Goal: Information Seeking & Learning: Compare options

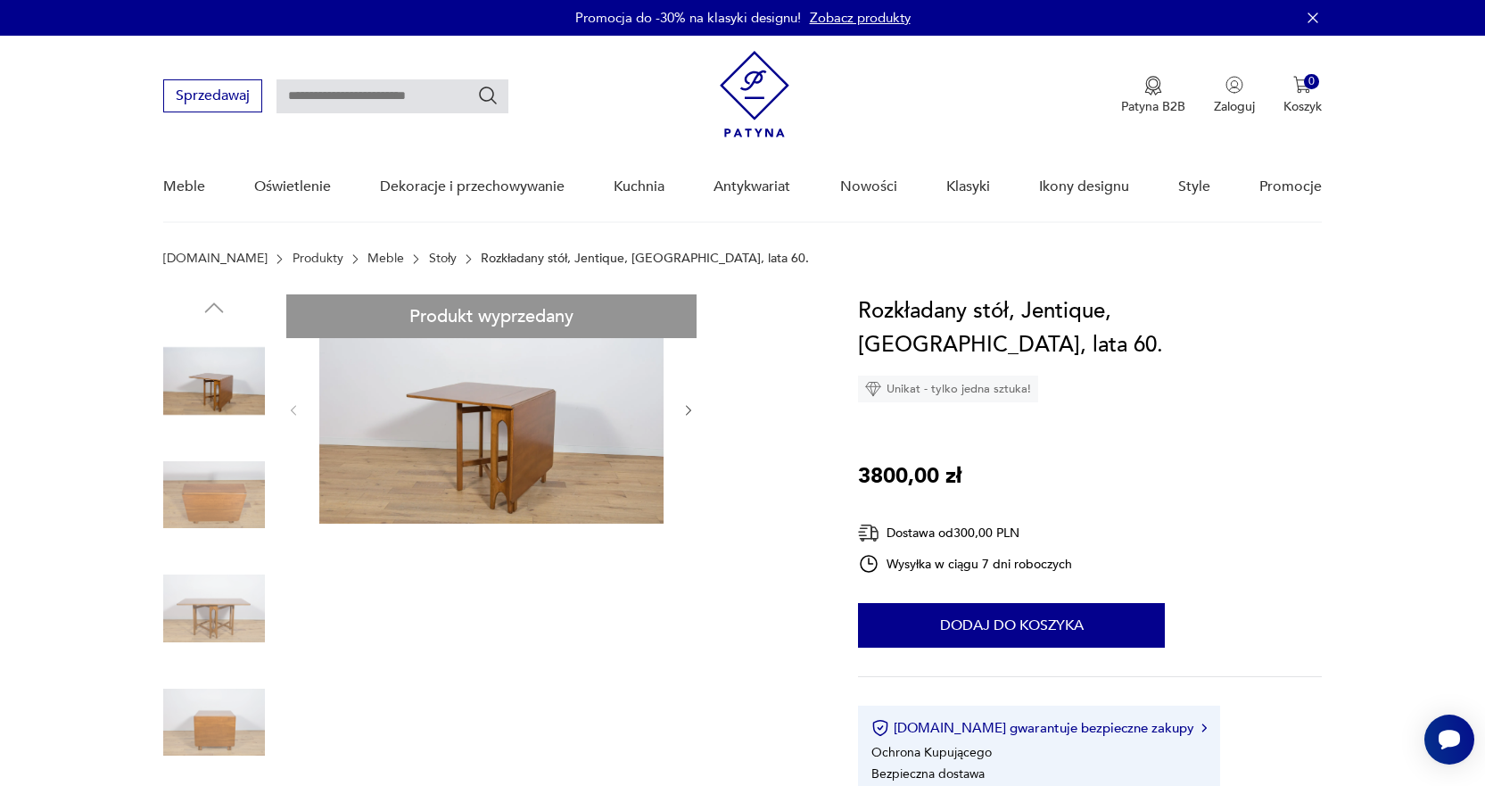
click at [549, 483] on img at bounding box center [491, 408] width 344 height 229
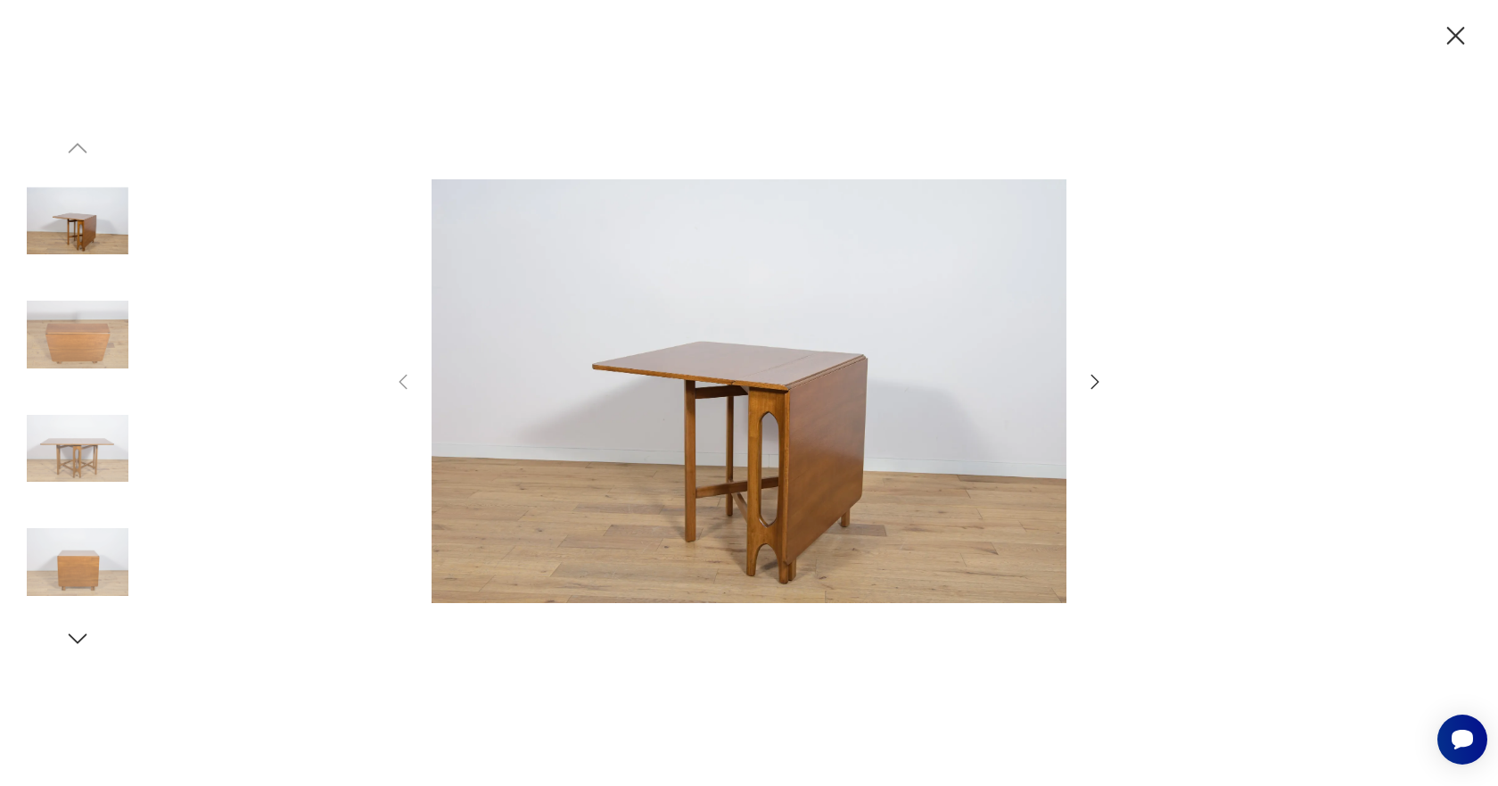
click at [1088, 379] on icon "button" at bounding box center [1095, 381] width 21 height 21
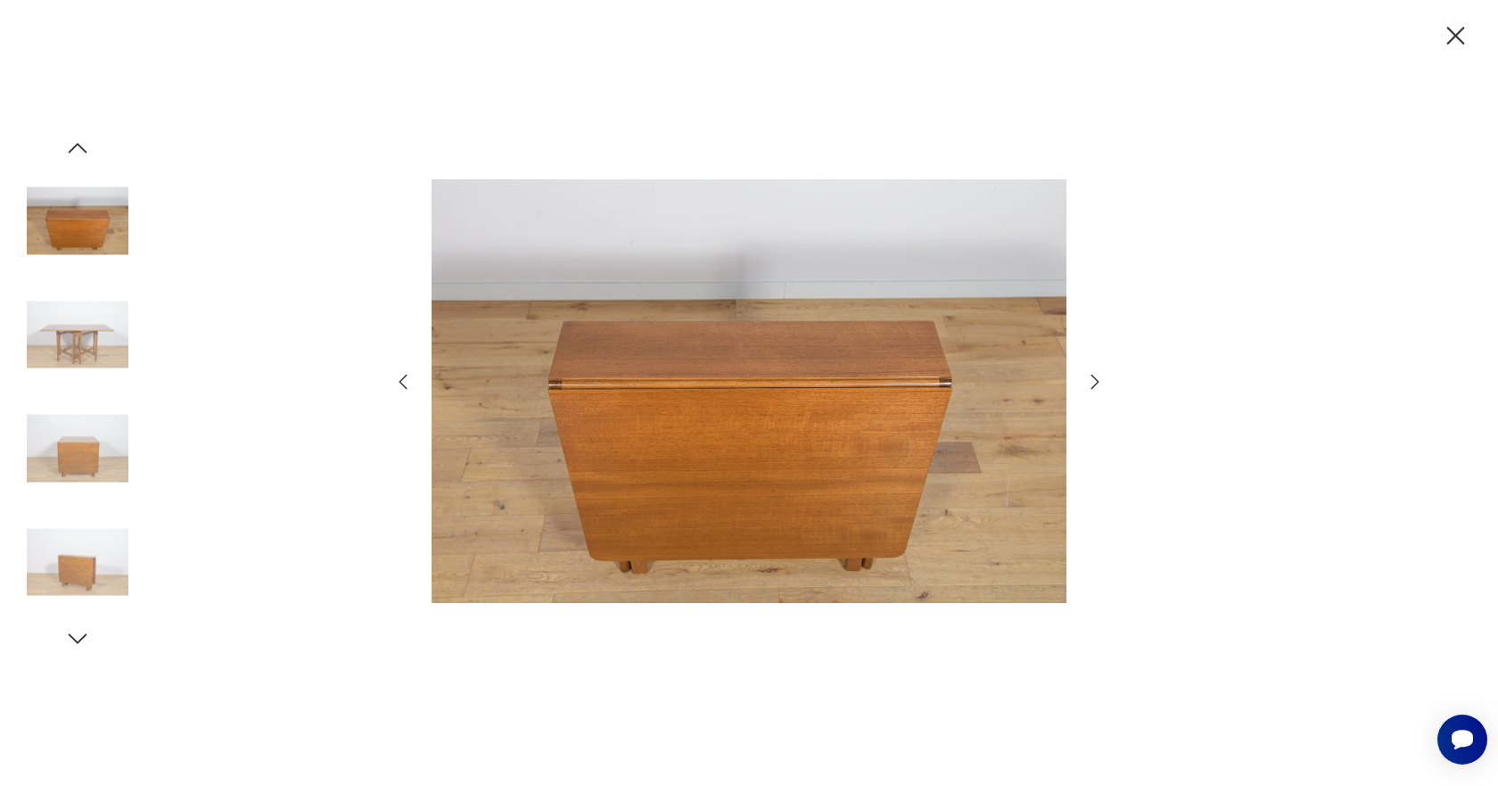
click at [1092, 379] on icon "button" at bounding box center [1095, 381] width 21 height 21
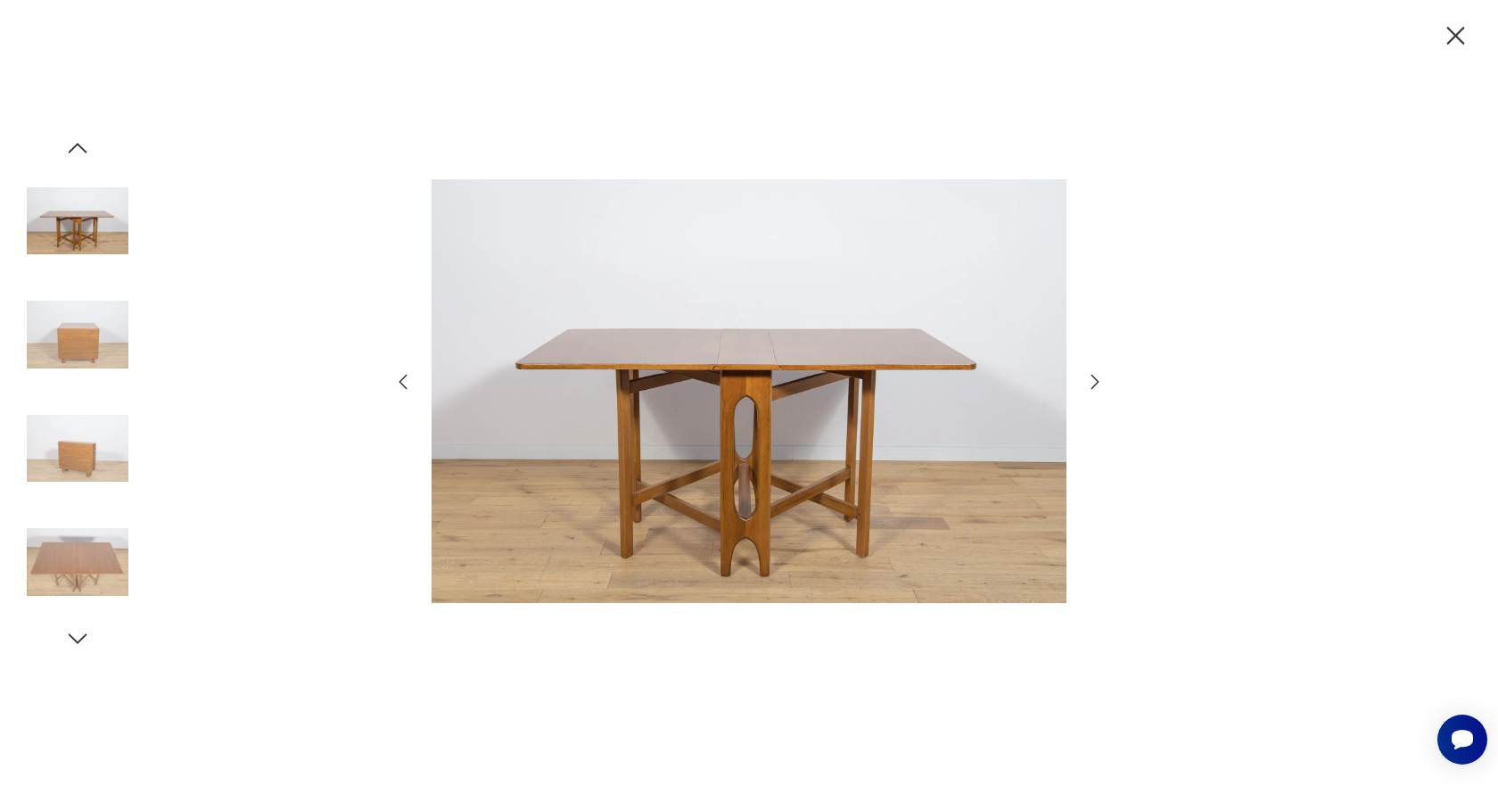
click at [1092, 379] on icon "button" at bounding box center [1095, 381] width 21 height 21
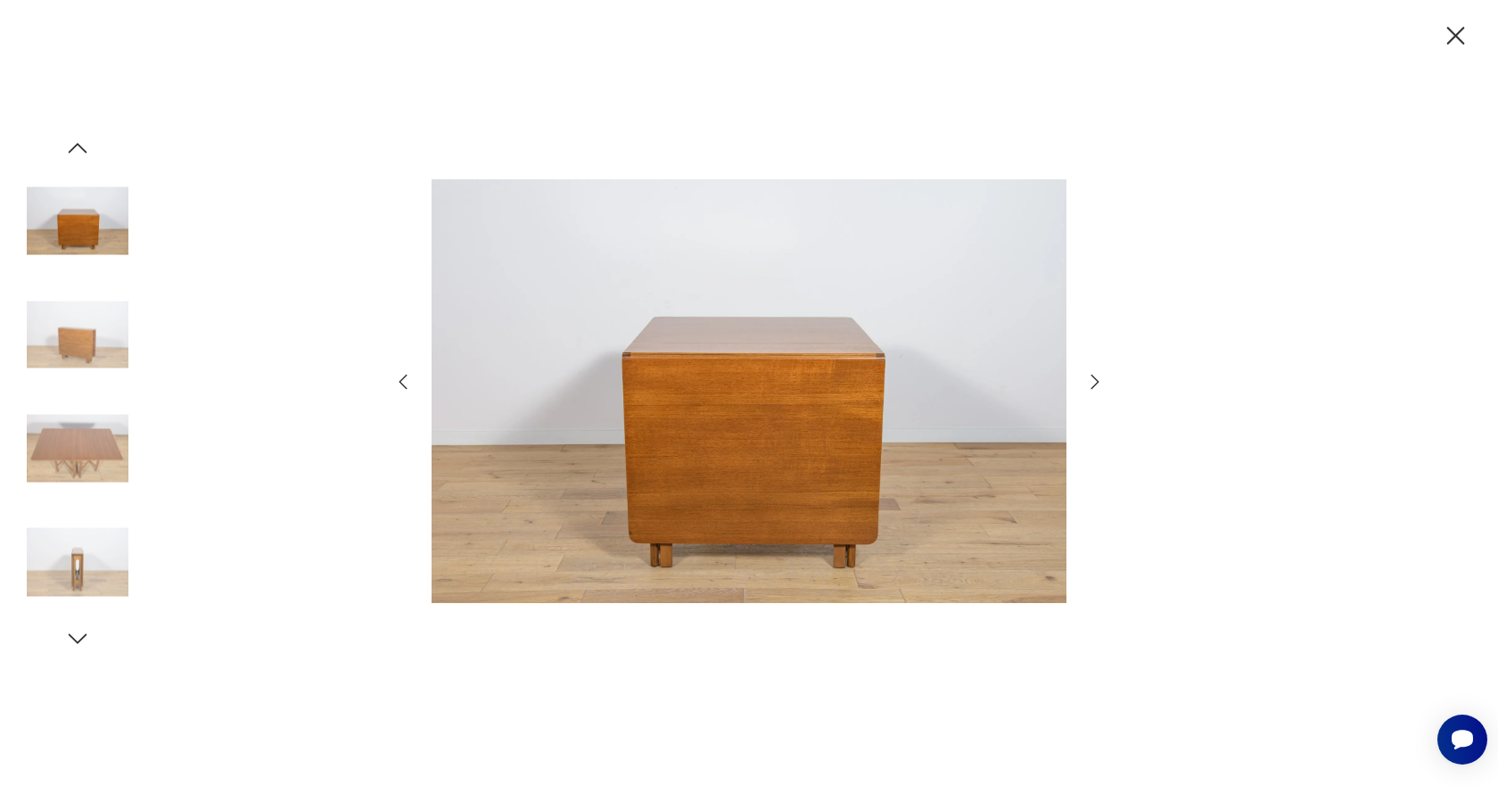
click at [1092, 379] on icon "button" at bounding box center [1095, 381] width 21 height 21
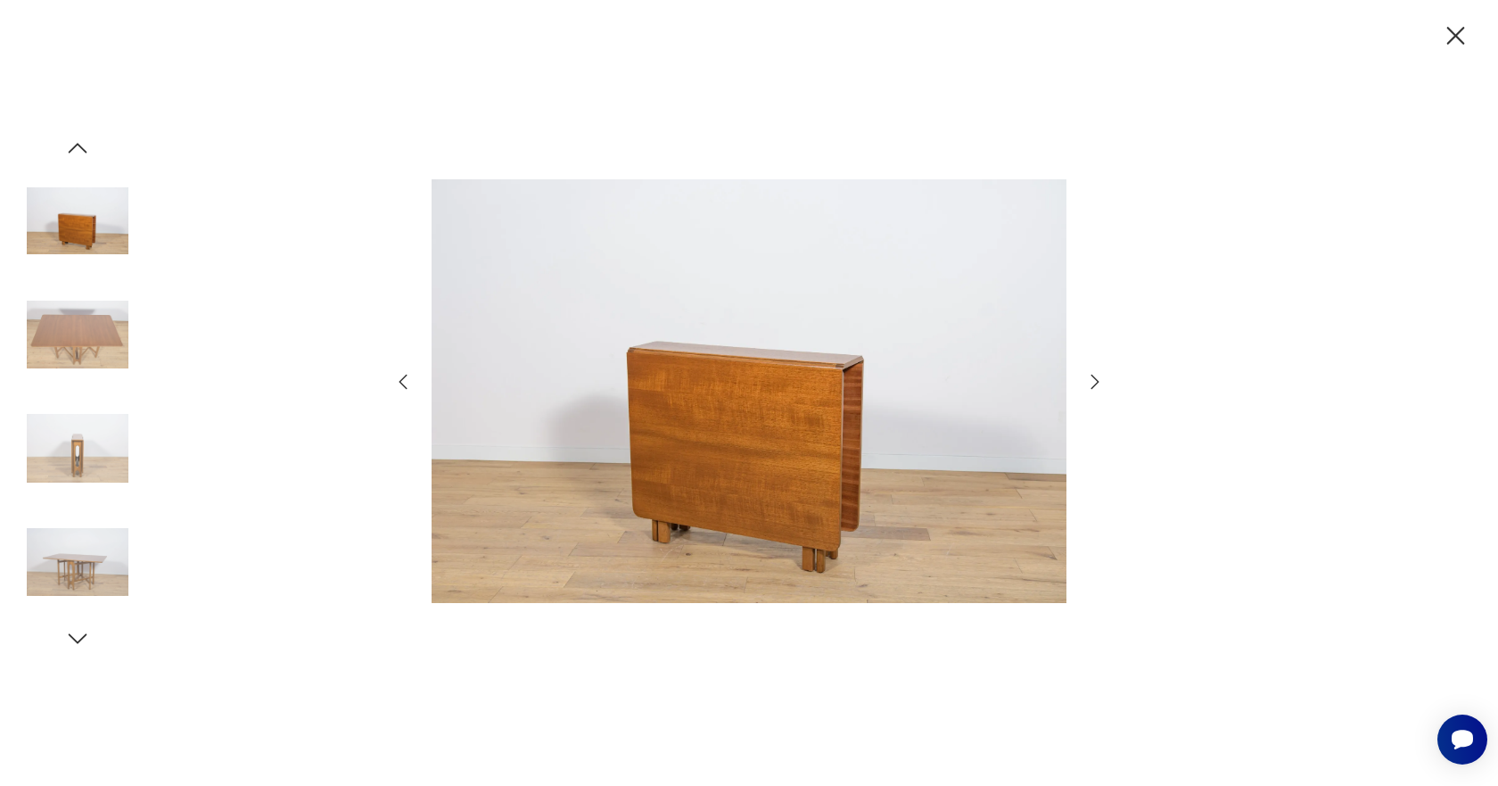
click at [1092, 379] on icon "button" at bounding box center [1095, 381] width 21 height 21
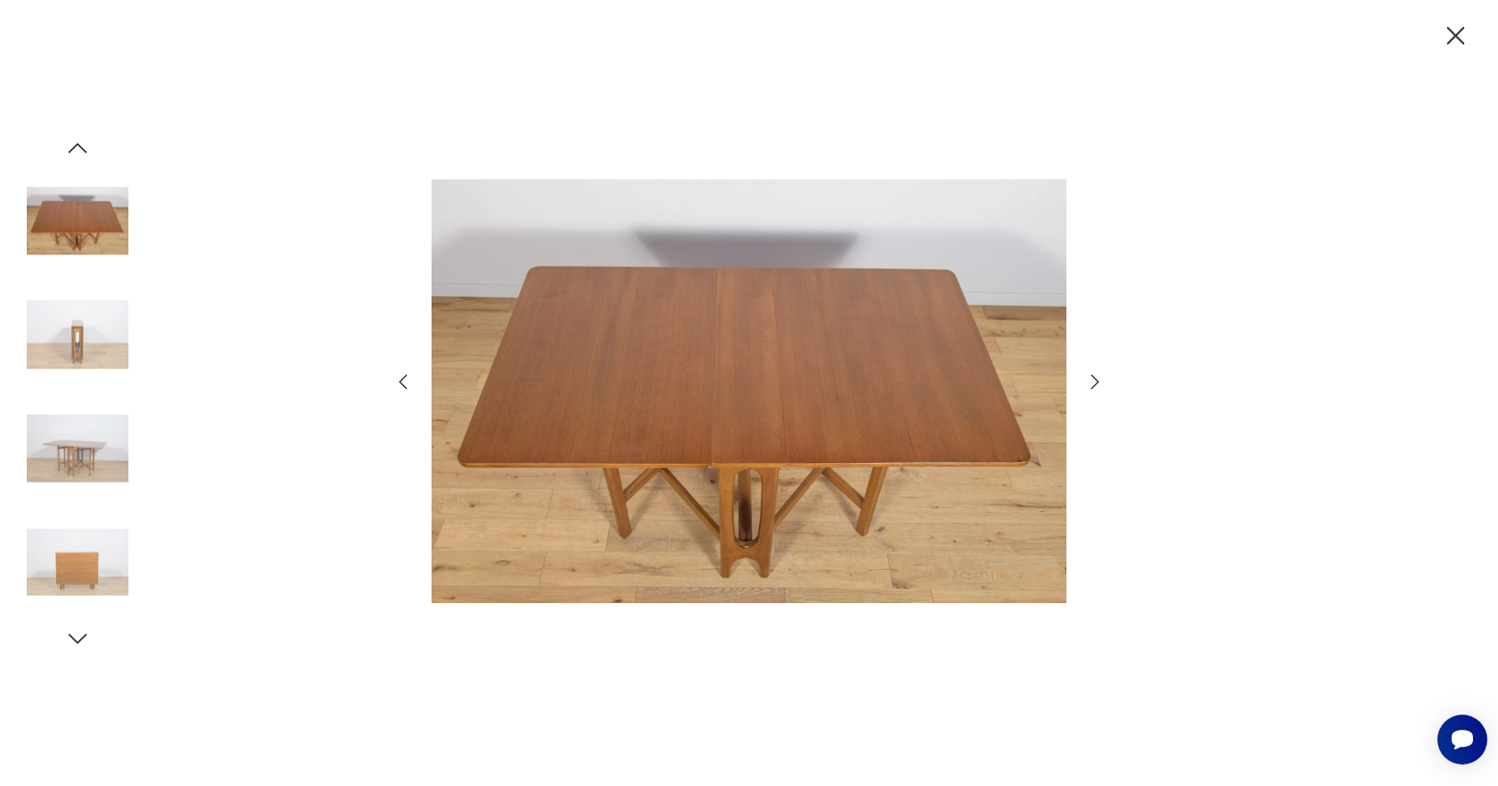
click at [1092, 379] on icon "button" at bounding box center [1095, 381] width 21 height 21
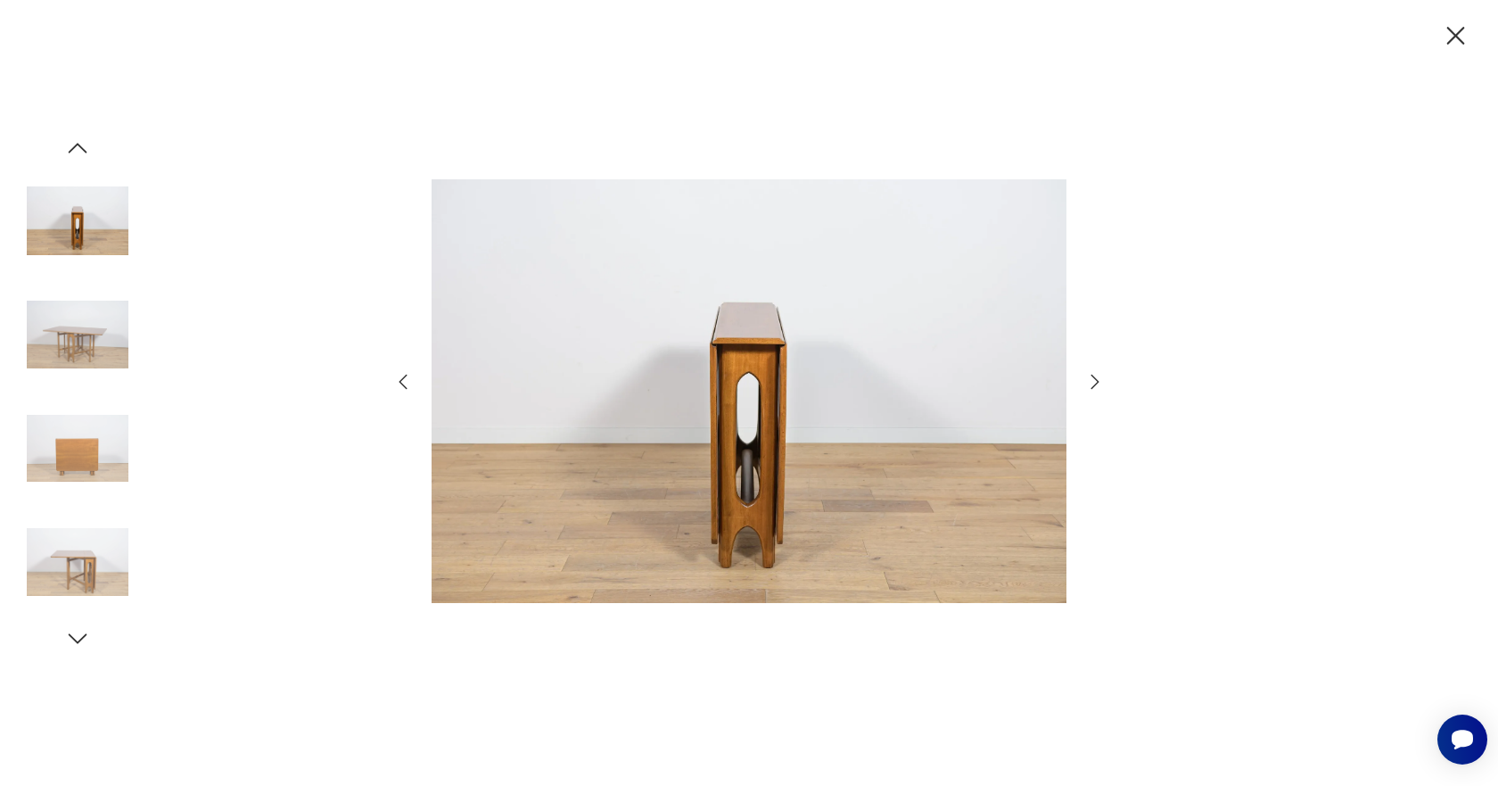
click at [1092, 379] on icon "button" at bounding box center [1095, 381] width 21 height 21
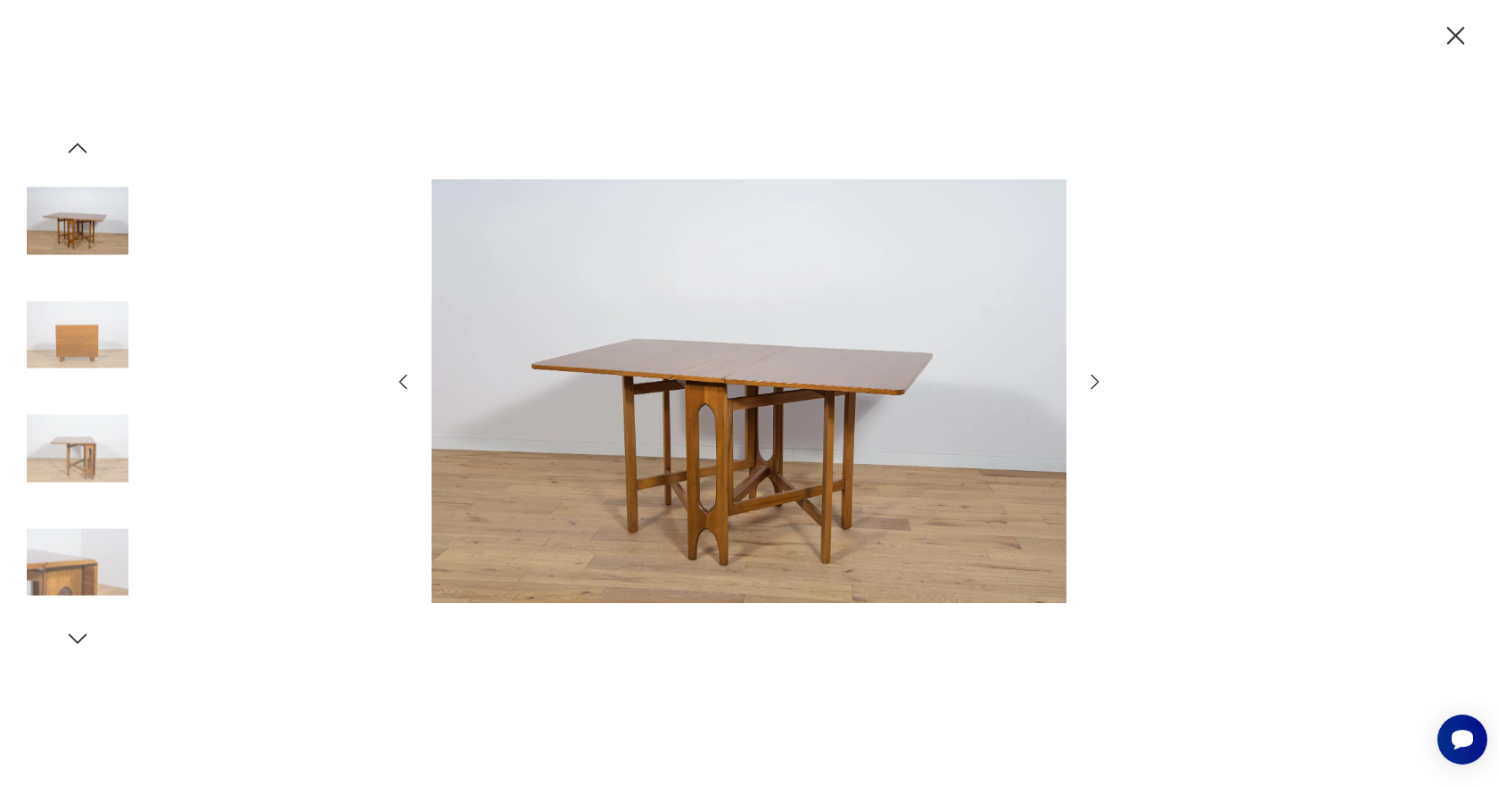
click at [1455, 39] on icon "button" at bounding box center [1455, 36] width 31 height 31
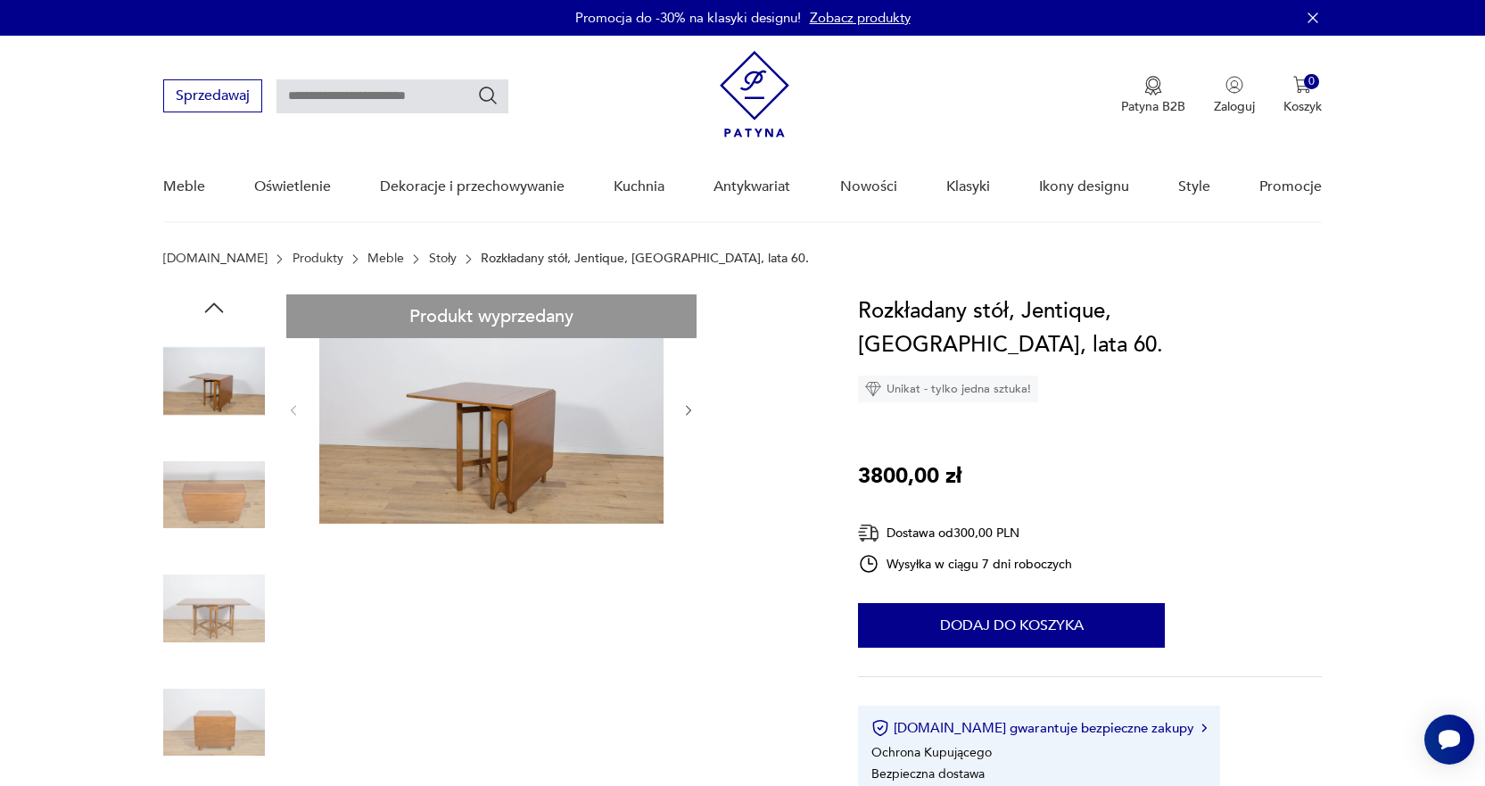
click at [410, 95] on input "text" at bounding box center [392, 96] width 232 height 34
type input "**********"
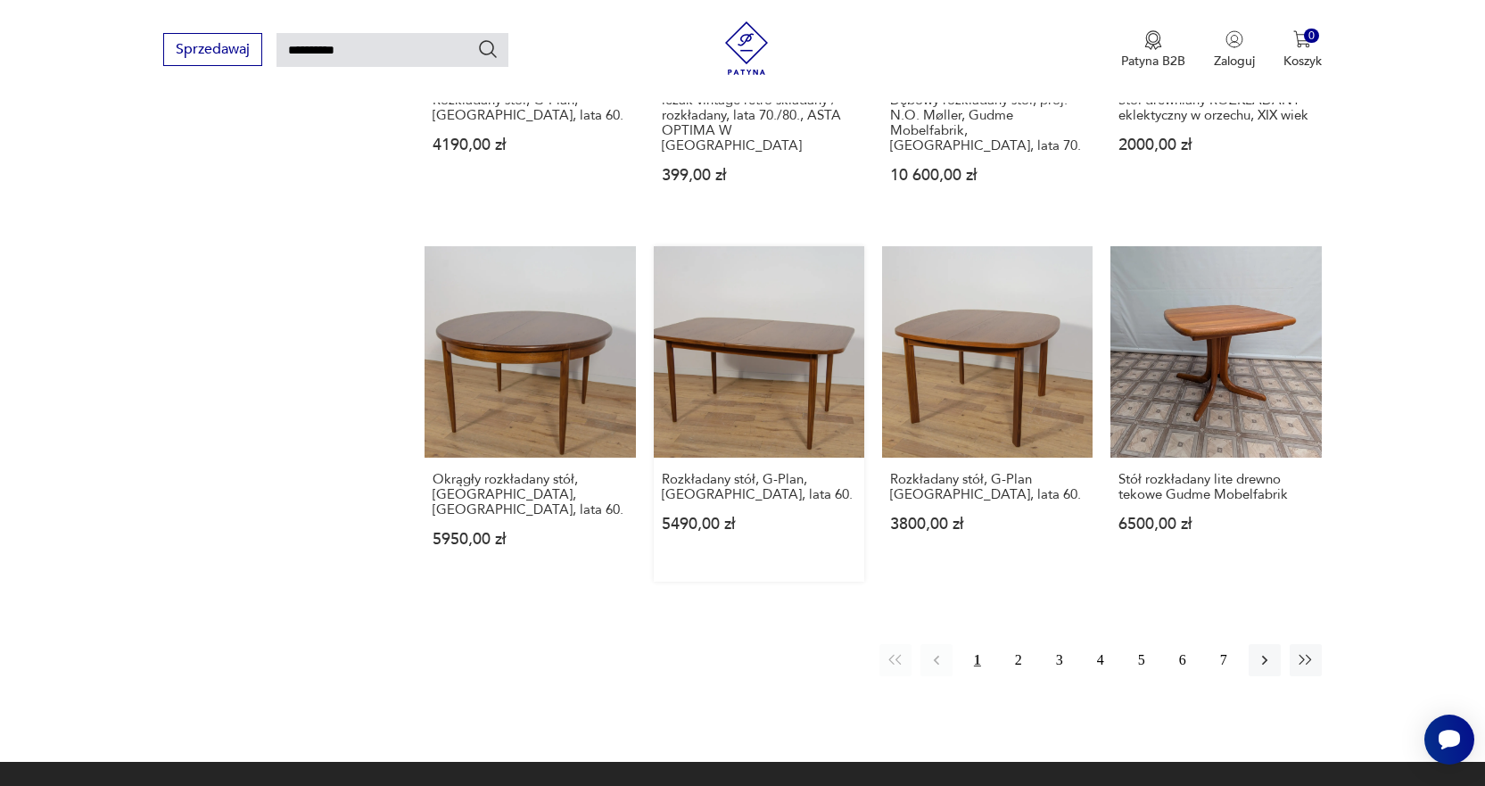
scroll to position [1312, 0]
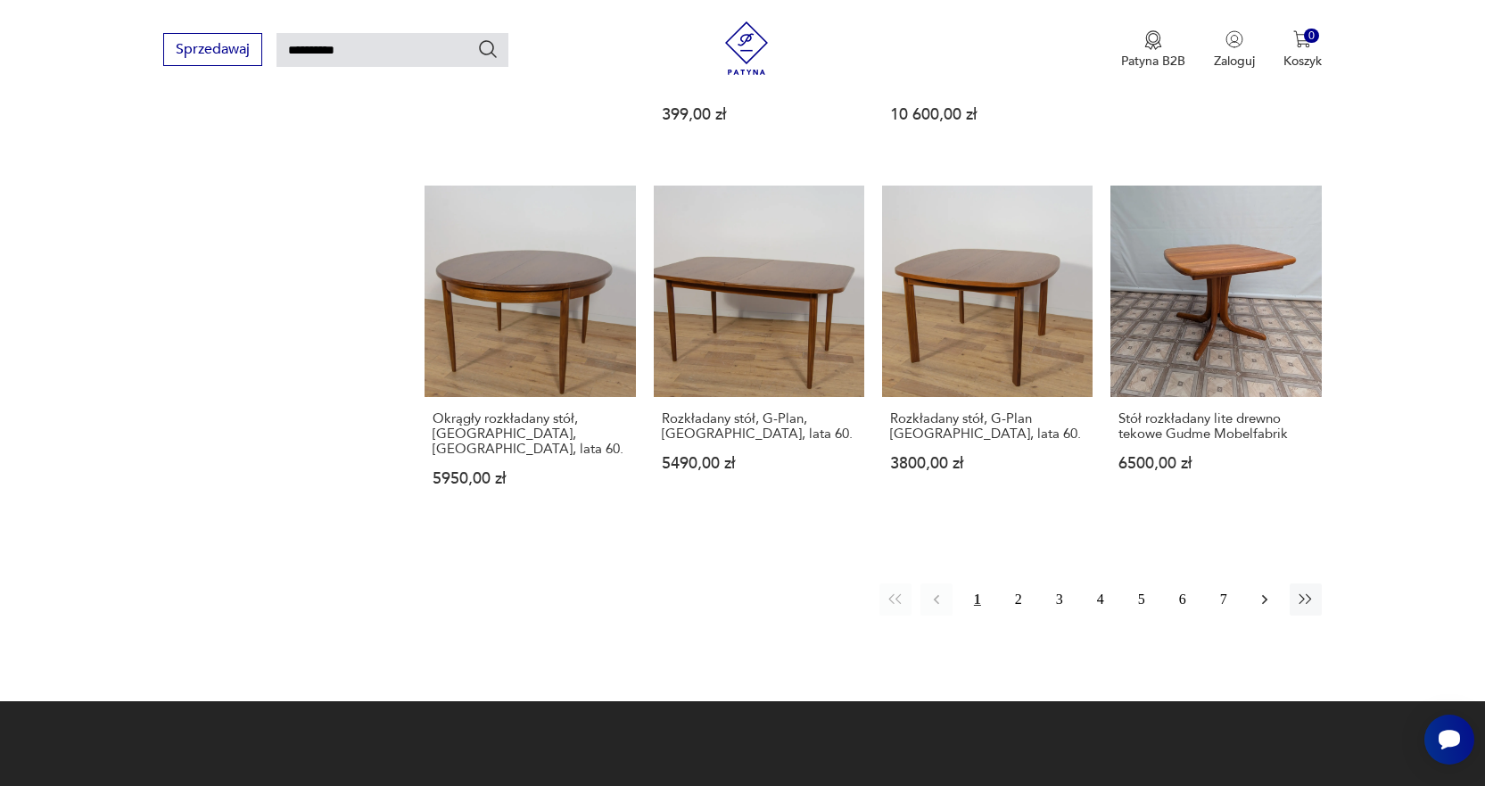
click at [1270, 590] on icon "button" at bounding box center [1265, 599] width 18 height 18
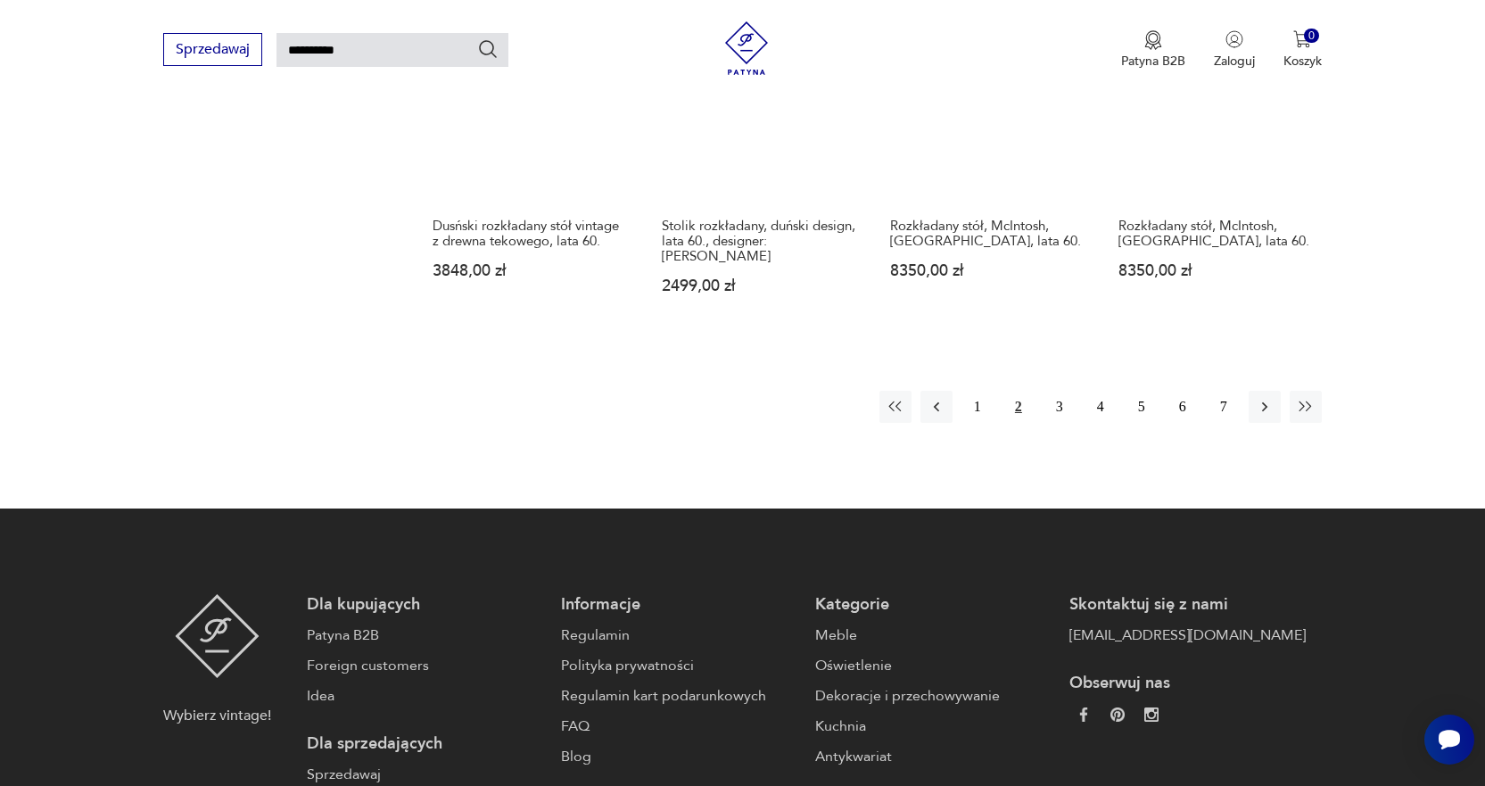
scroll to position [1490, 0]
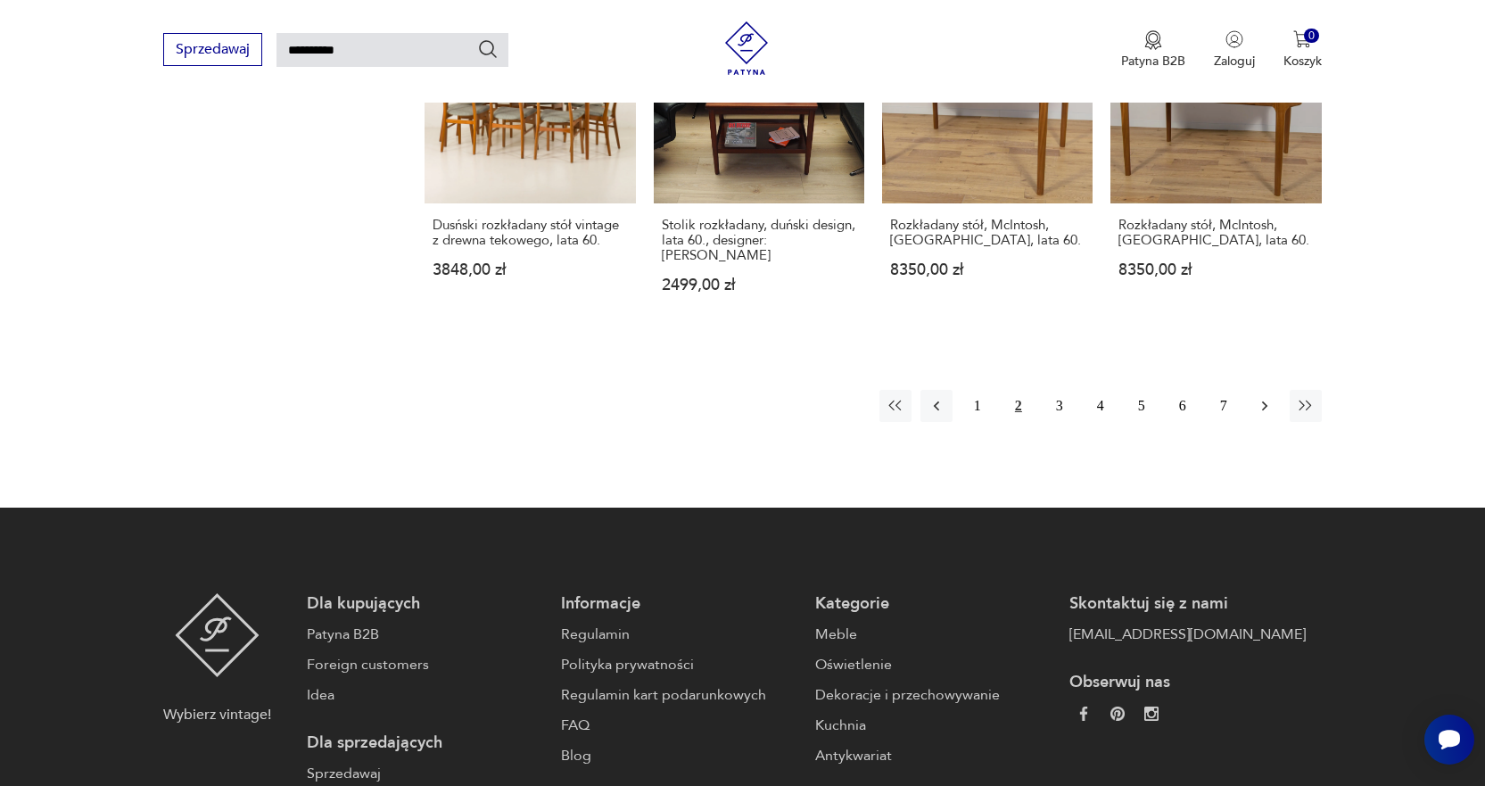
click at [1264, 408] on icon "button" at bounding box center [1264, 405] width 5 height 10
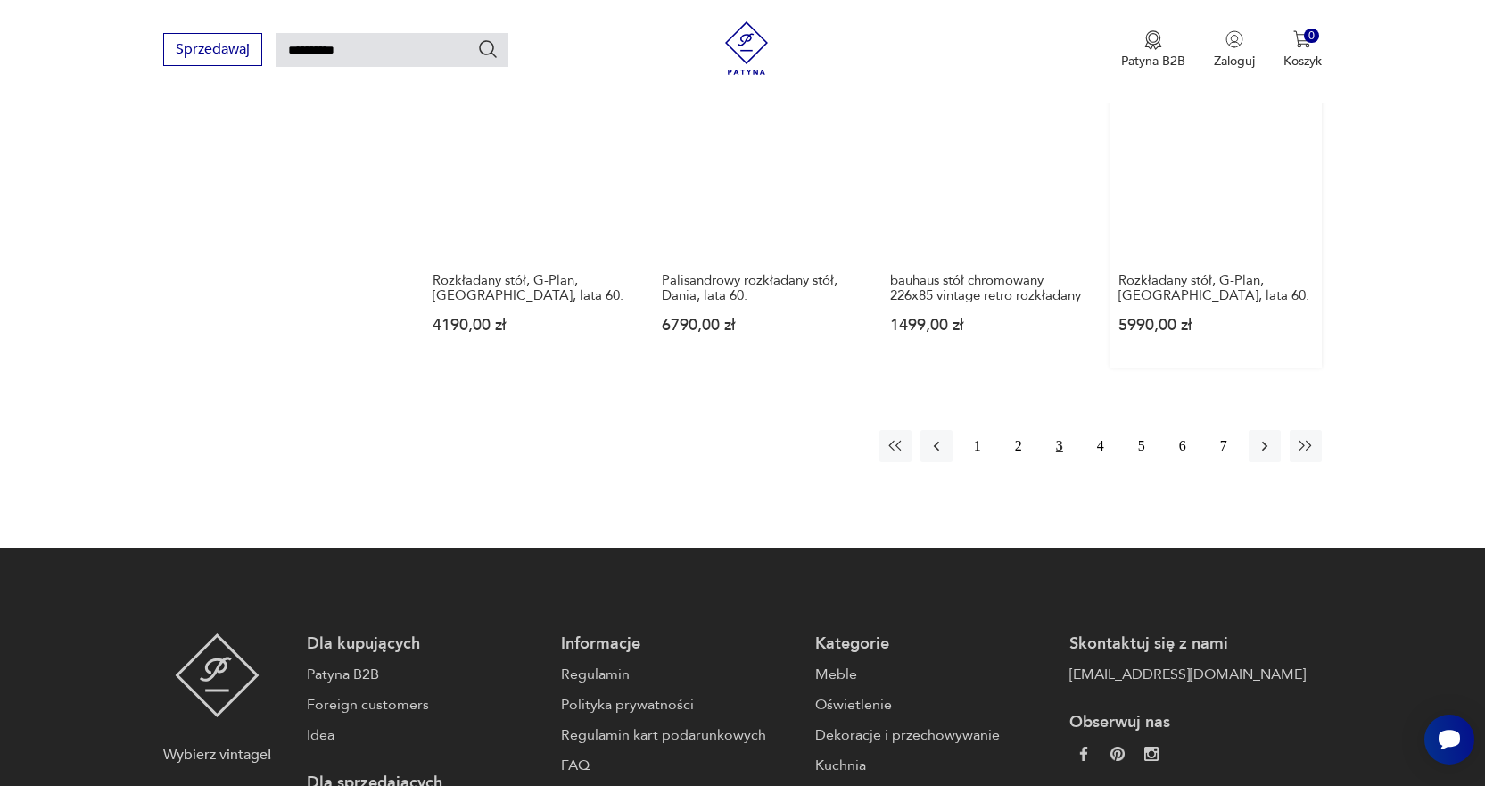
scroll to position [1490, 0]
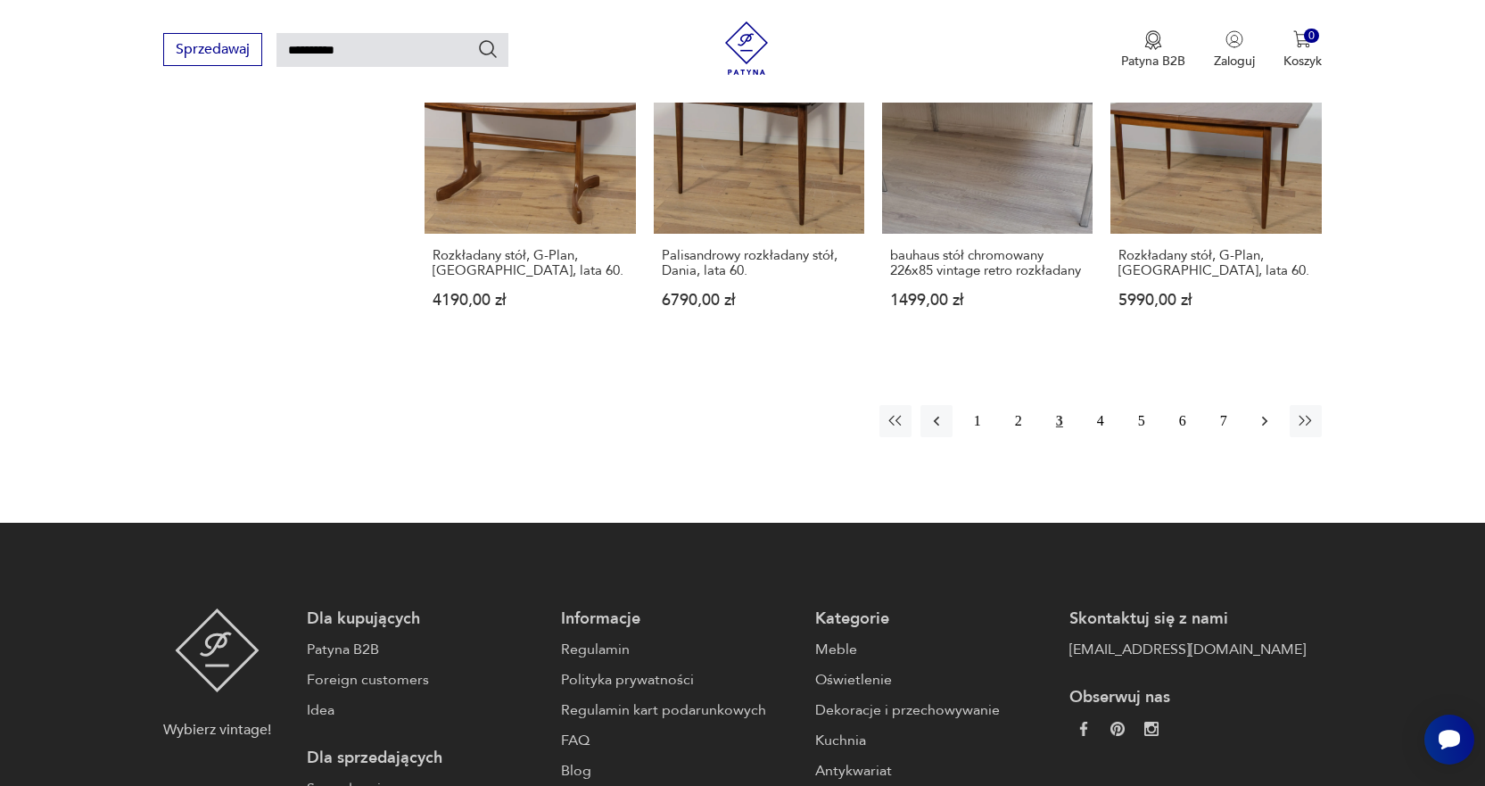
click at [1262, 416] on icon "button" at bounding box center [1264, 421] width 5 height 10
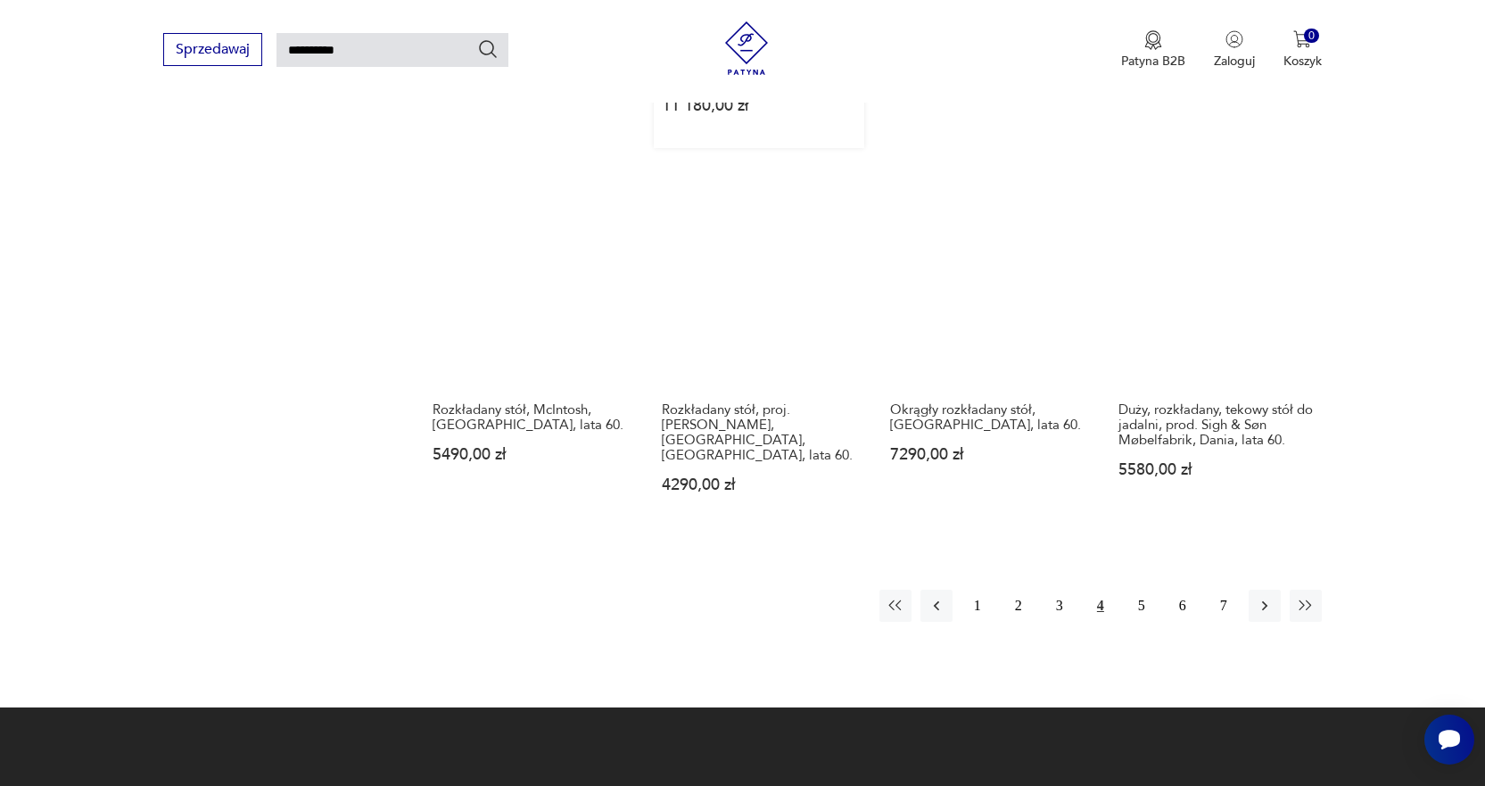
scroll to position [1401, 0]
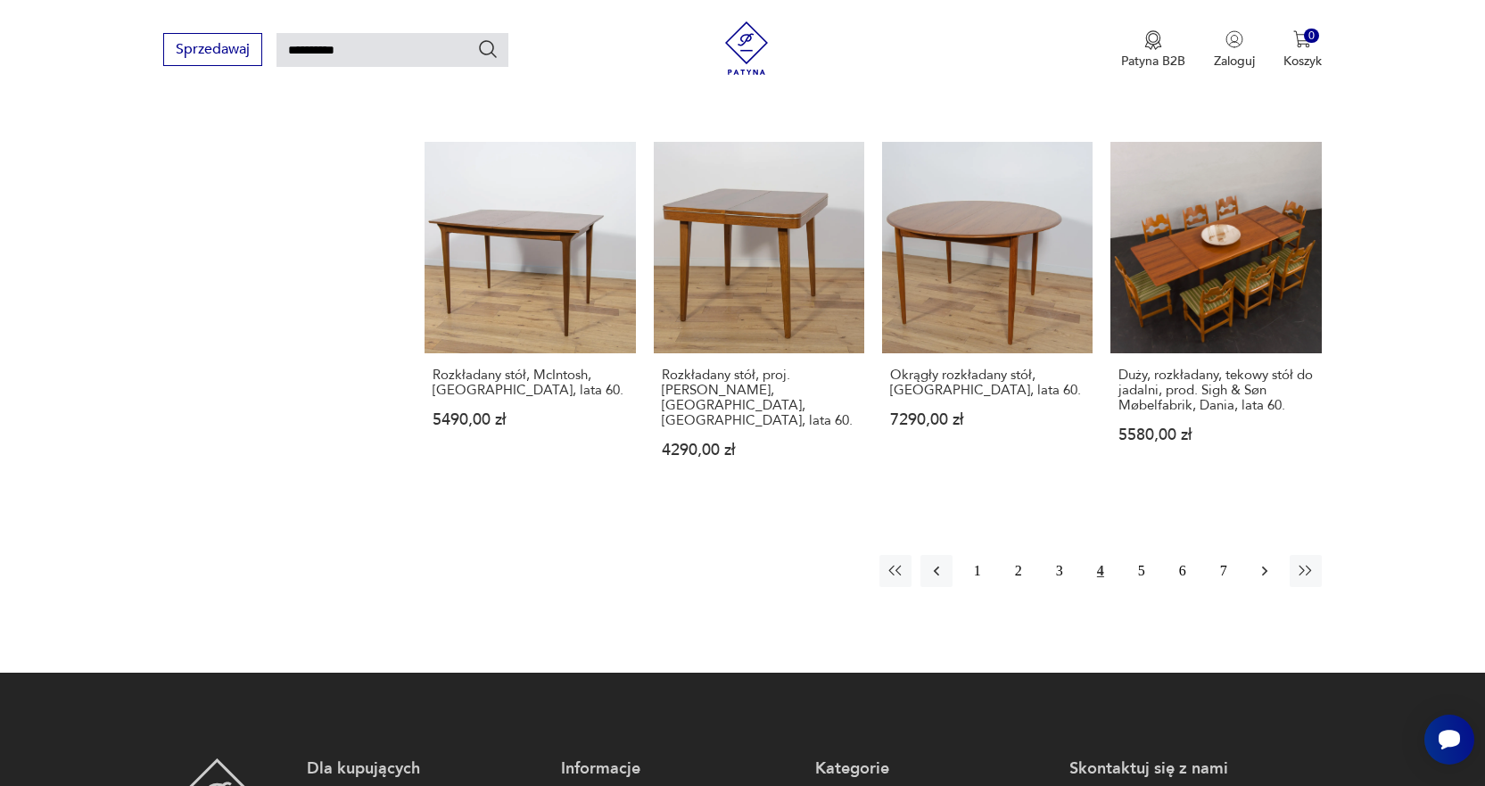
click at [1266, 562] on icon "button" at bounding box center [1265, 571] width 18 height 18
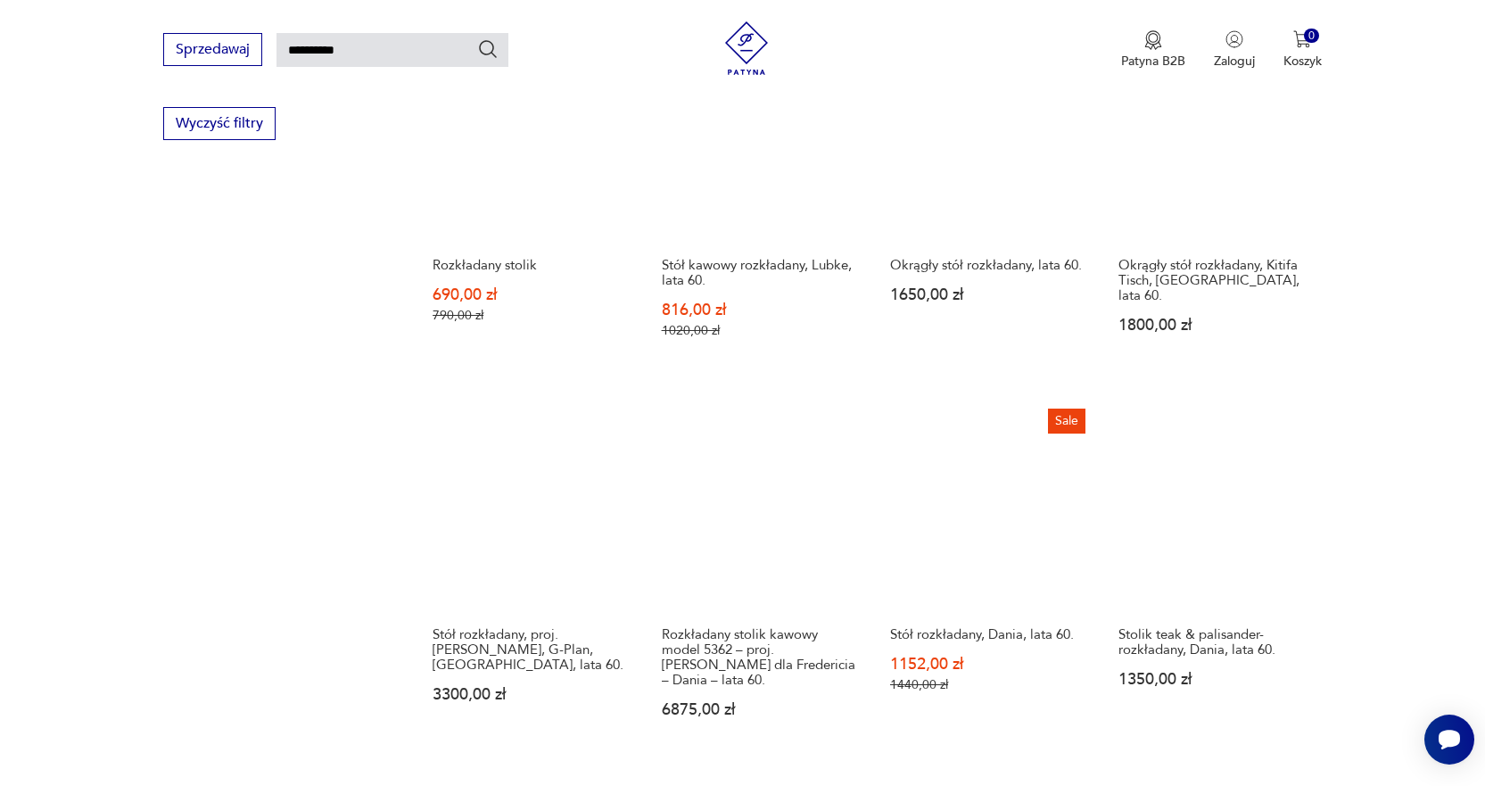
scroll to position [1223, 0]
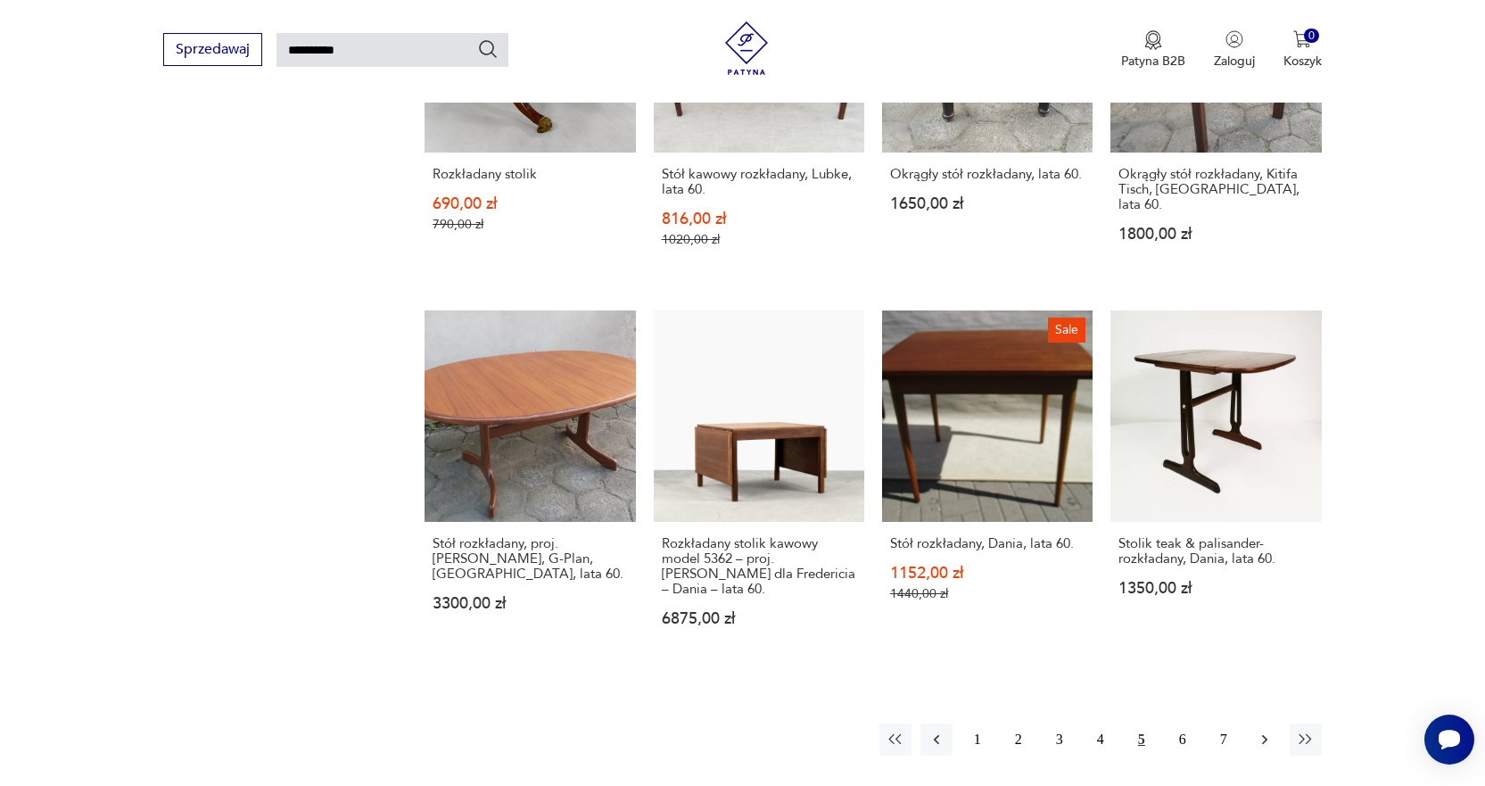
click at [1266, 730] on icon "button" at bounding box center [1265, 739] width 18 height 18
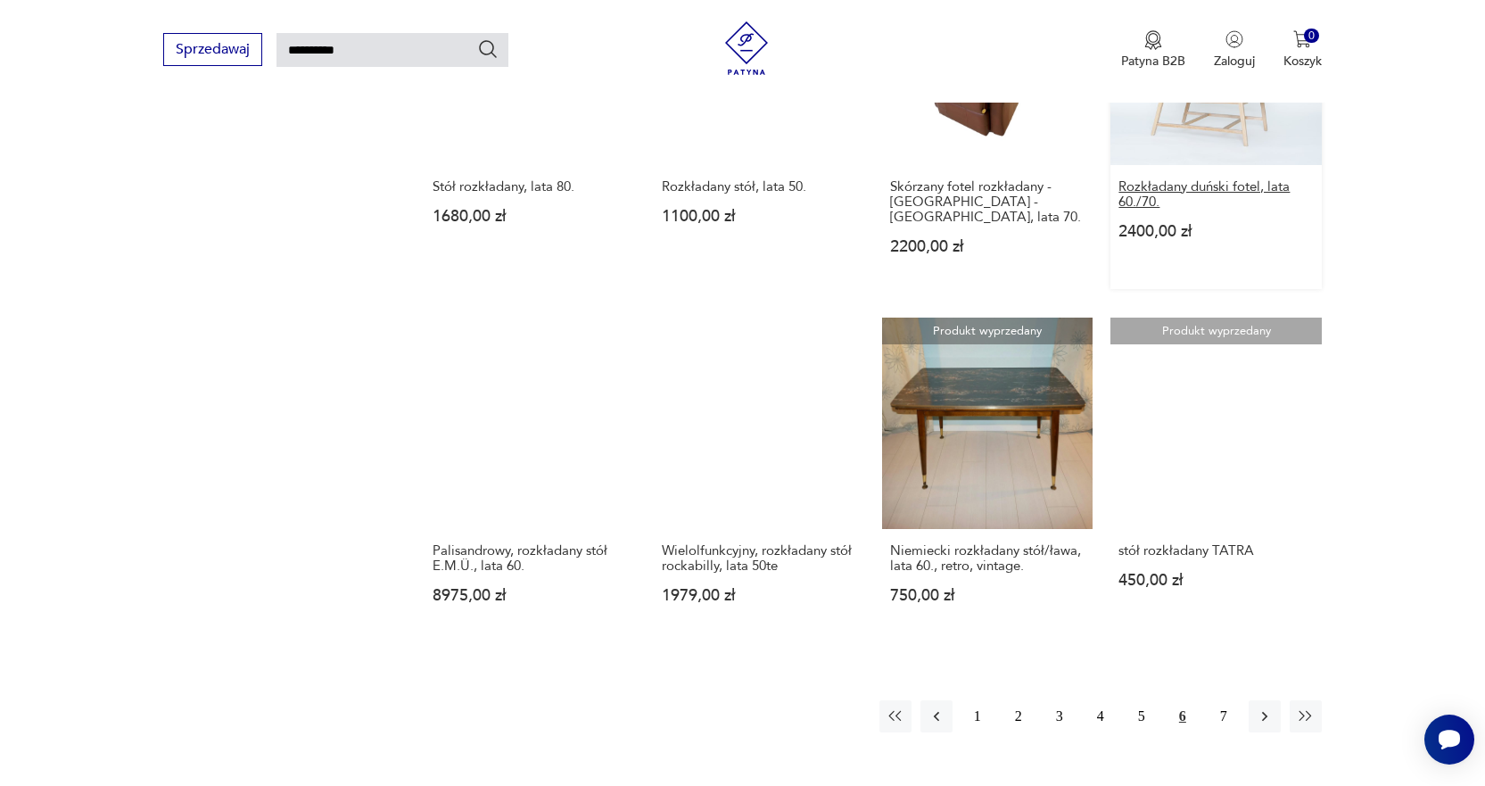
scroll to position [1223, 0]
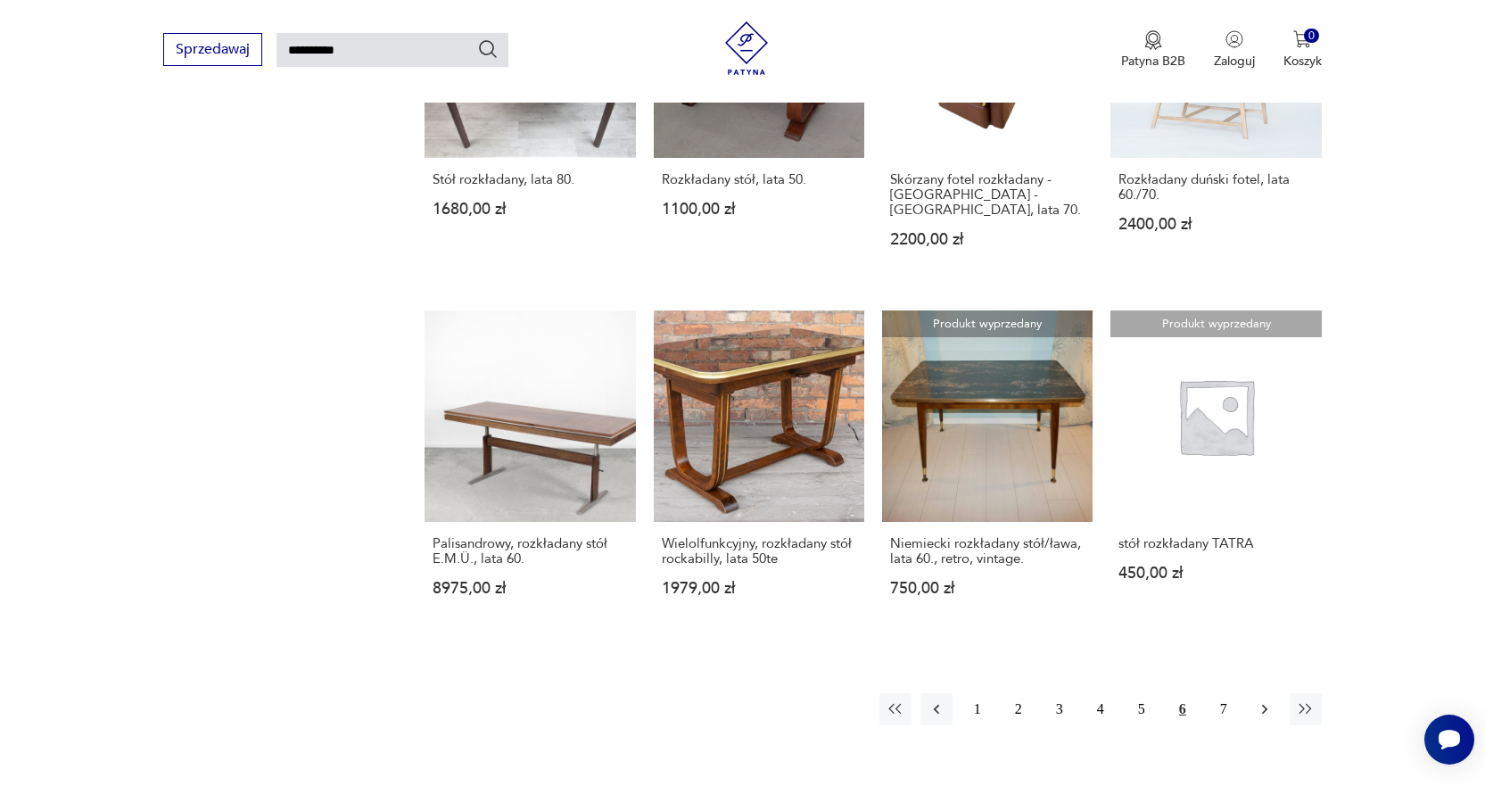
click at [1266, 704] on icon "button" at bounding box center [1264, 709] width 5 height 10
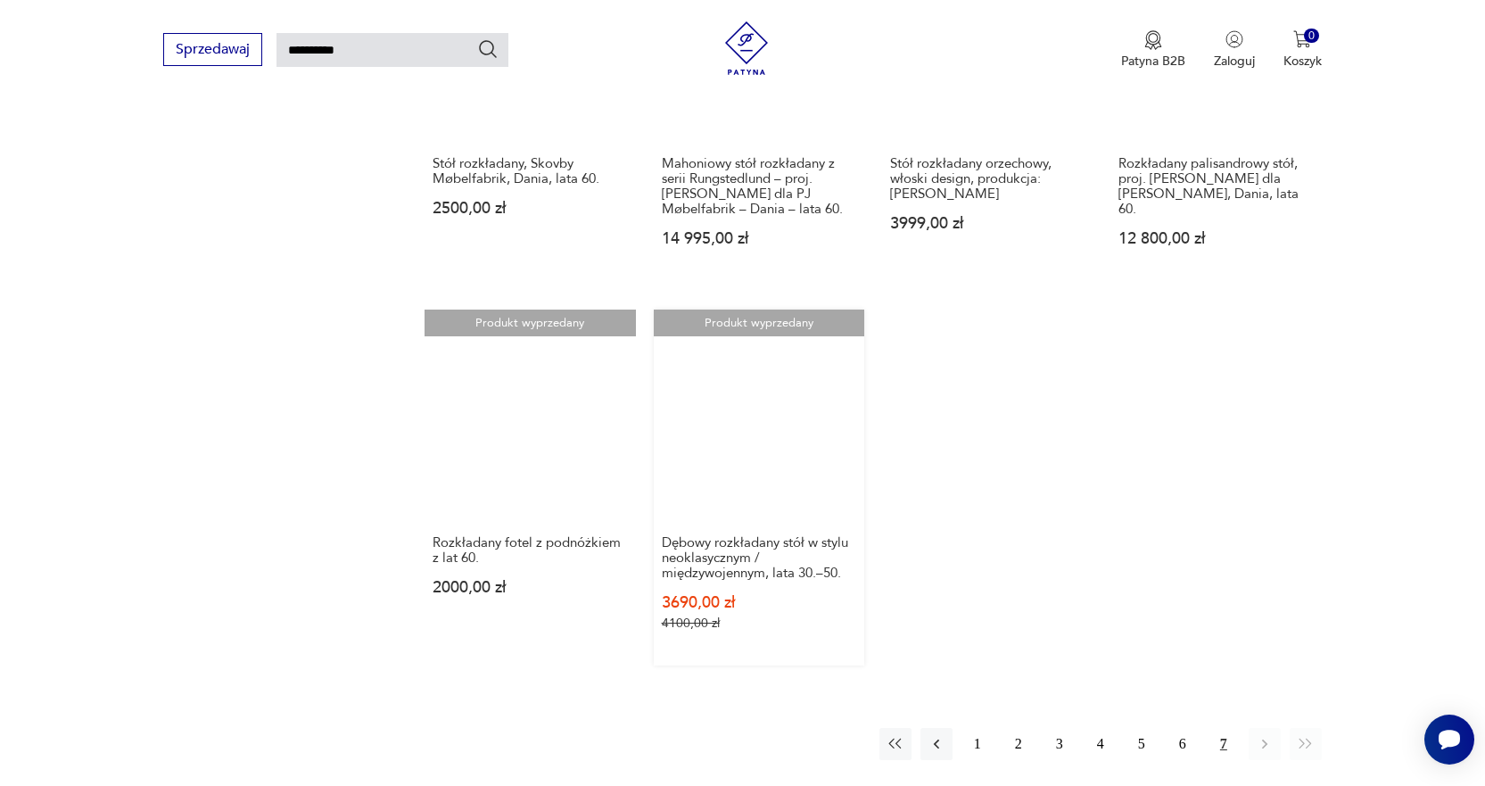
scroll to position [1223, 0]
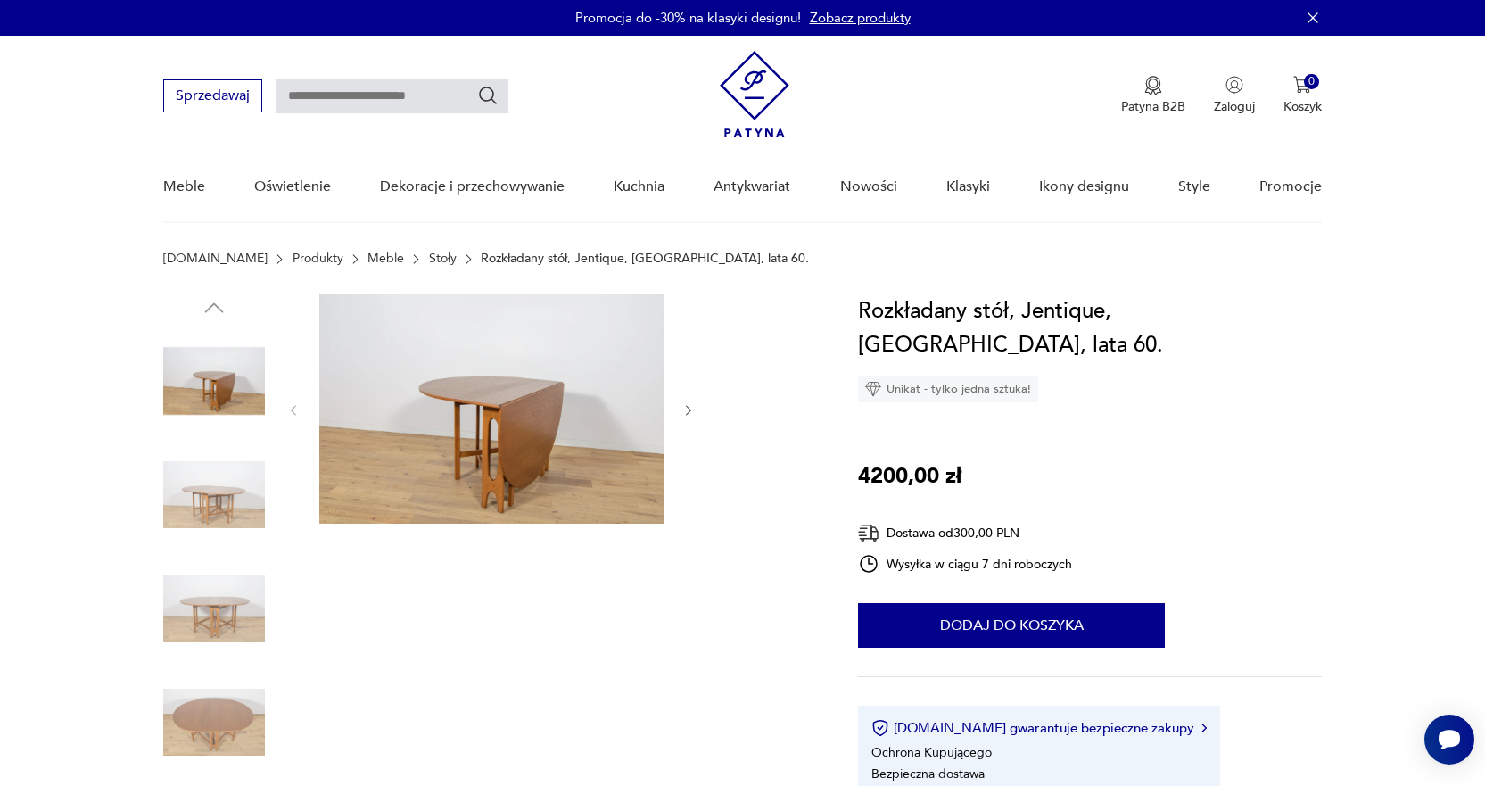
click at [702, 409] on div at bounding box center [489, 552] width 652 height 517
click at [692, 414] on icon "button" at bounding box center [688, 410] width 15 height 15
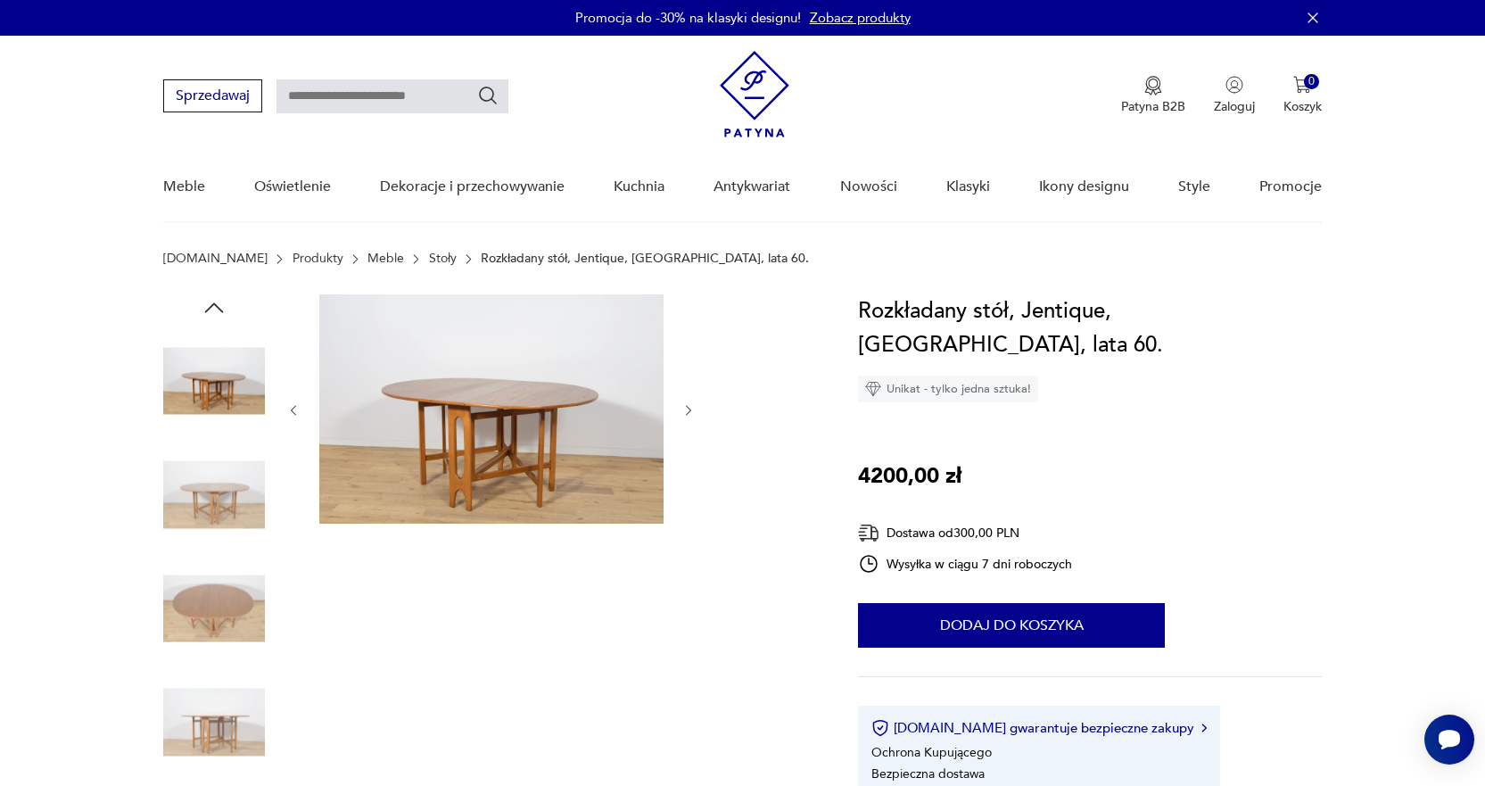
click at [692, 414] on icon "button" at bounding box center [688, 410] width 15 height 15
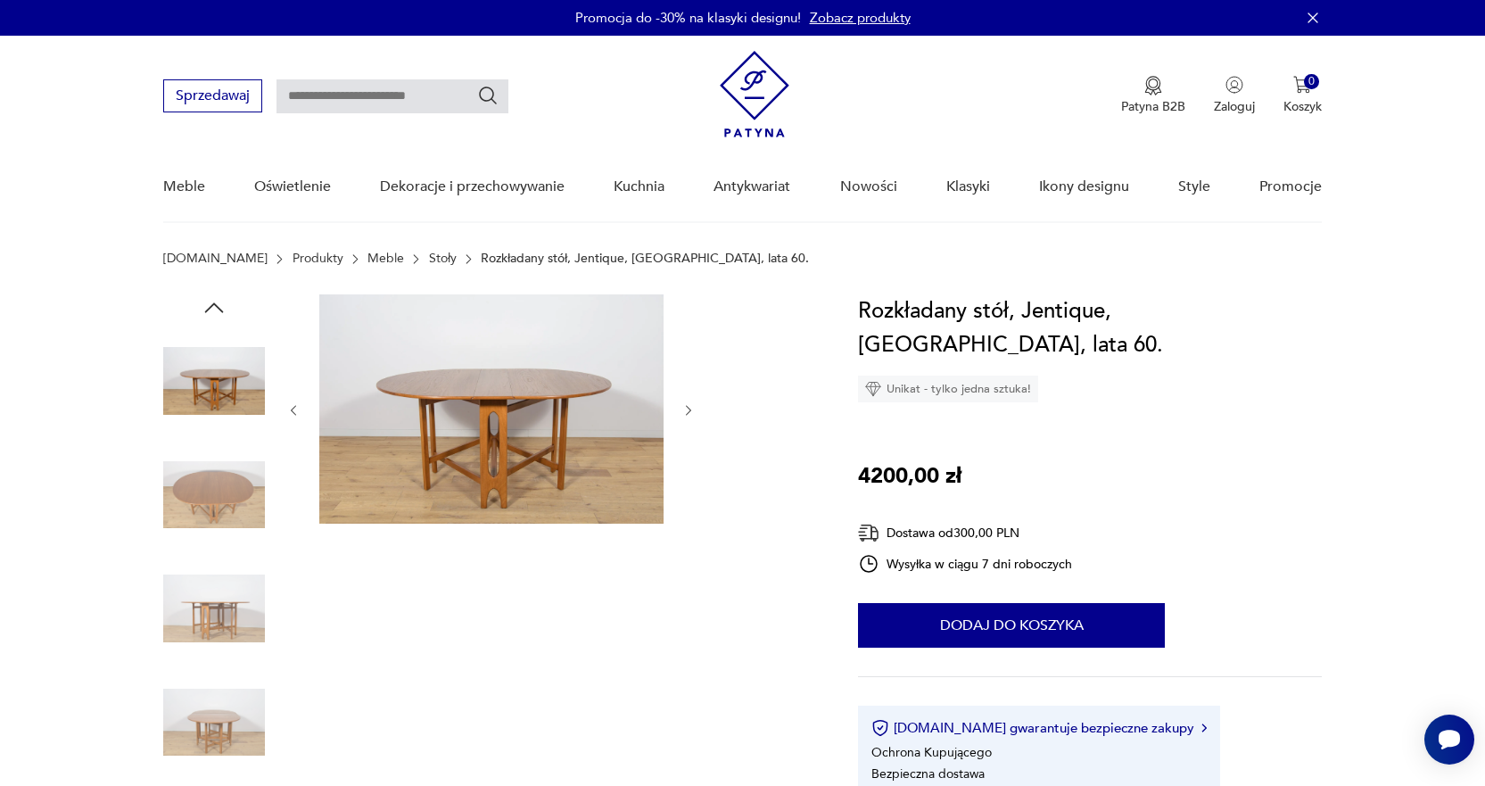
click at [692, 414] on icon "button" at bounding box center [688, 410] width 15 height 15
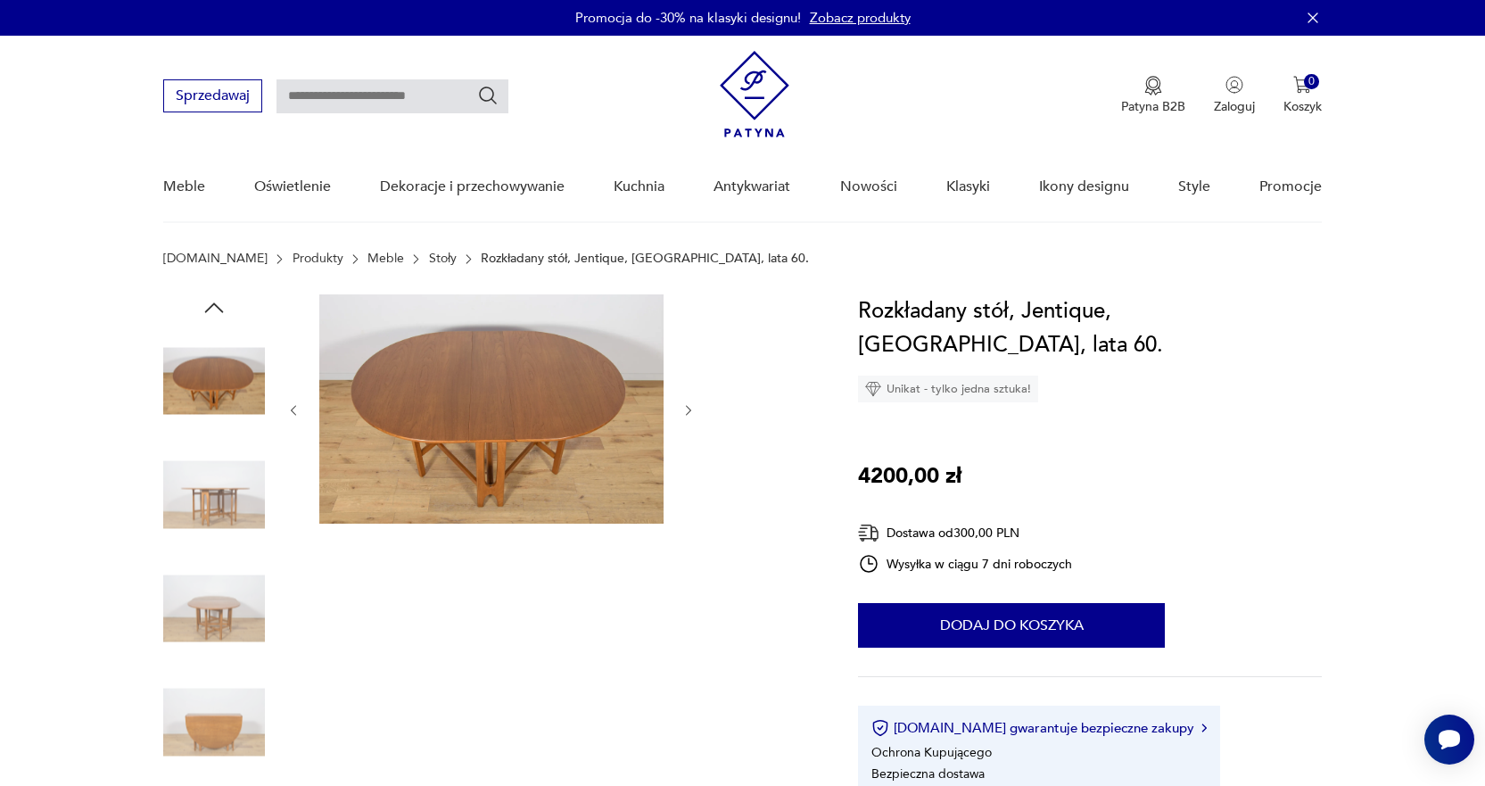
click at [692, 414] on icon "button" at bounding box center [688, 410] width 15 height 15
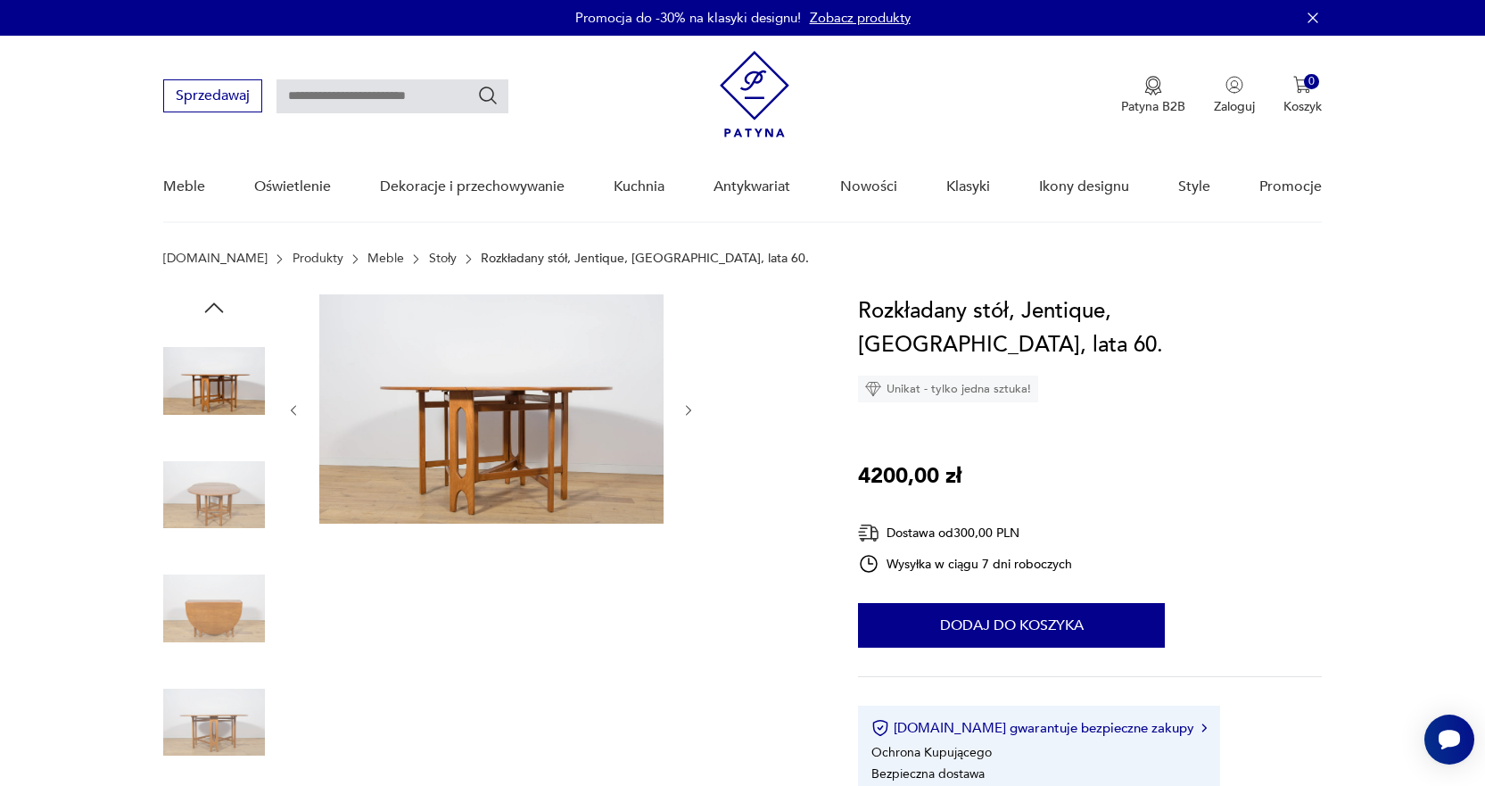
click at [692, 414] on icon "button" at bounding box center [688, 410] width 15 height 15
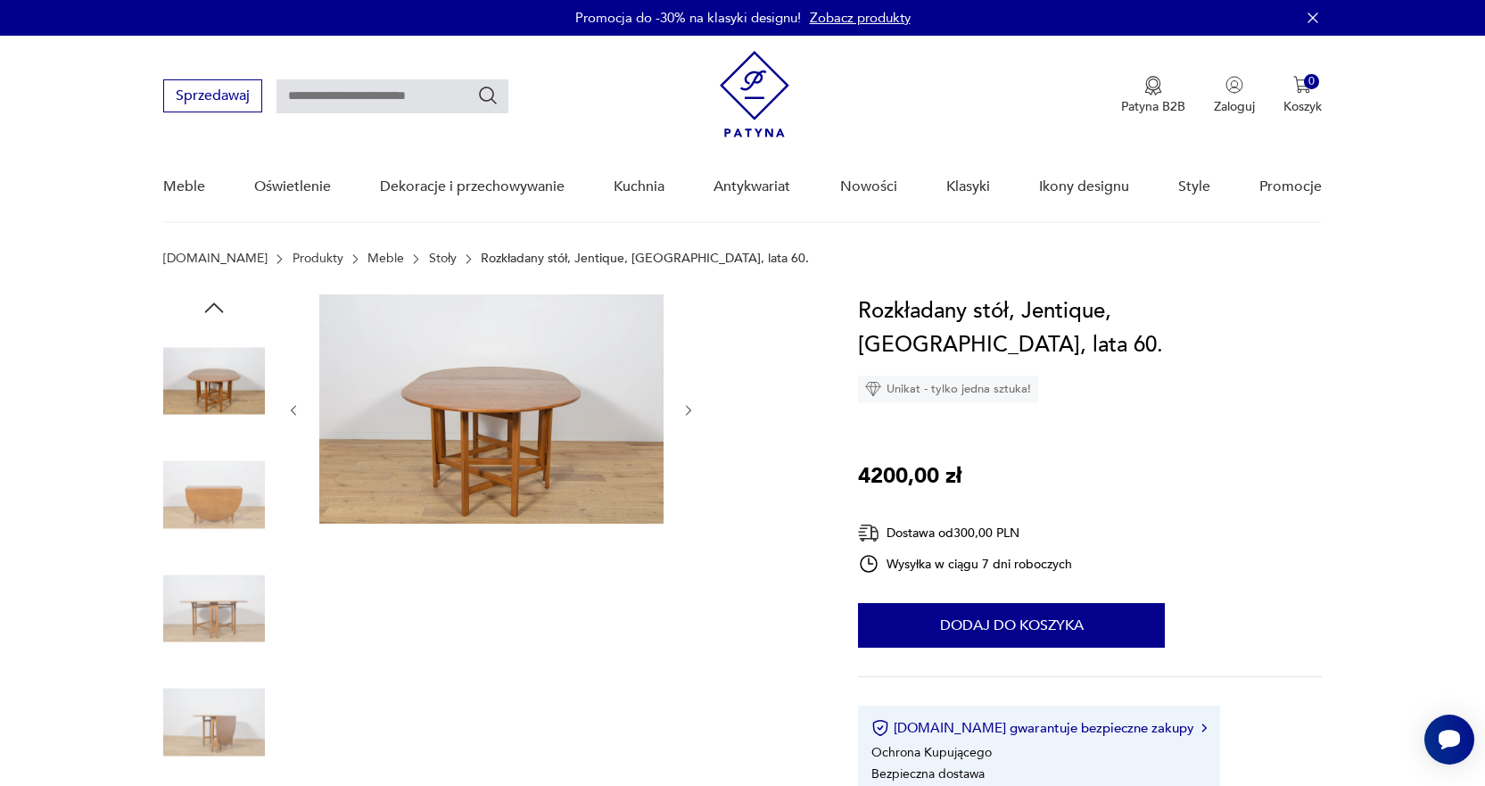
click at [692, 414] on icon "button" at bounding box center [688, 410] width 15 height 15
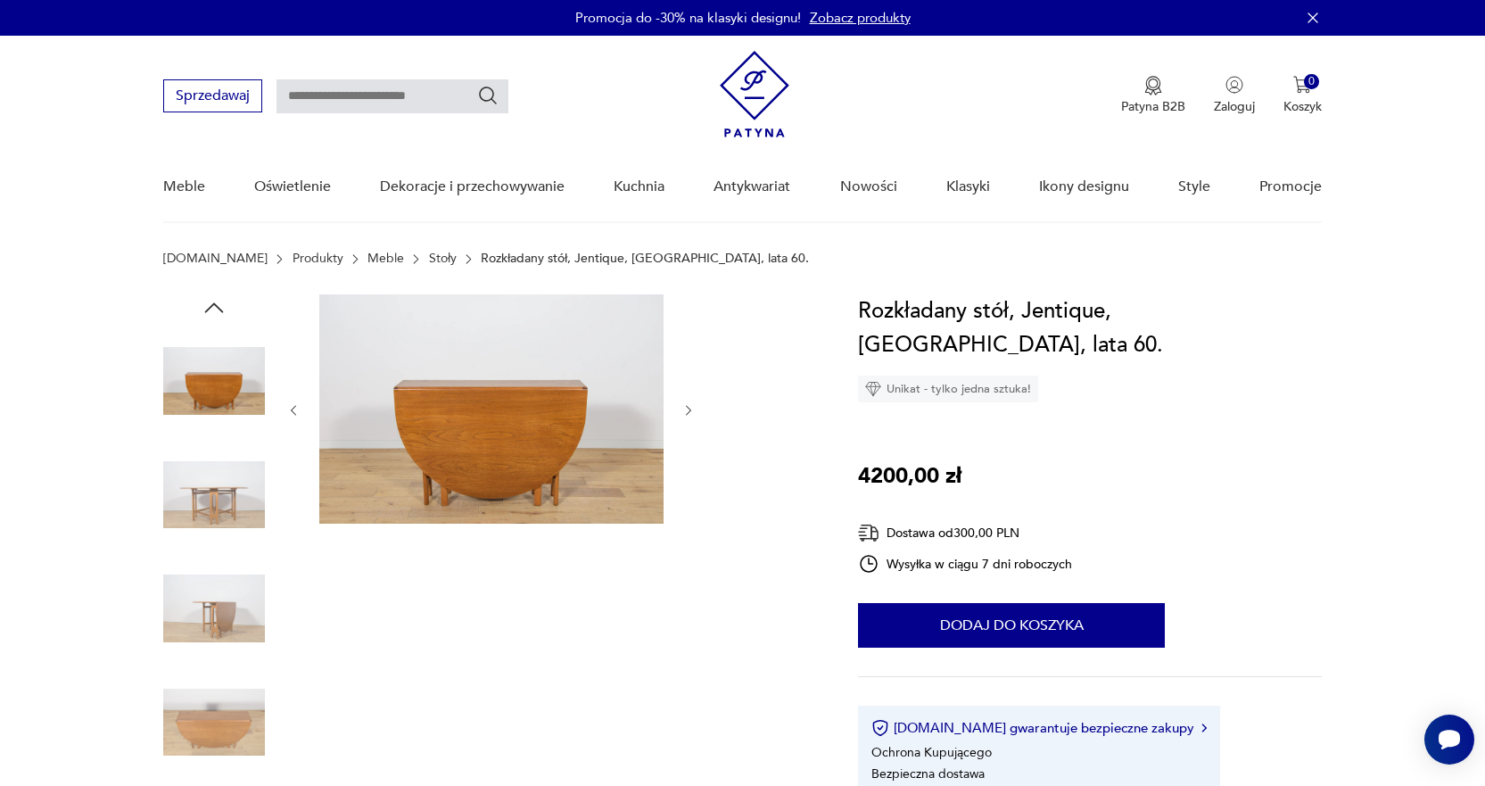
click at [692, 414] on icon "button" at bounding box center [688, 410] width 15 height 15
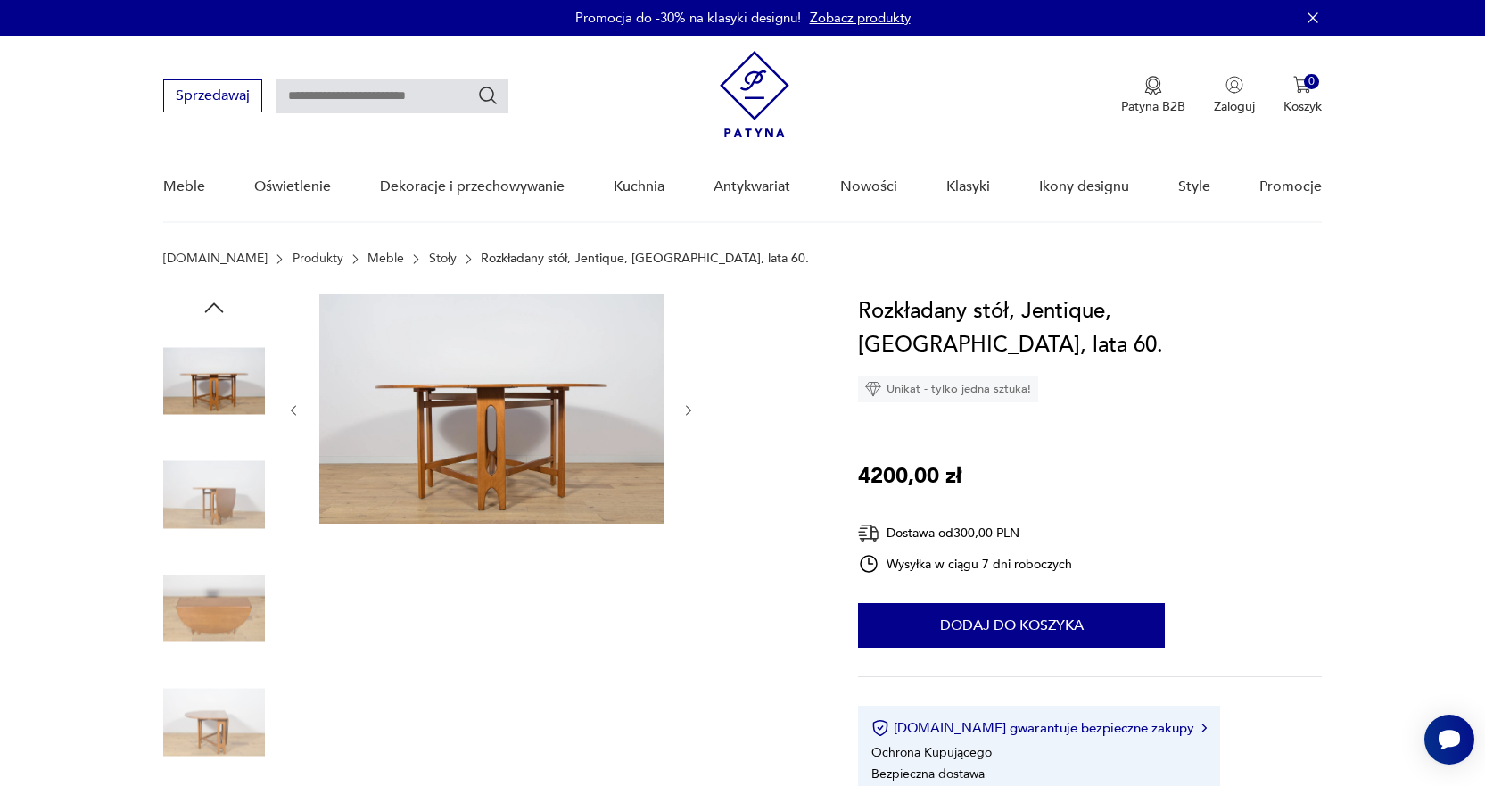
click at [692, 414] on icon "button" at bounding box center [688, 410] width 15 height 15
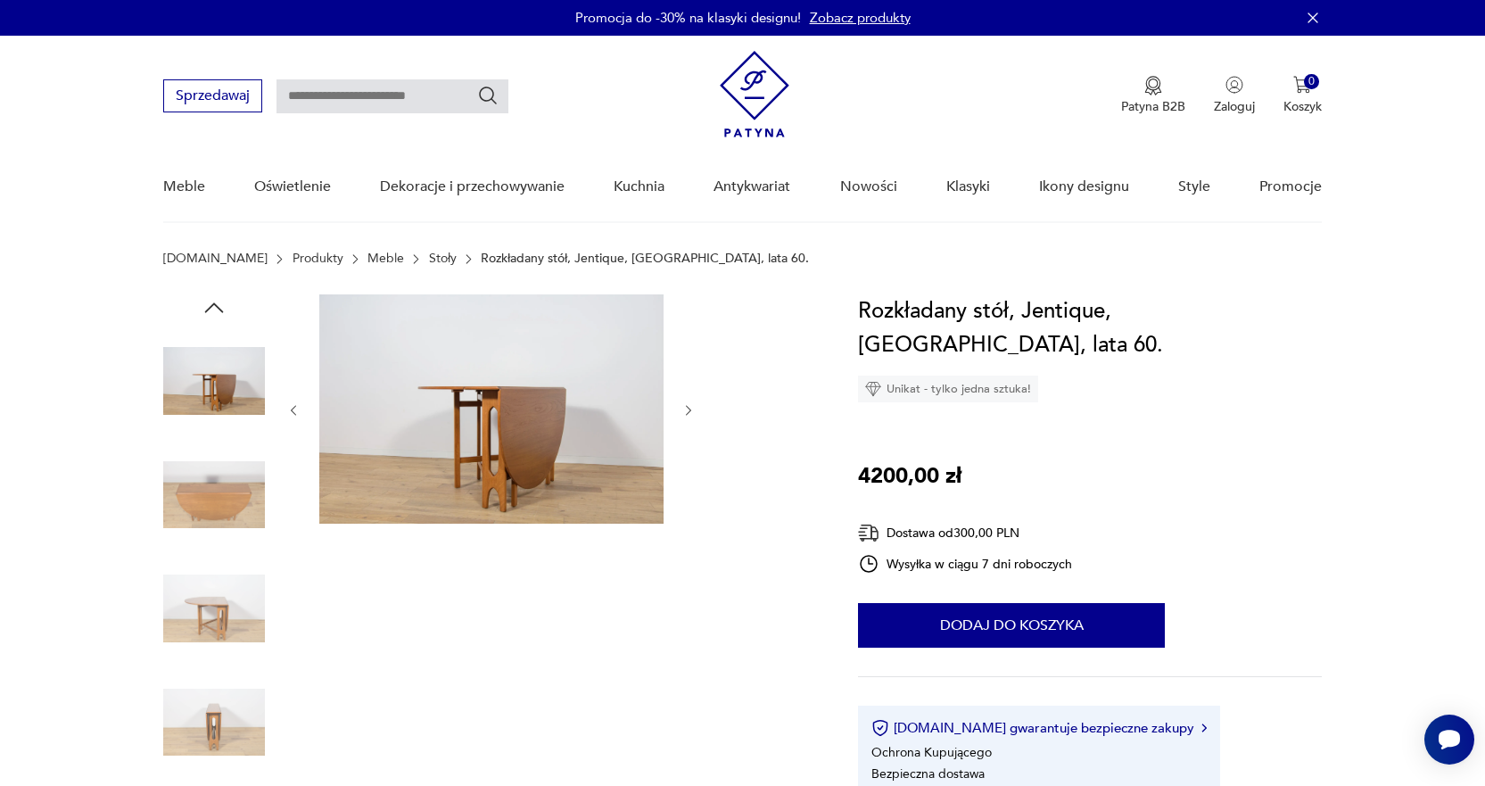
click at [692, 414] on icon "button" at bounding box center [688, 410] width 15 height 15
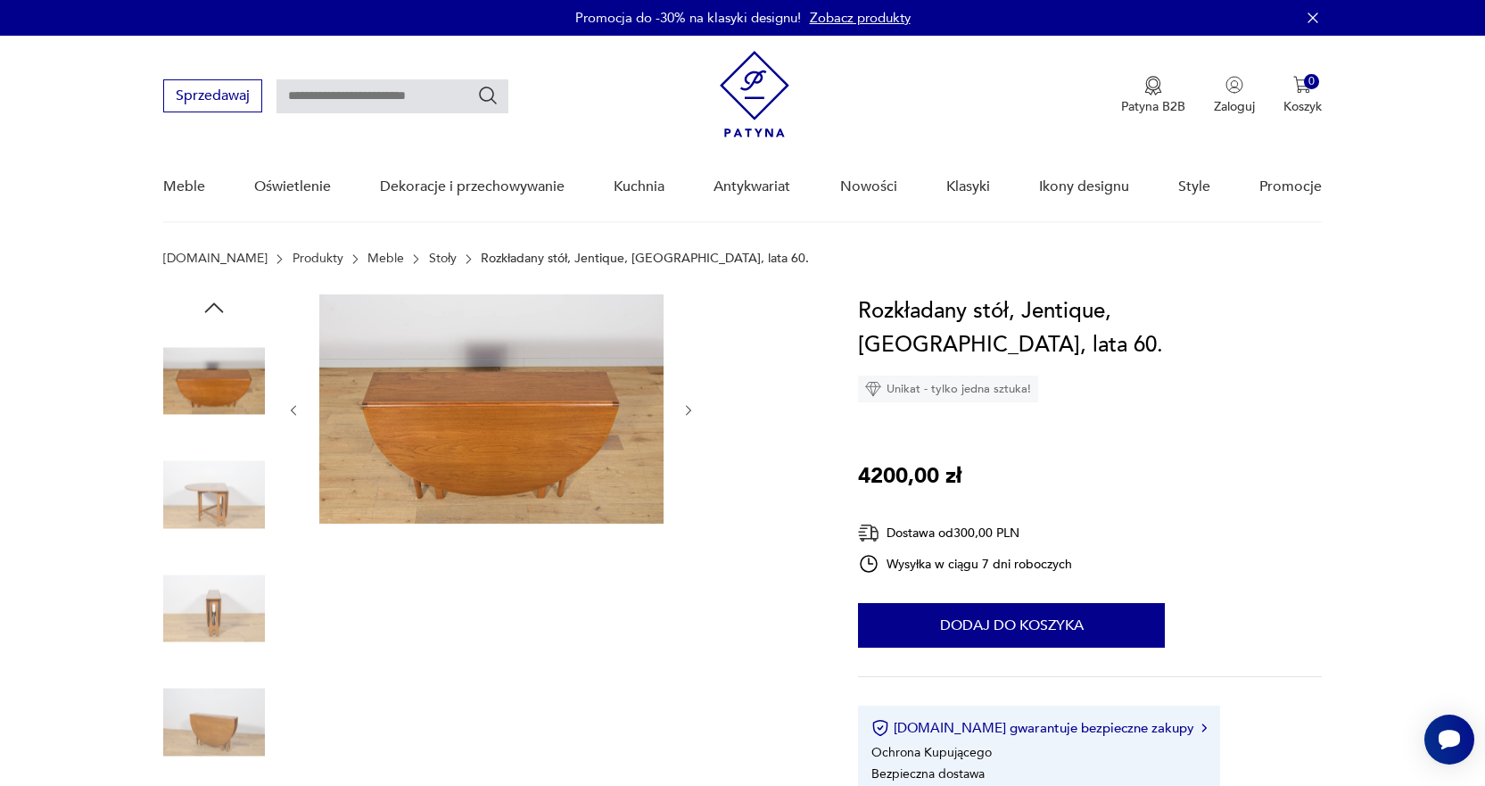
click at [218, 512] on img at bounding box center [214, 495] width 102 height 102
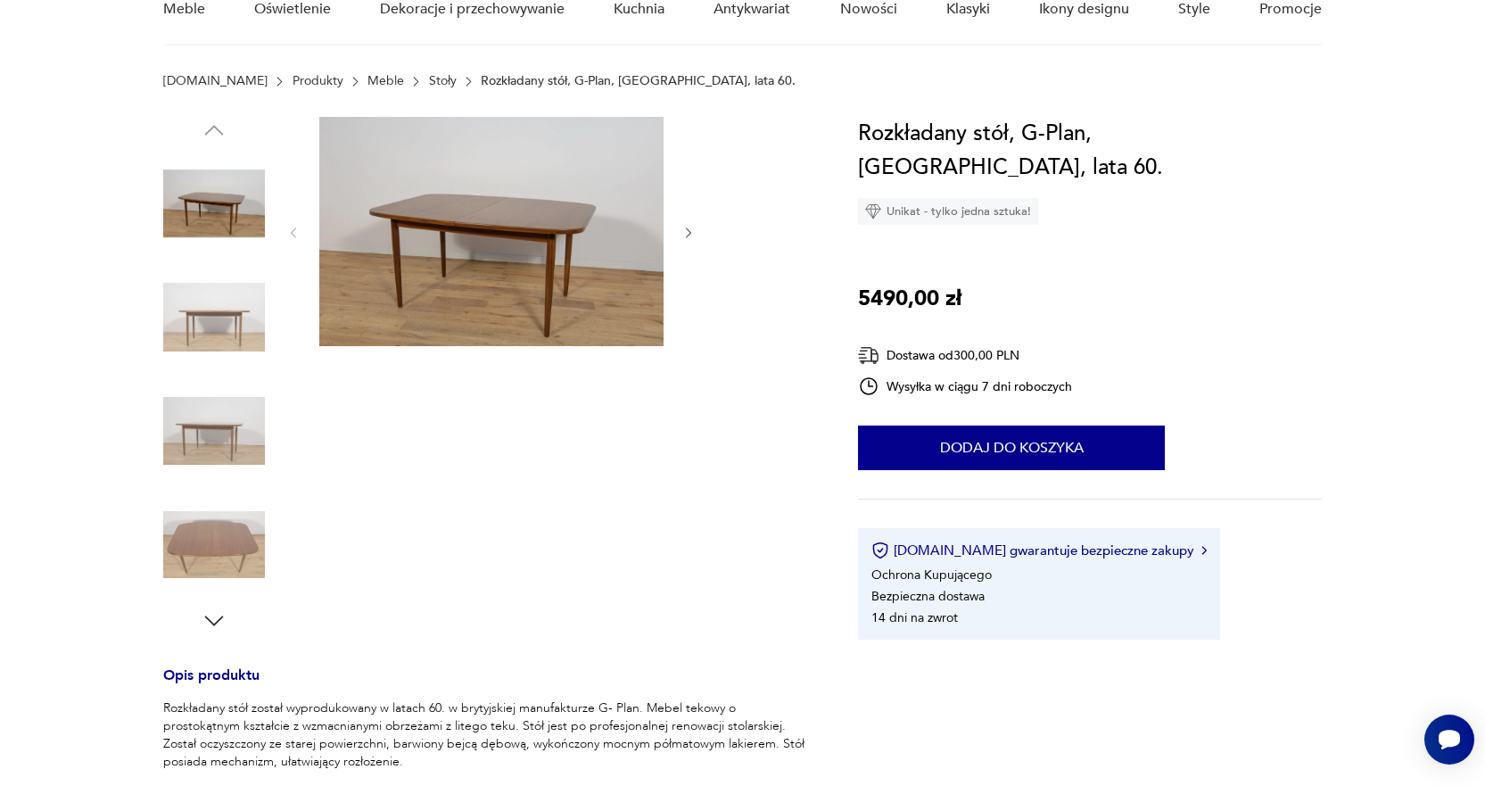
scroll to position [178, 0]
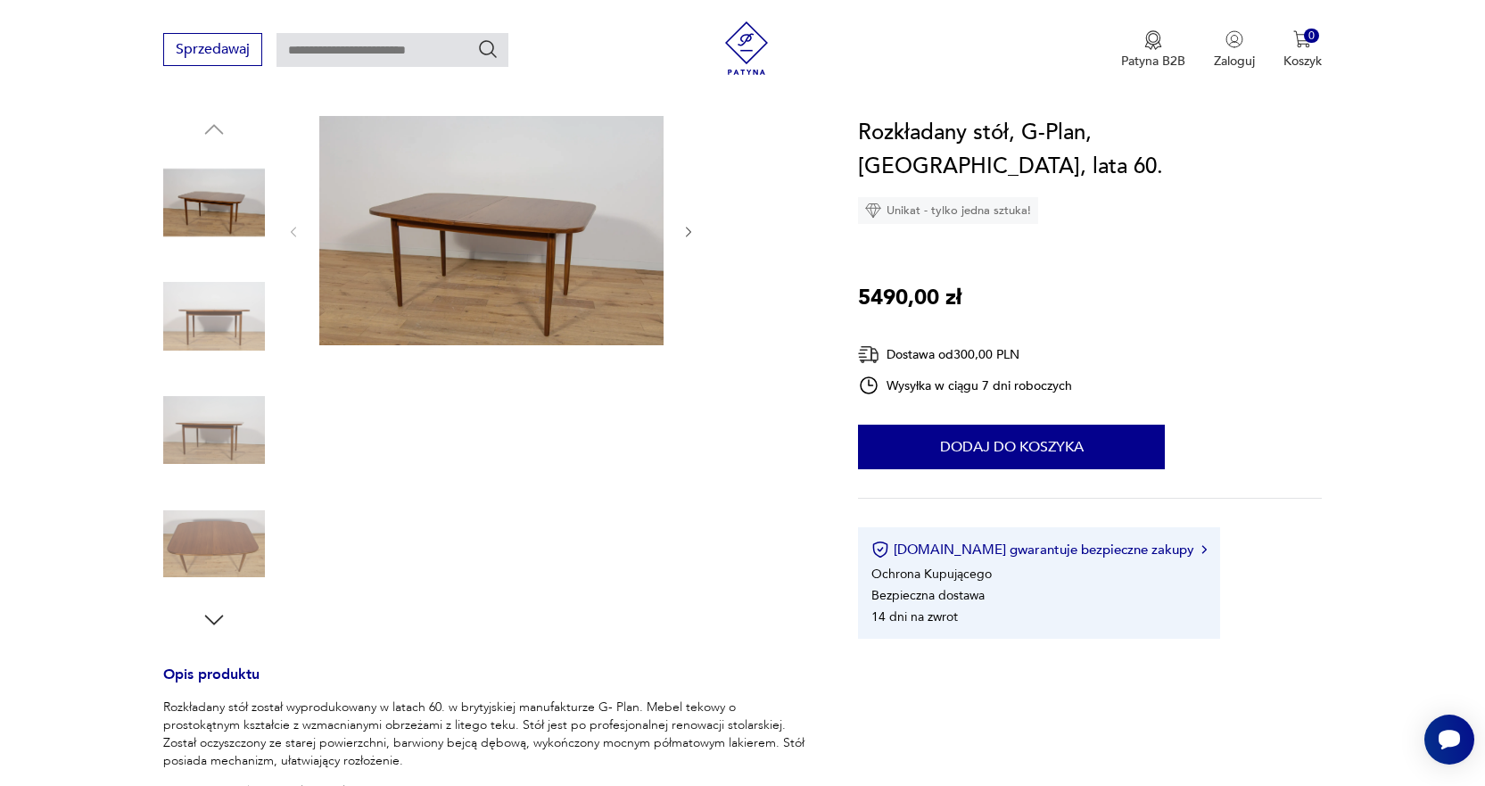
click at [214, 622] on icon "button" at bounding box center [214, 619] width 27 height 27
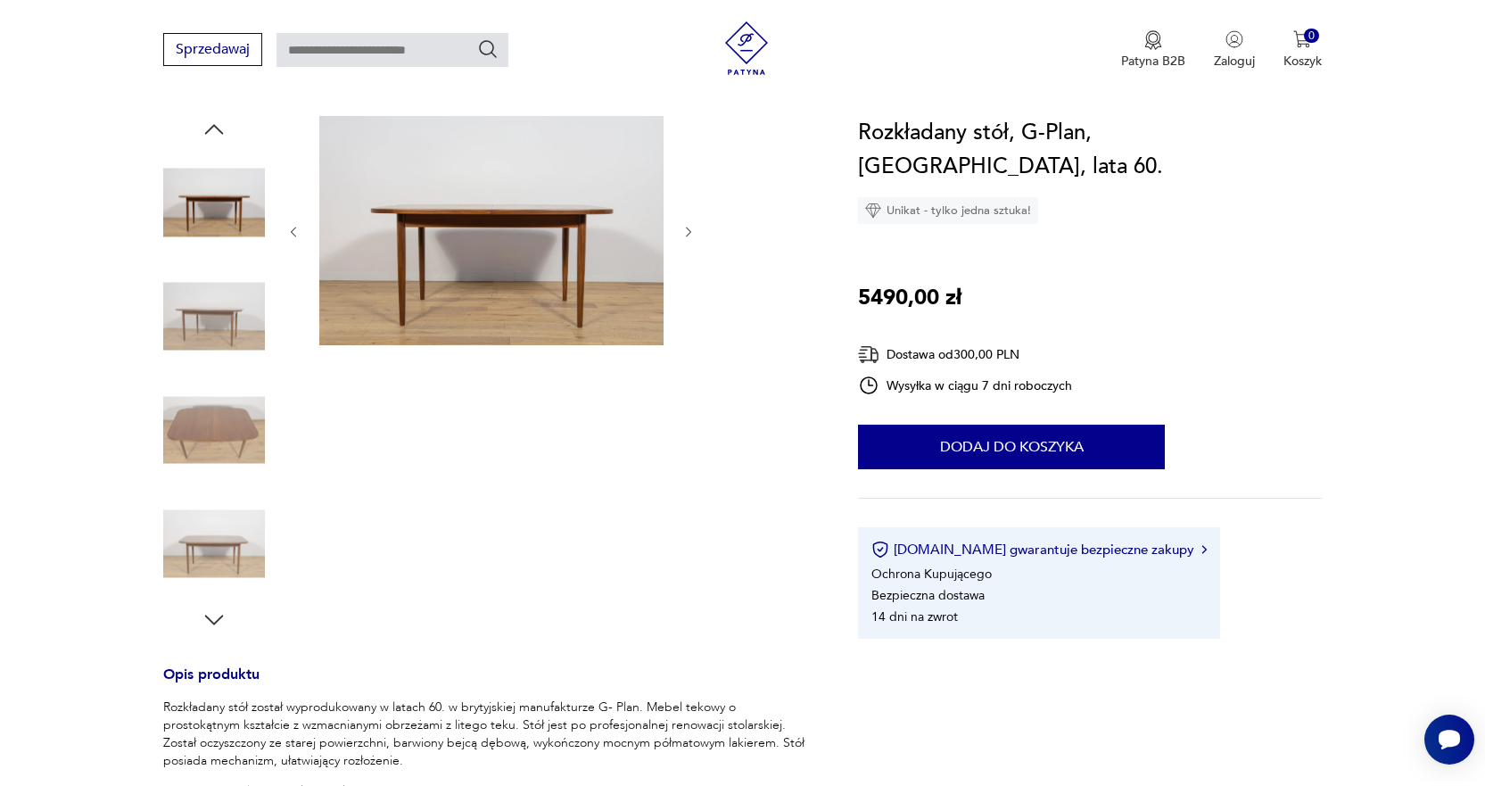
click at [214, 620] on icon "button" at bounding box center [214, 619] width 27 height 27
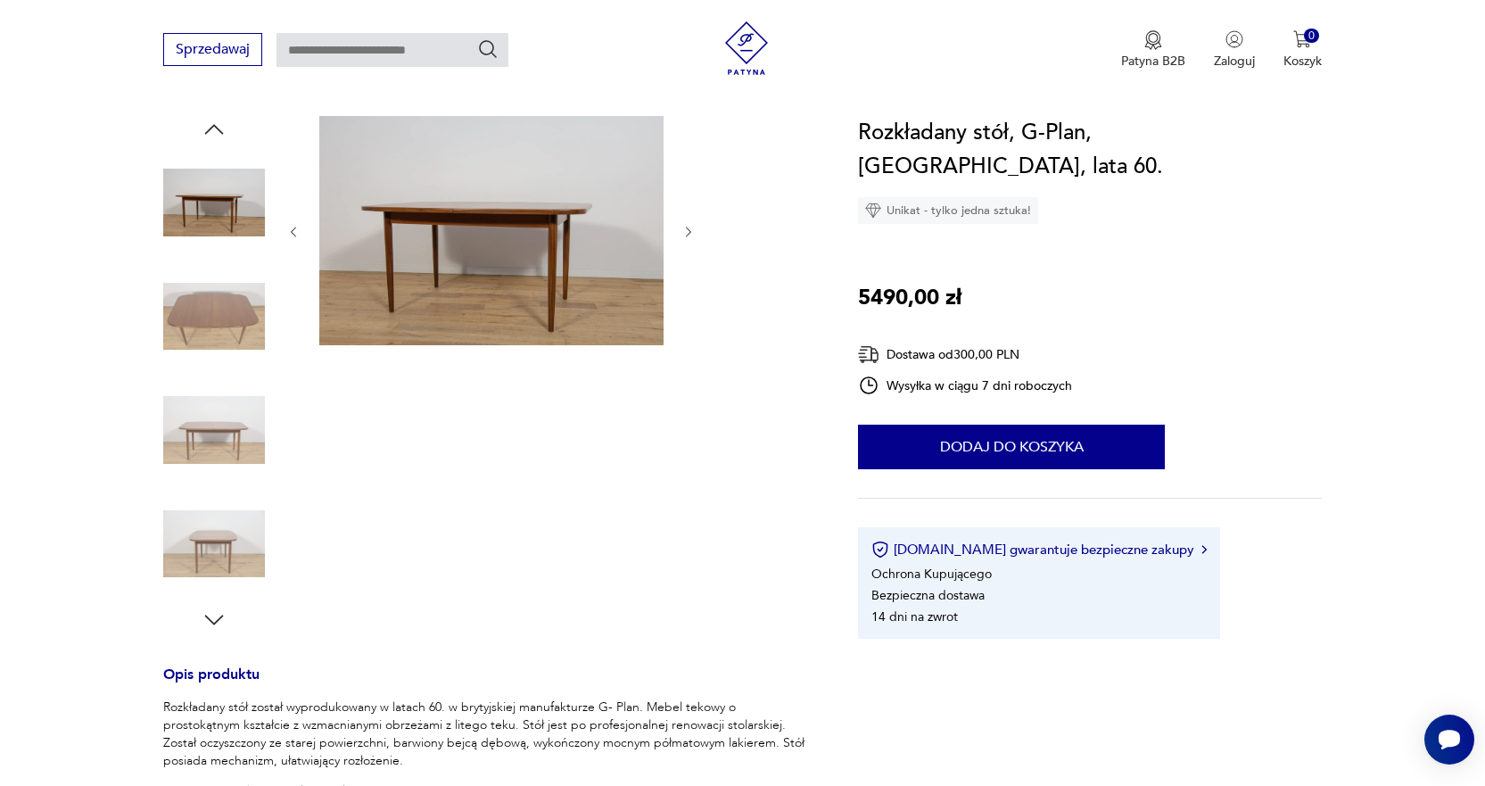
click at [214, 620] on icon "button" at bounding box center [214, 619] width 27 height 27
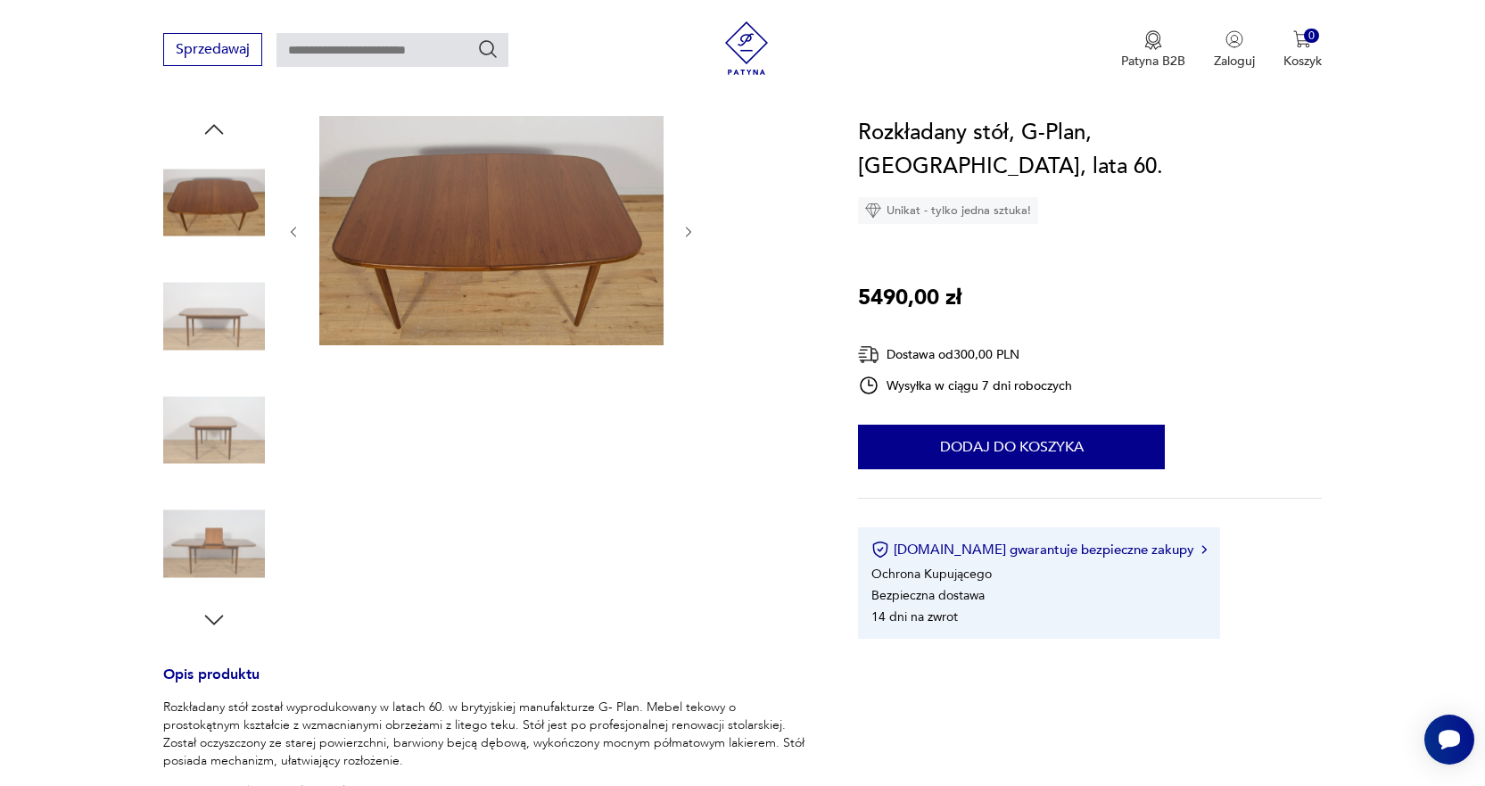
click at [214, 620] on icon "button" at bounding box center [214, 619] width 27 height 27
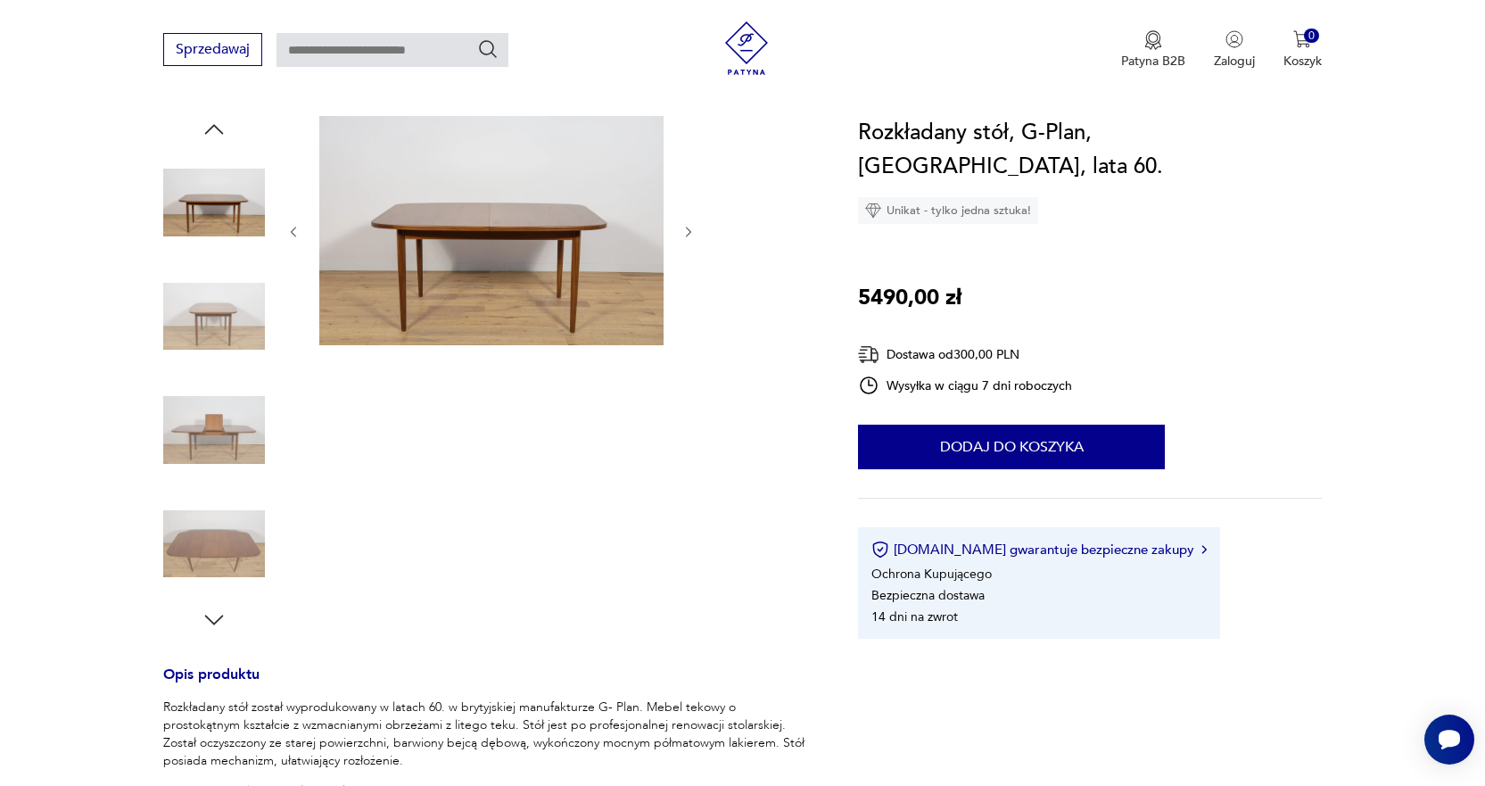
click at [214, 620] on icon "button" at bounding box center [214, 619] width 27 height 27
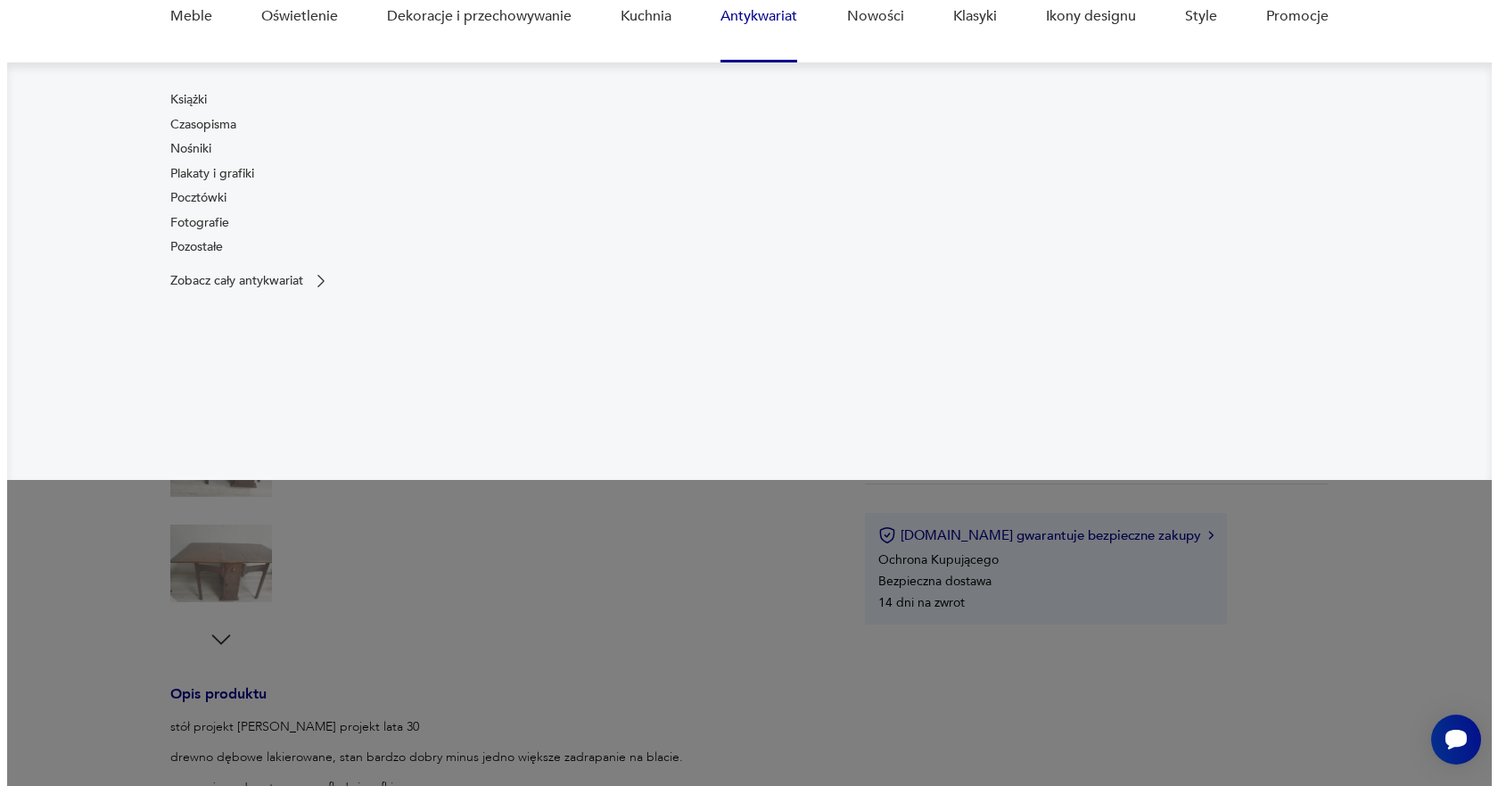
scroll to position [178, 0]
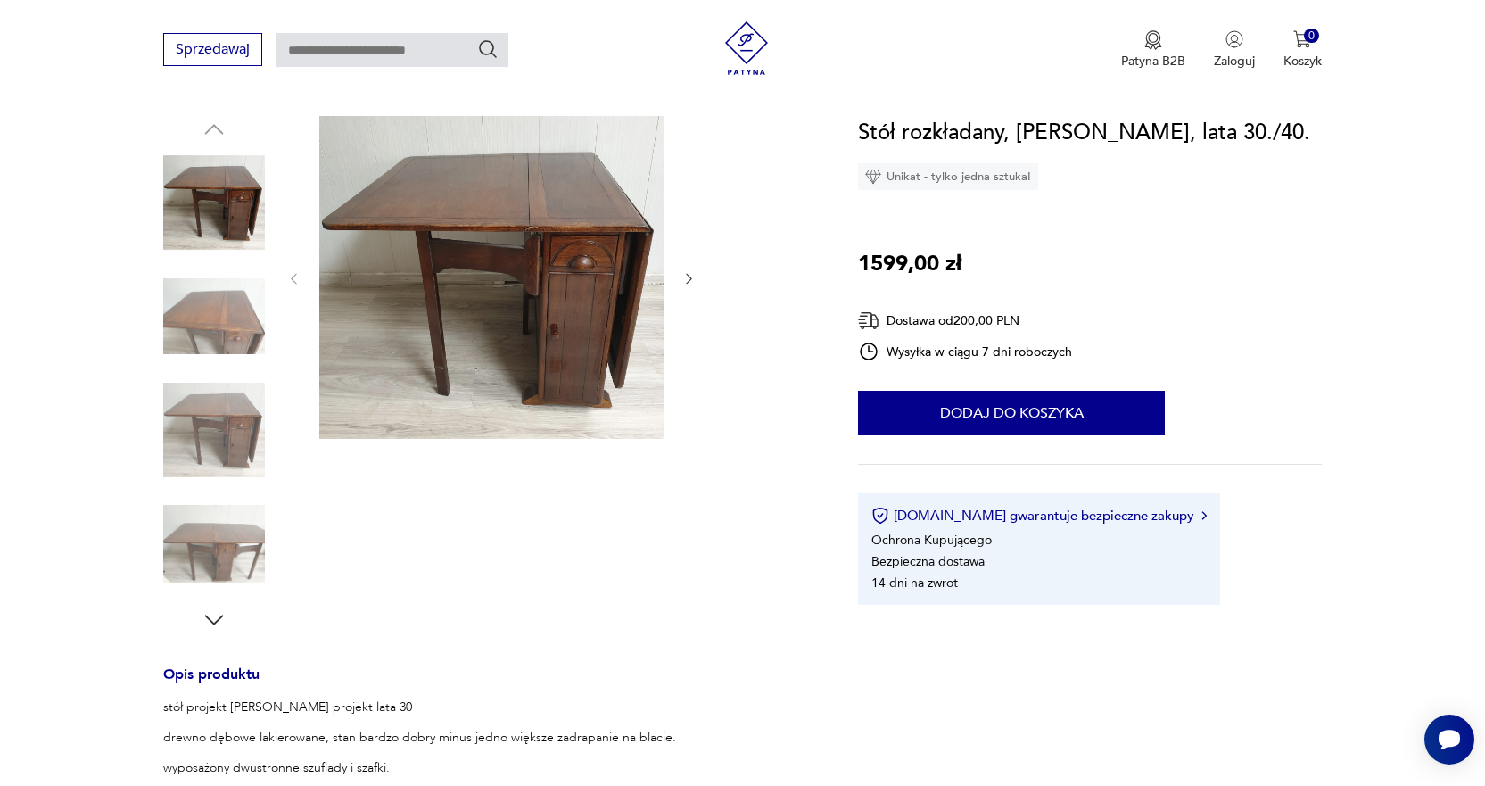
click at [693, 274] on icon "button" at bounding box center [688, 278] width 15 height 15
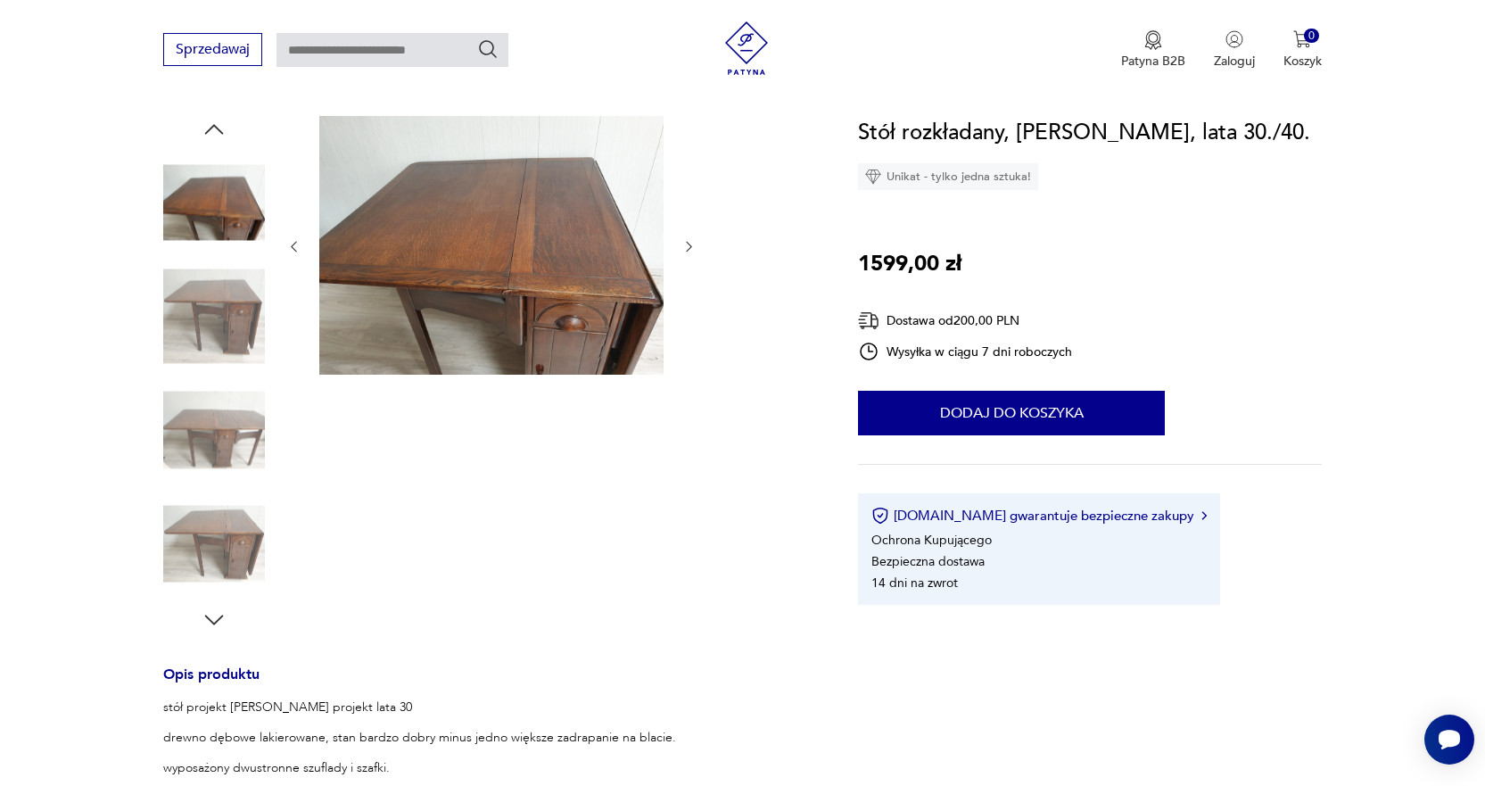
click at [682, 241] on icon "button" at bounding box center [688, 246] width 15 height 15
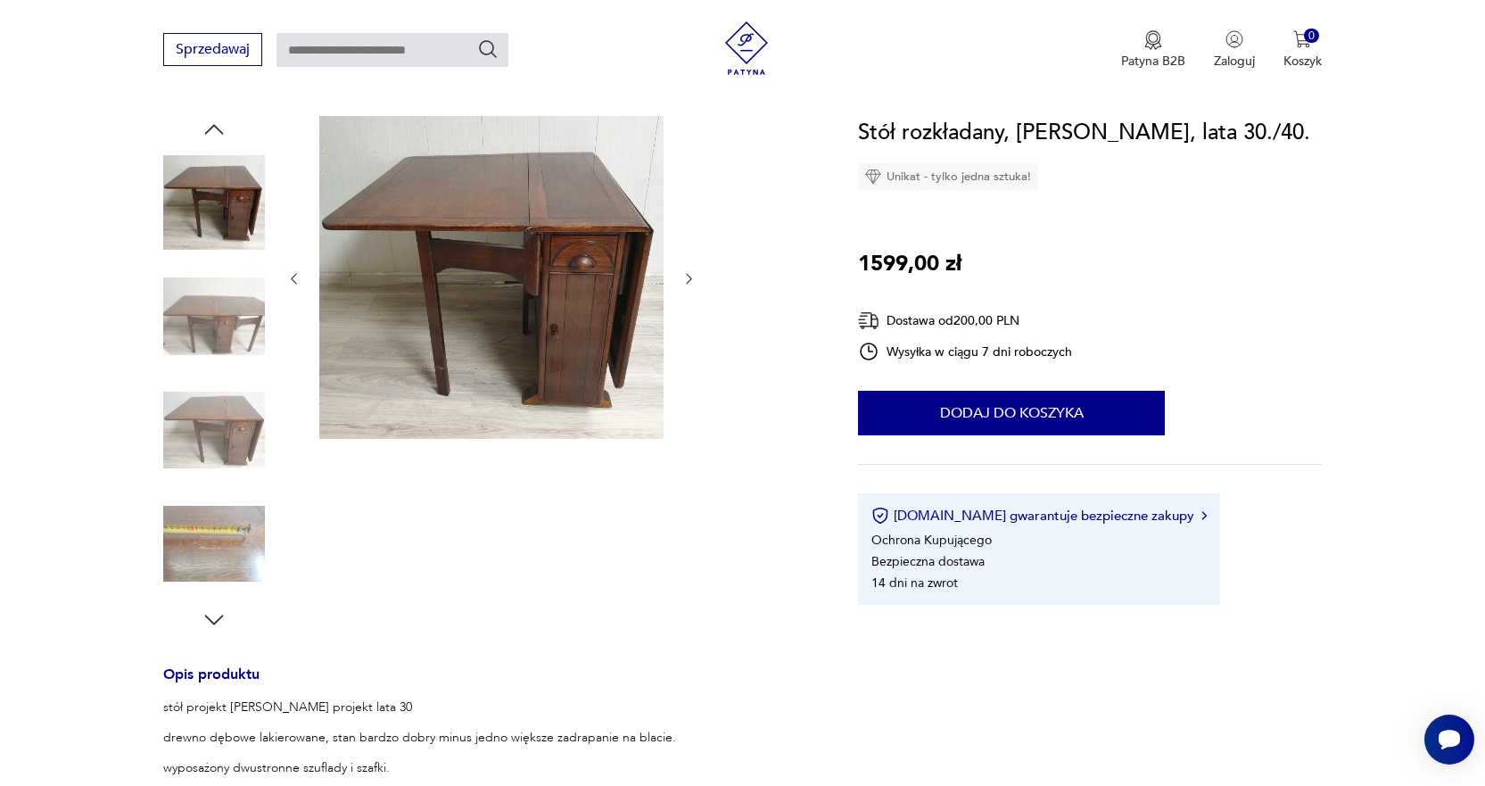
click at [683, 243] on div at bounding box center [491, 279] width 410 height 326
click at [685, 284] on icon "button" at bounding box center [688, 278] width 15 height 15
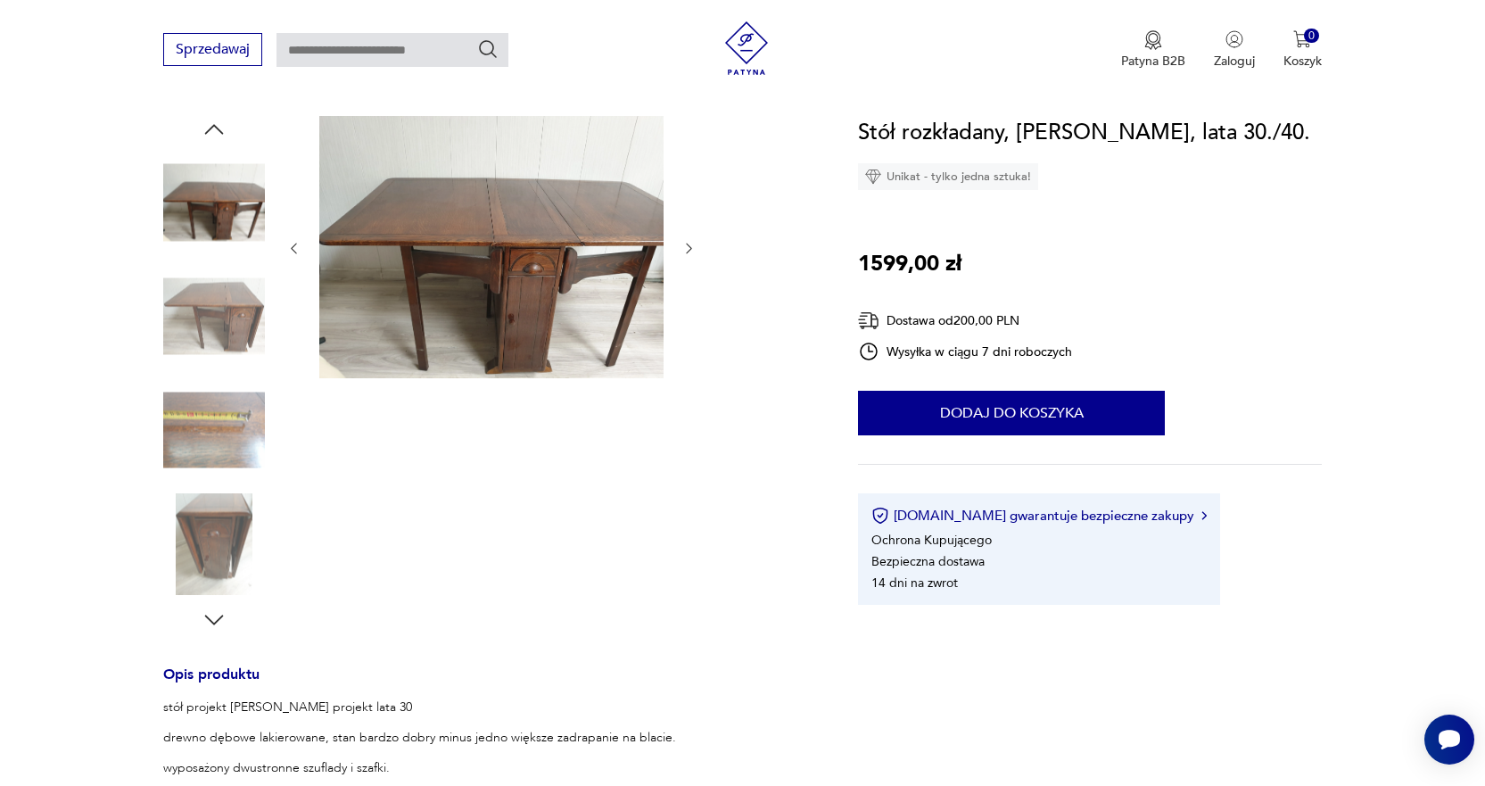
click at [685, 284] on div at bounding box center [491, 248] width 410 height 265
click at [504, 332] on img at bounding box center [491, 247] width 344 height 262
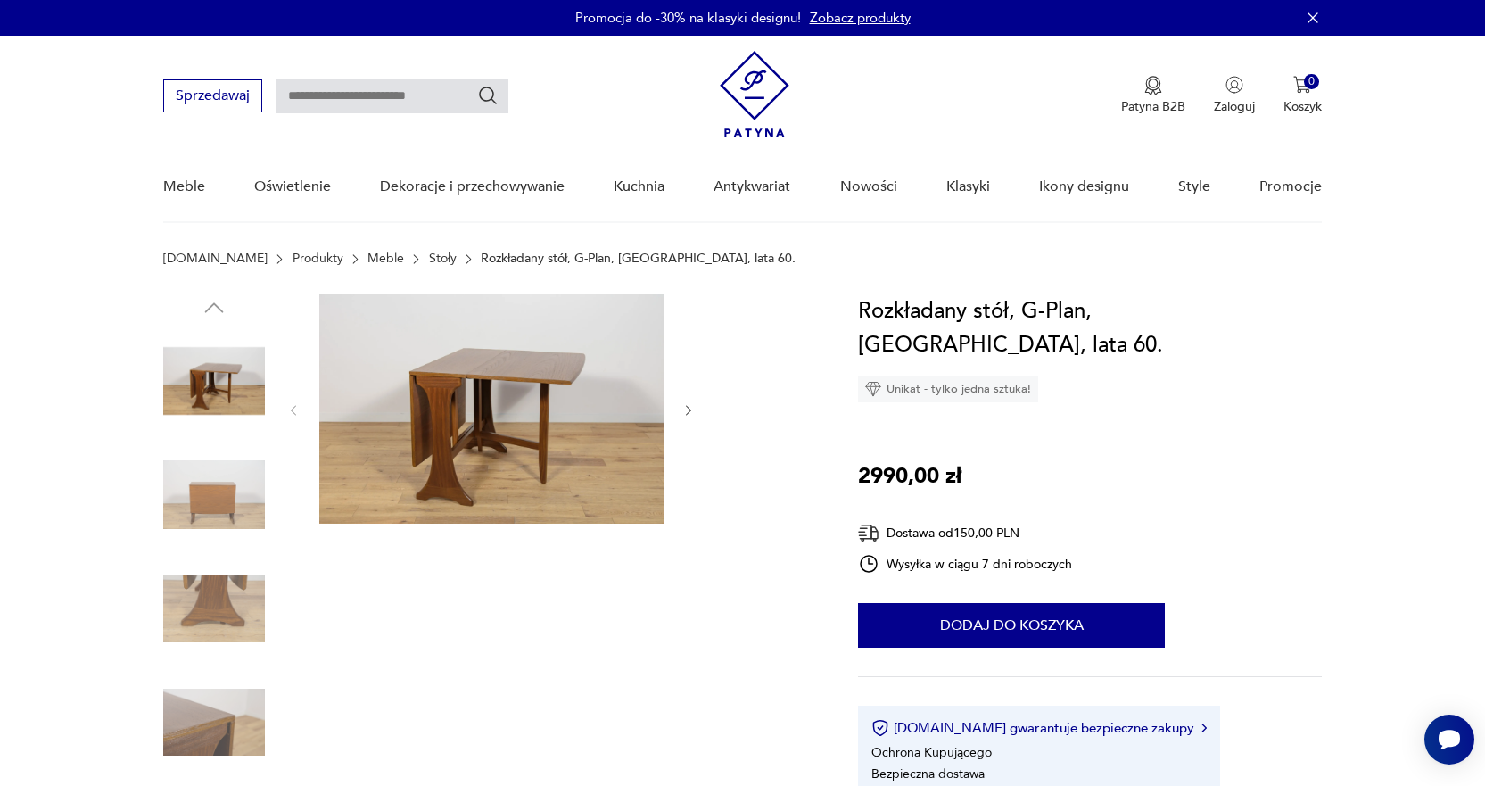
click at [684, 409] on icon "button" at bounding box center [688, 410] width 15 height 15
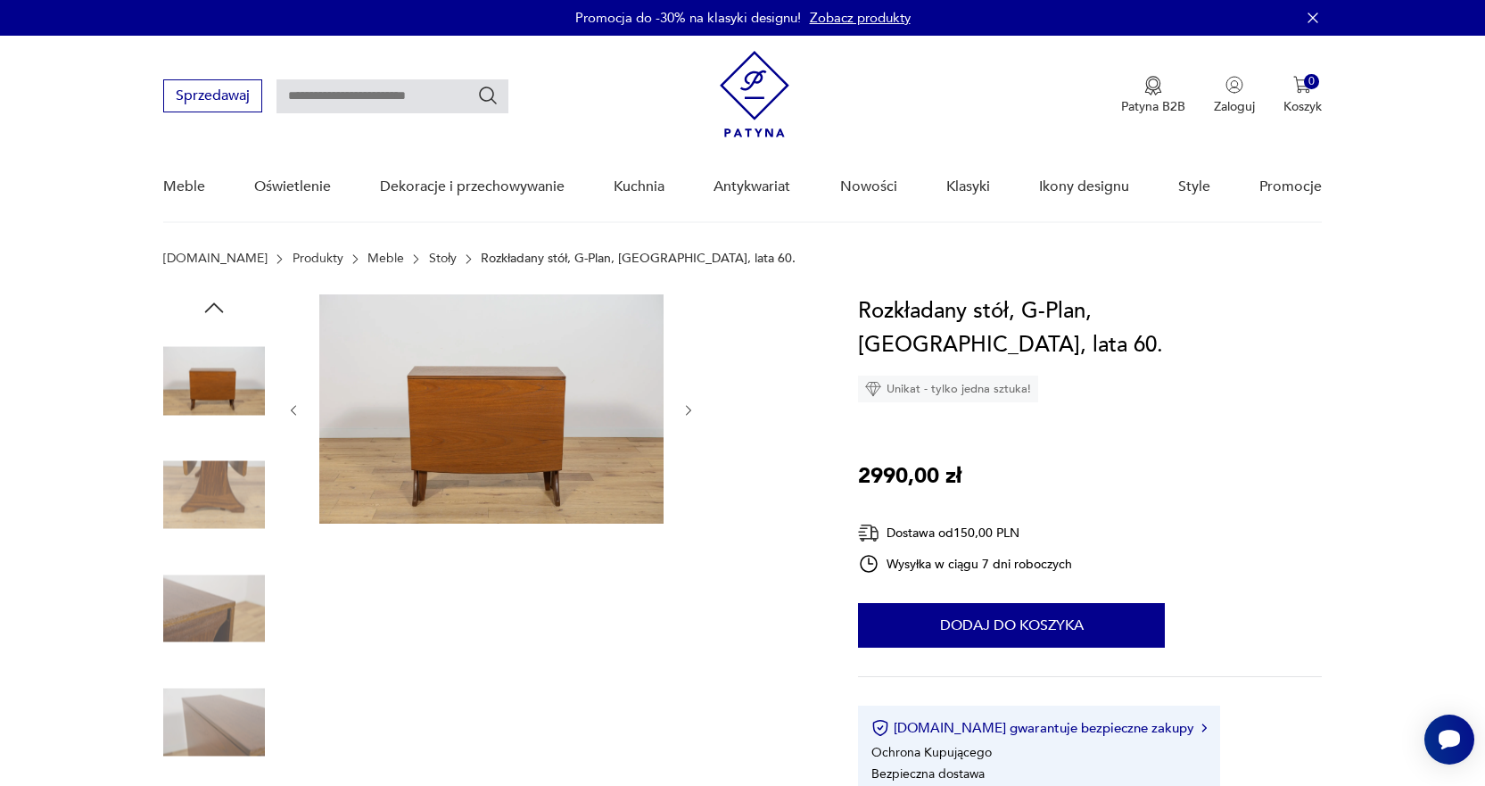
click at [684, 409] on icon "button" at bounding box center [688, 410] width 15 height 15
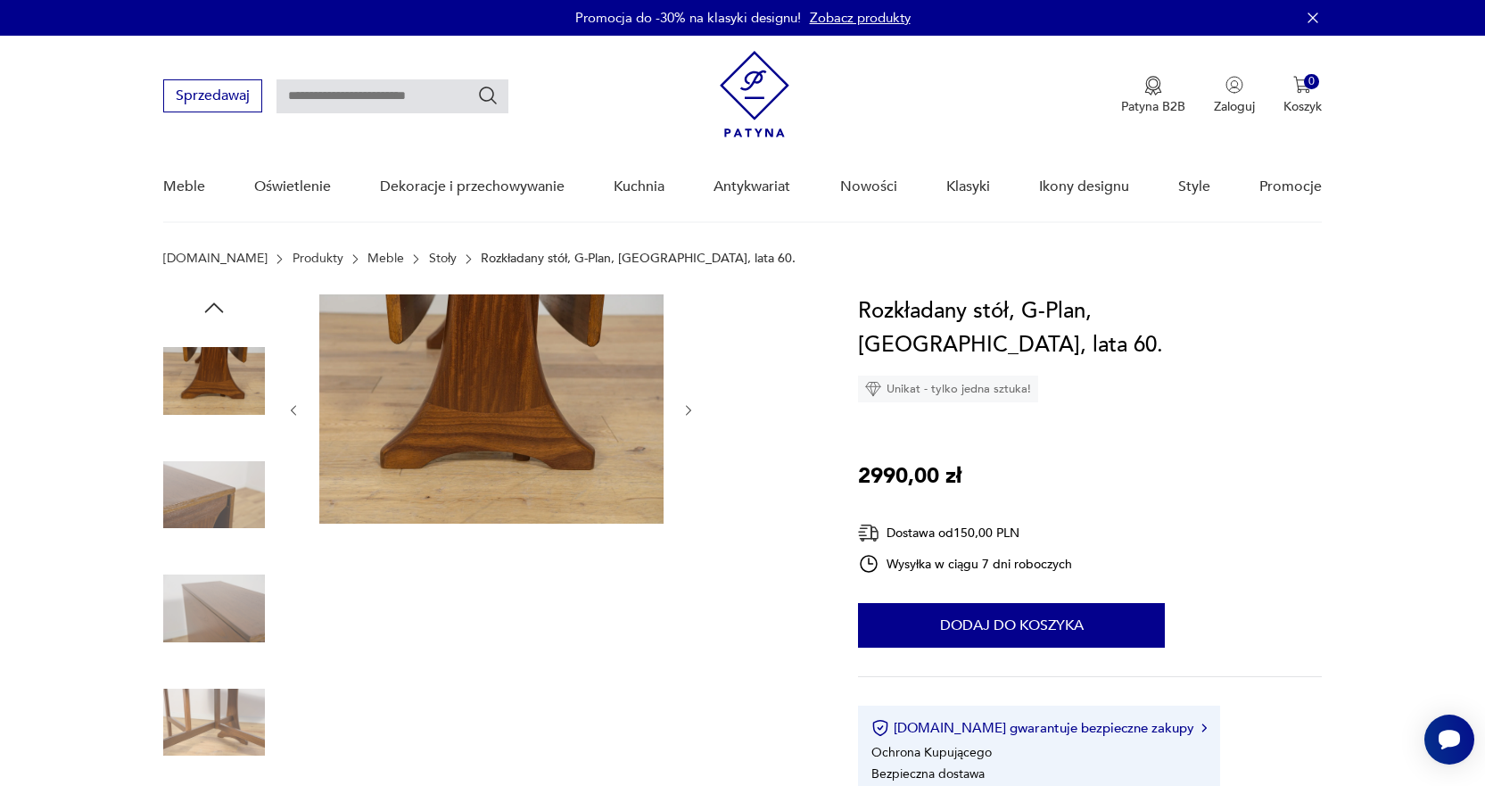
click at [684, 409] on icon "button" at bounding box center [688, 410] width 15 height 15
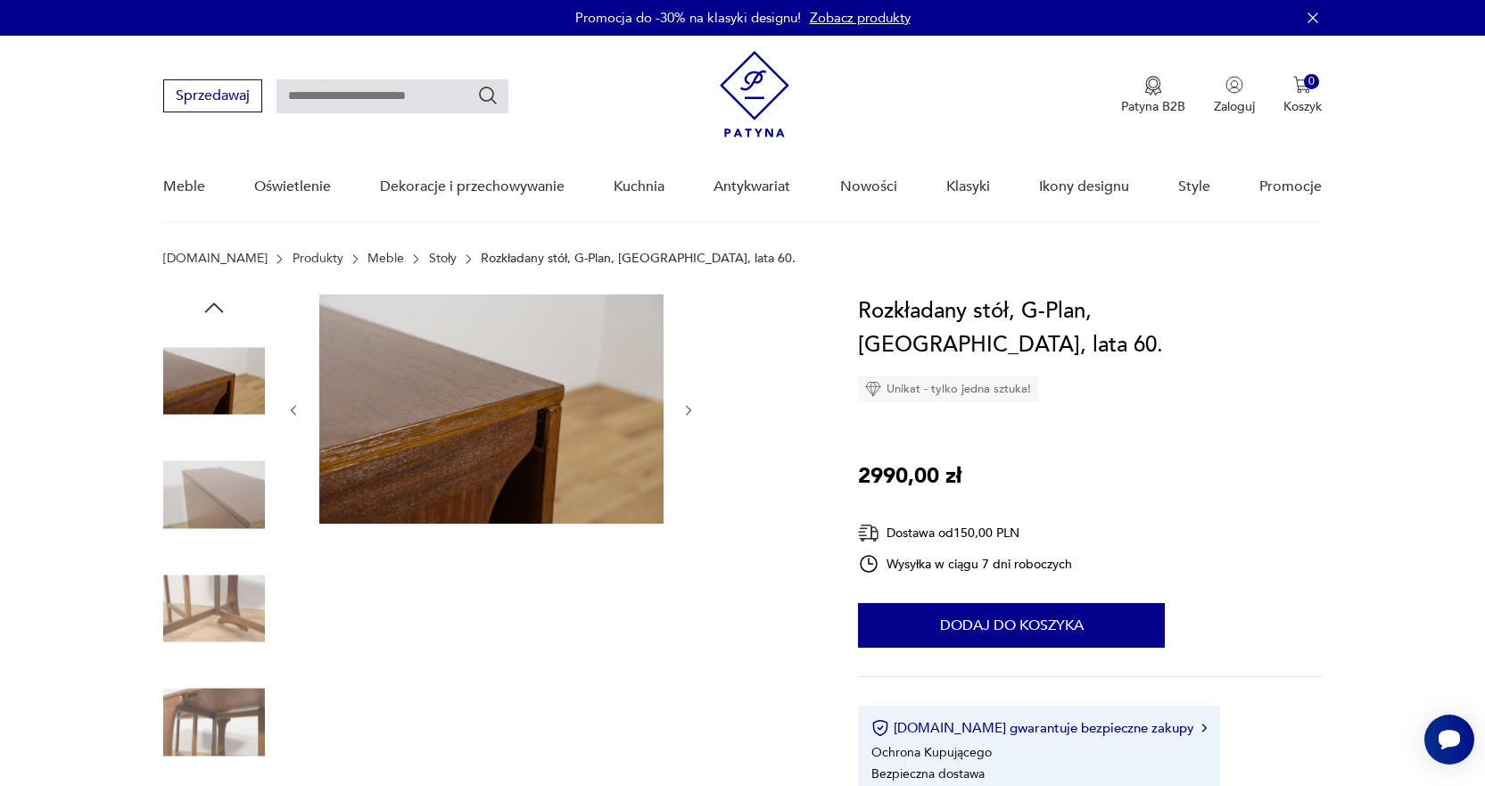
click at [684, 409] on icon "button" at bounding box center [688, 410] width 15 height 15
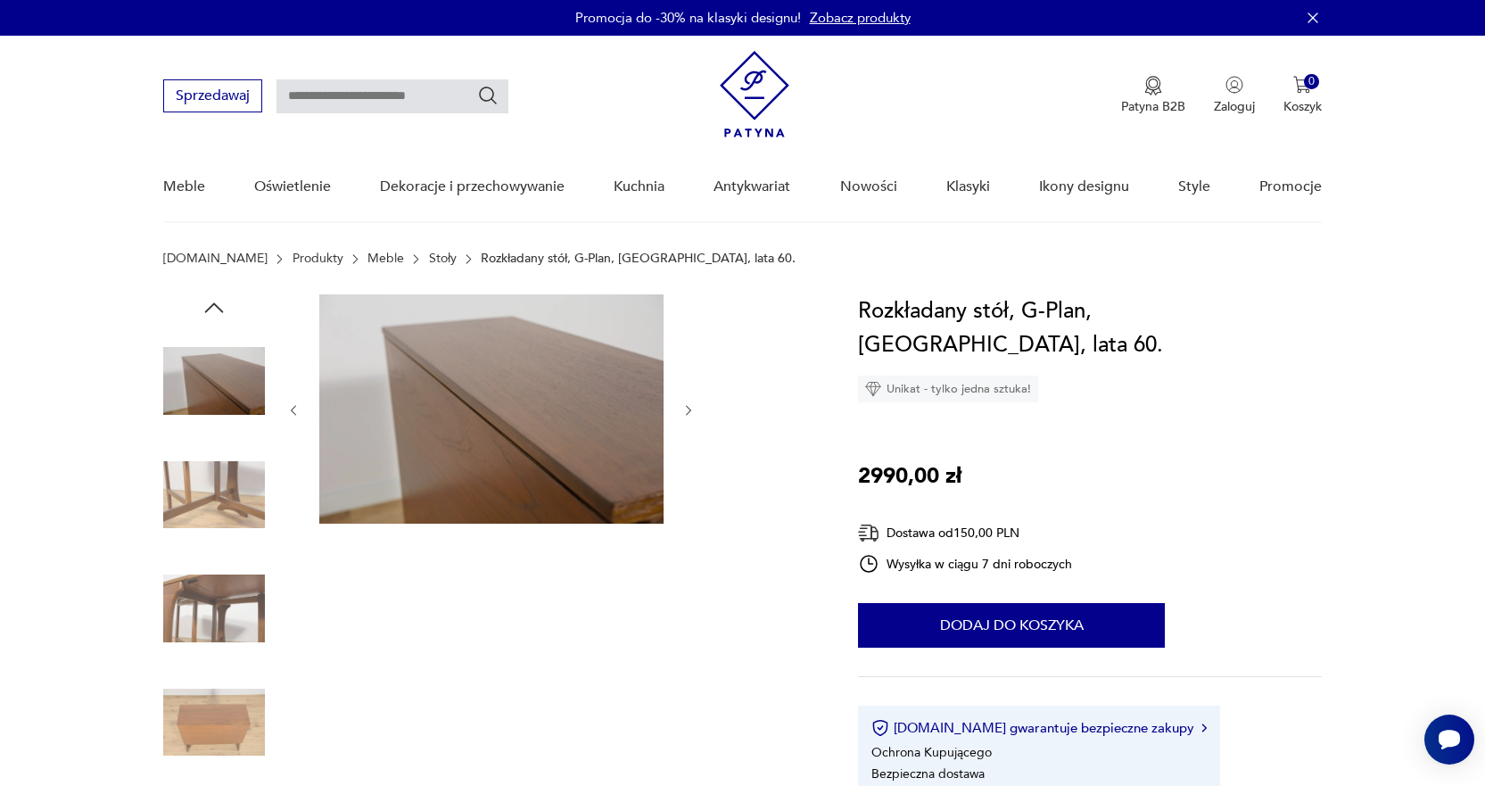
click at [684, 409] on icon "button" at bounding box center [688, 410] width 15 height 15
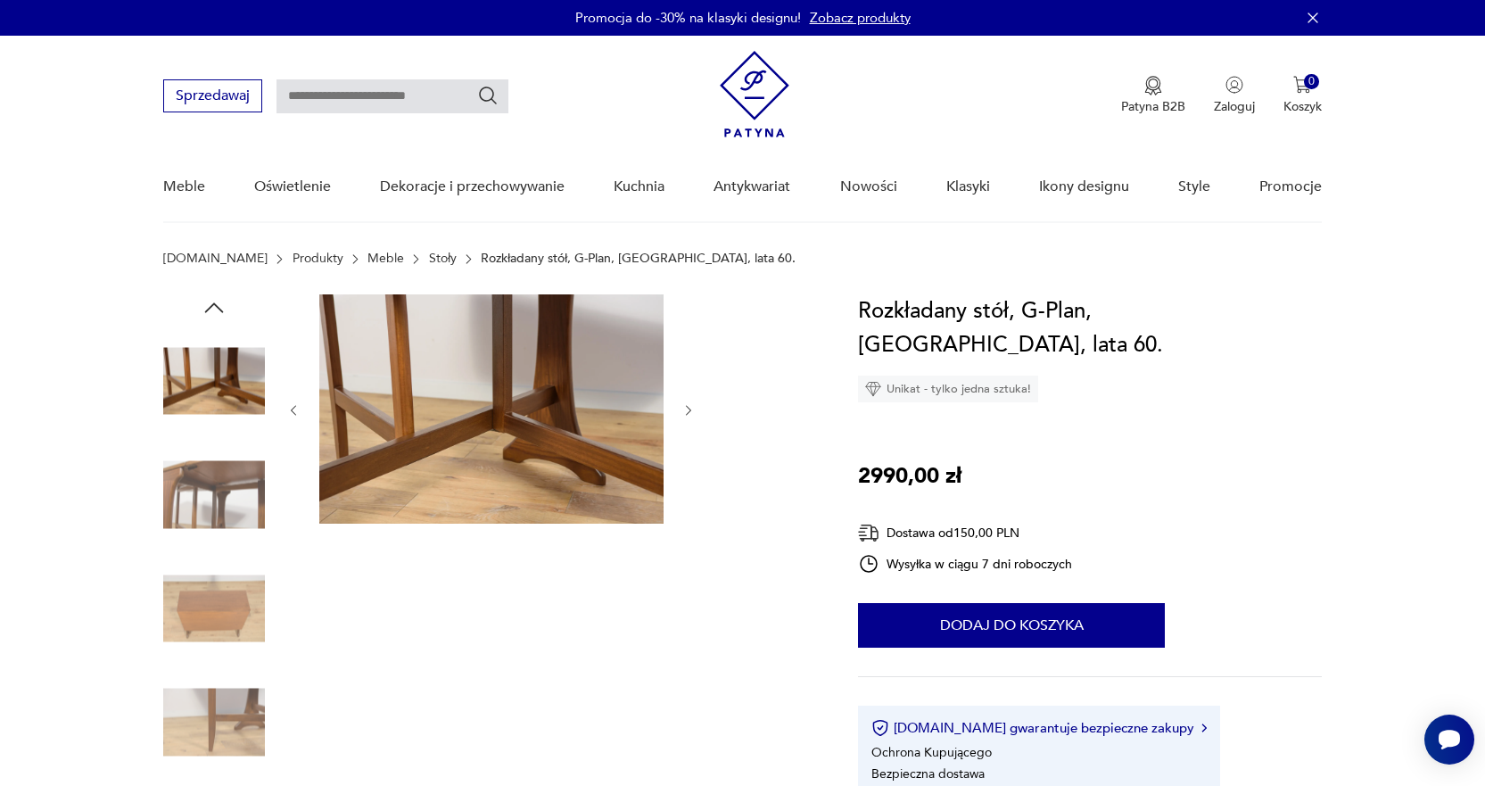
click at [684, 409] on icon "button" at bounding box center [688, 410] width 15 height 15
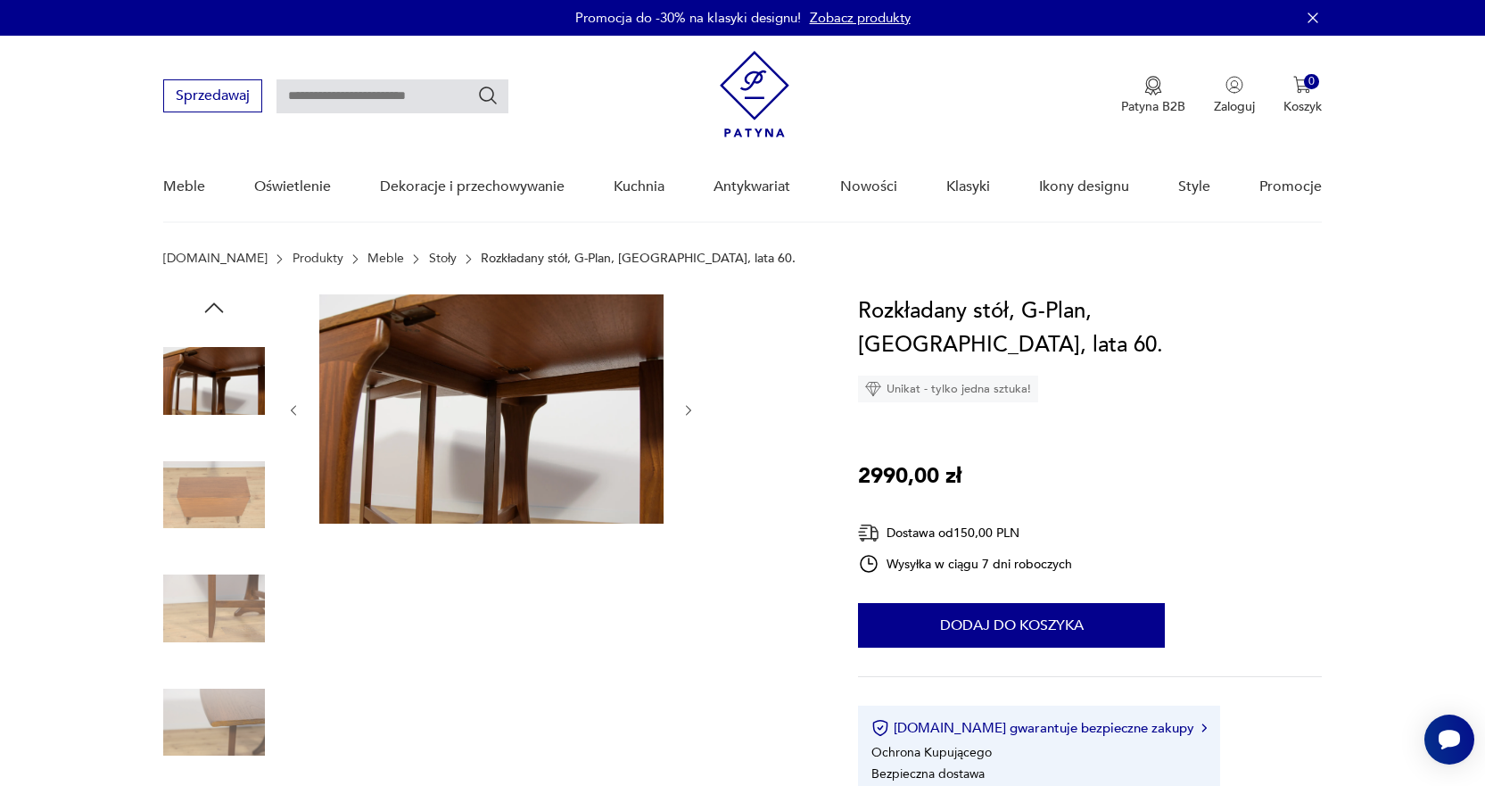
click at [684, 409] on icon "button" at bounding box center [688, 410] width 15 height 15
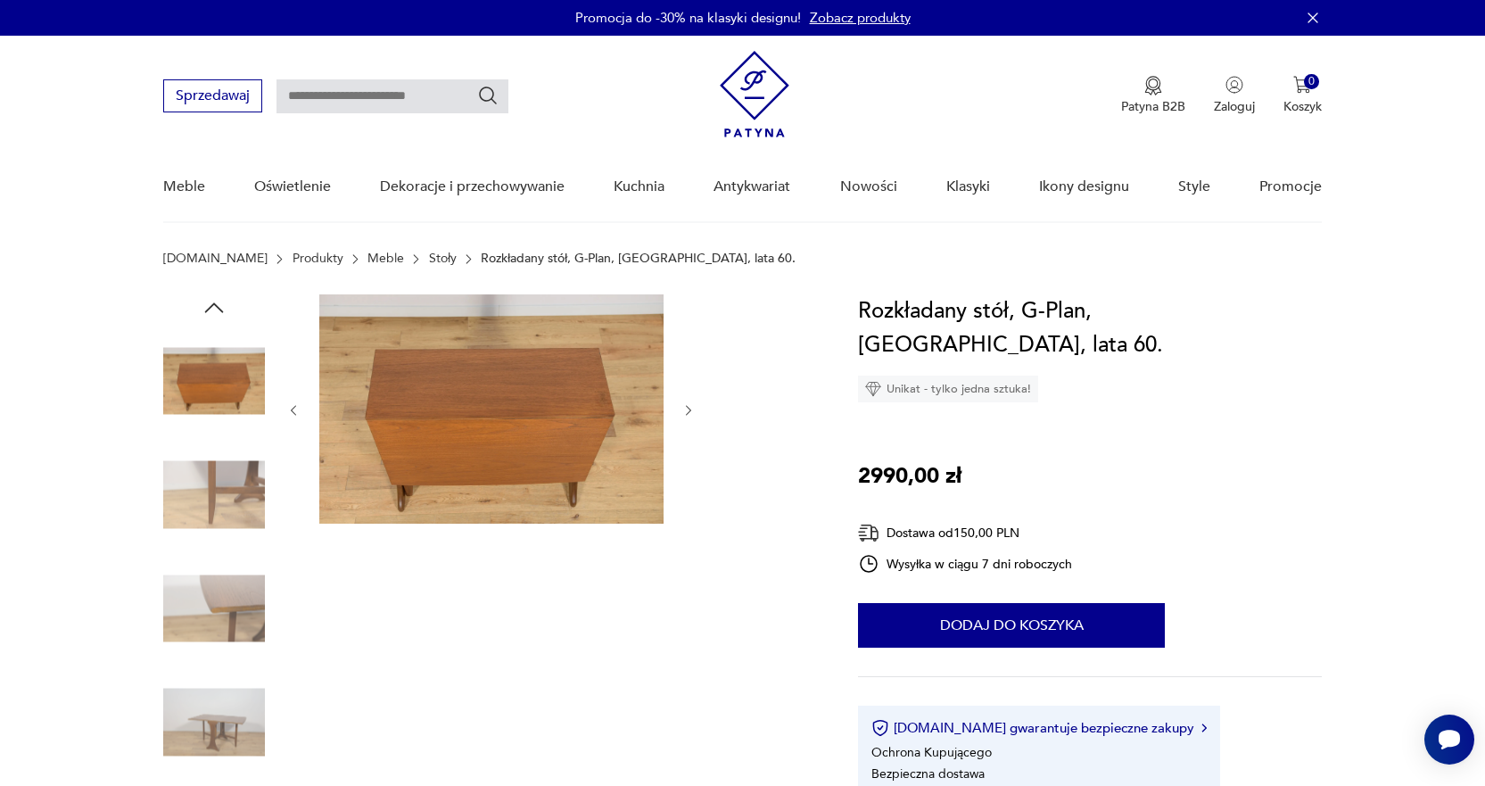
click at [212, 715] on img at bounding box center [214, 723] width 102 height 102
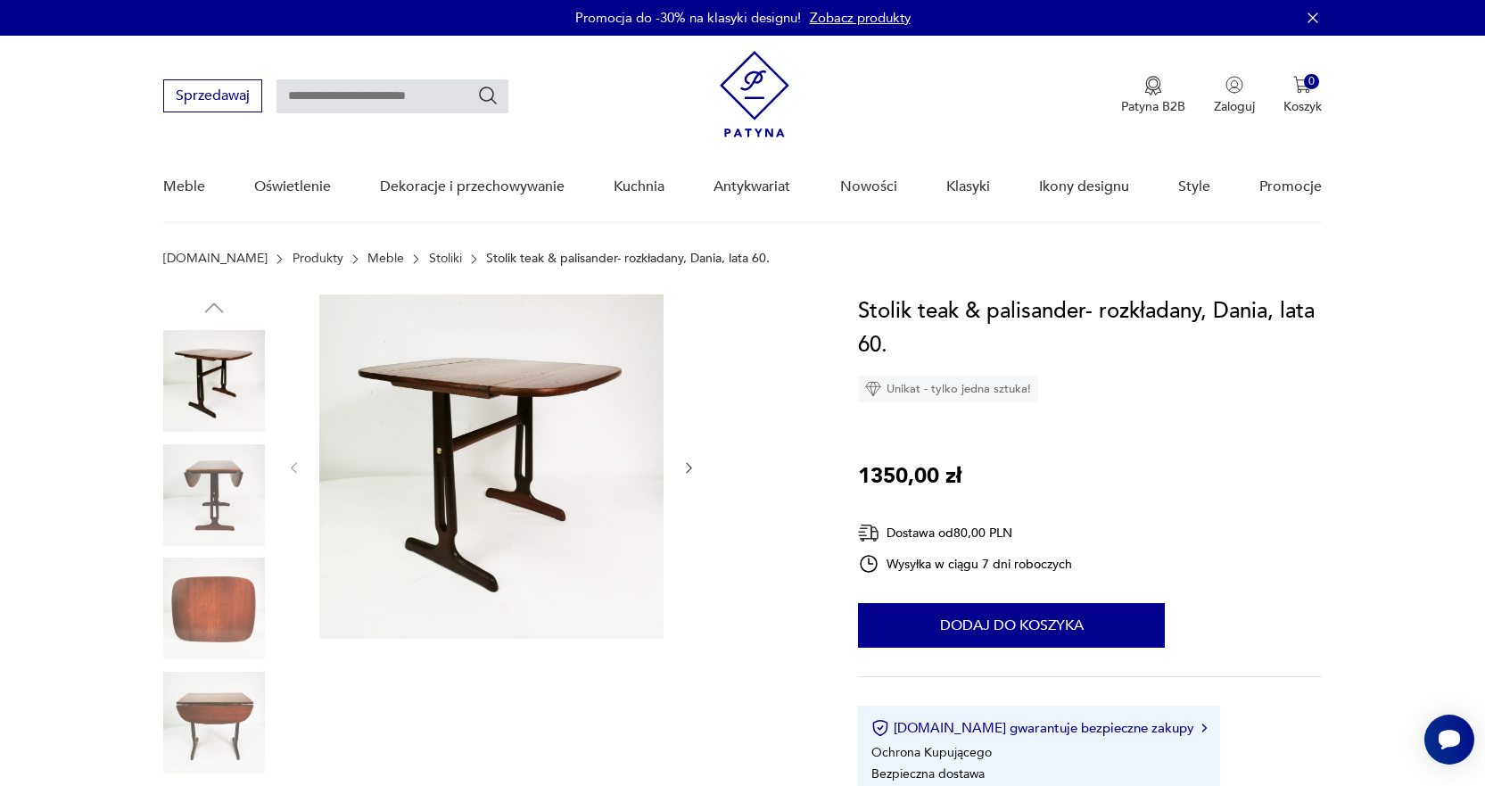
click at [243, 489] on img at bounding box center [214, 495] width 102 height 102
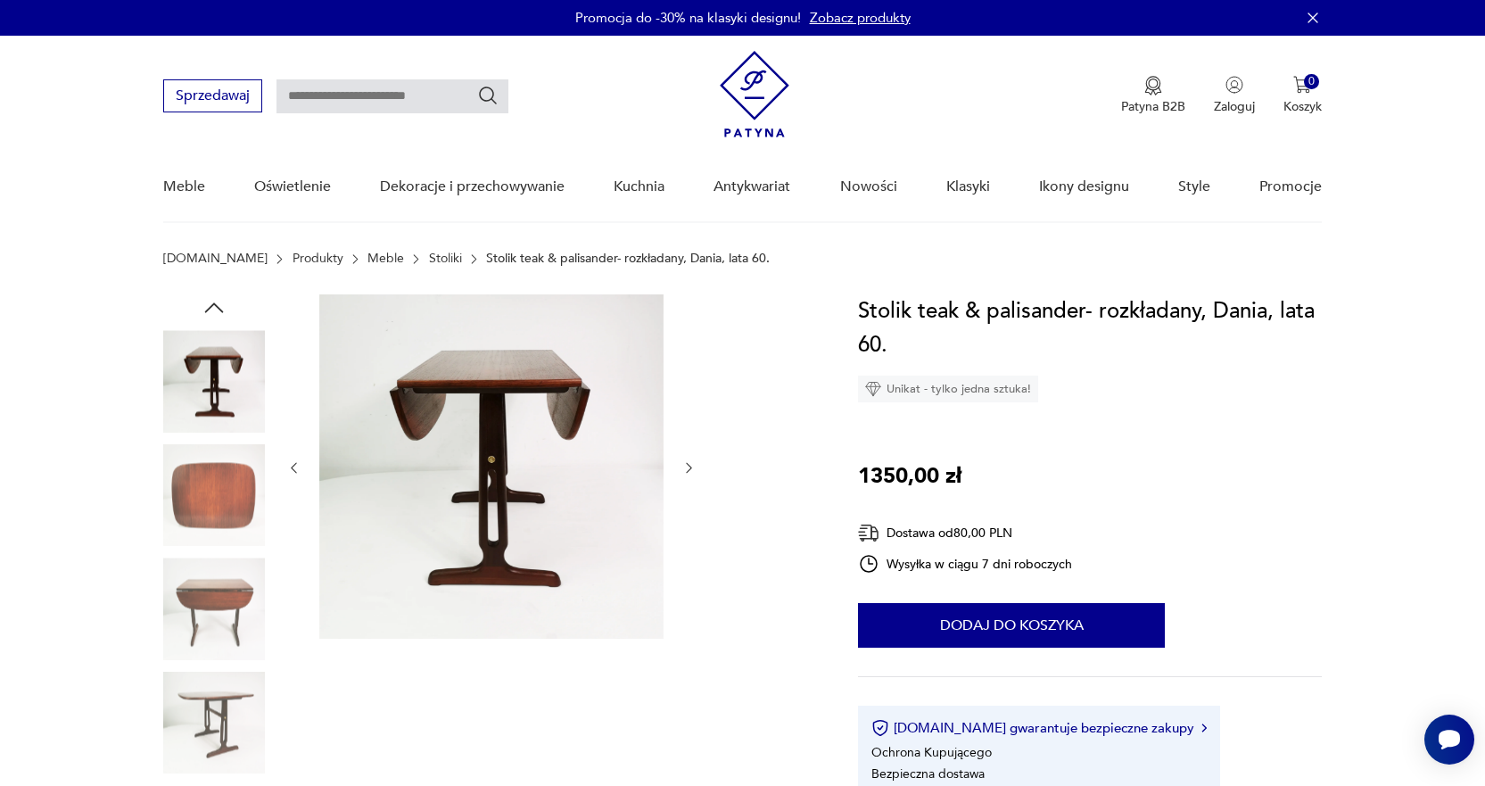
click at [220, 387] on img at bounding box center [214, 381] width 102 height 102
click at [692, 464] on icon "button" at bounding box center [688, 467] width 15 height 15
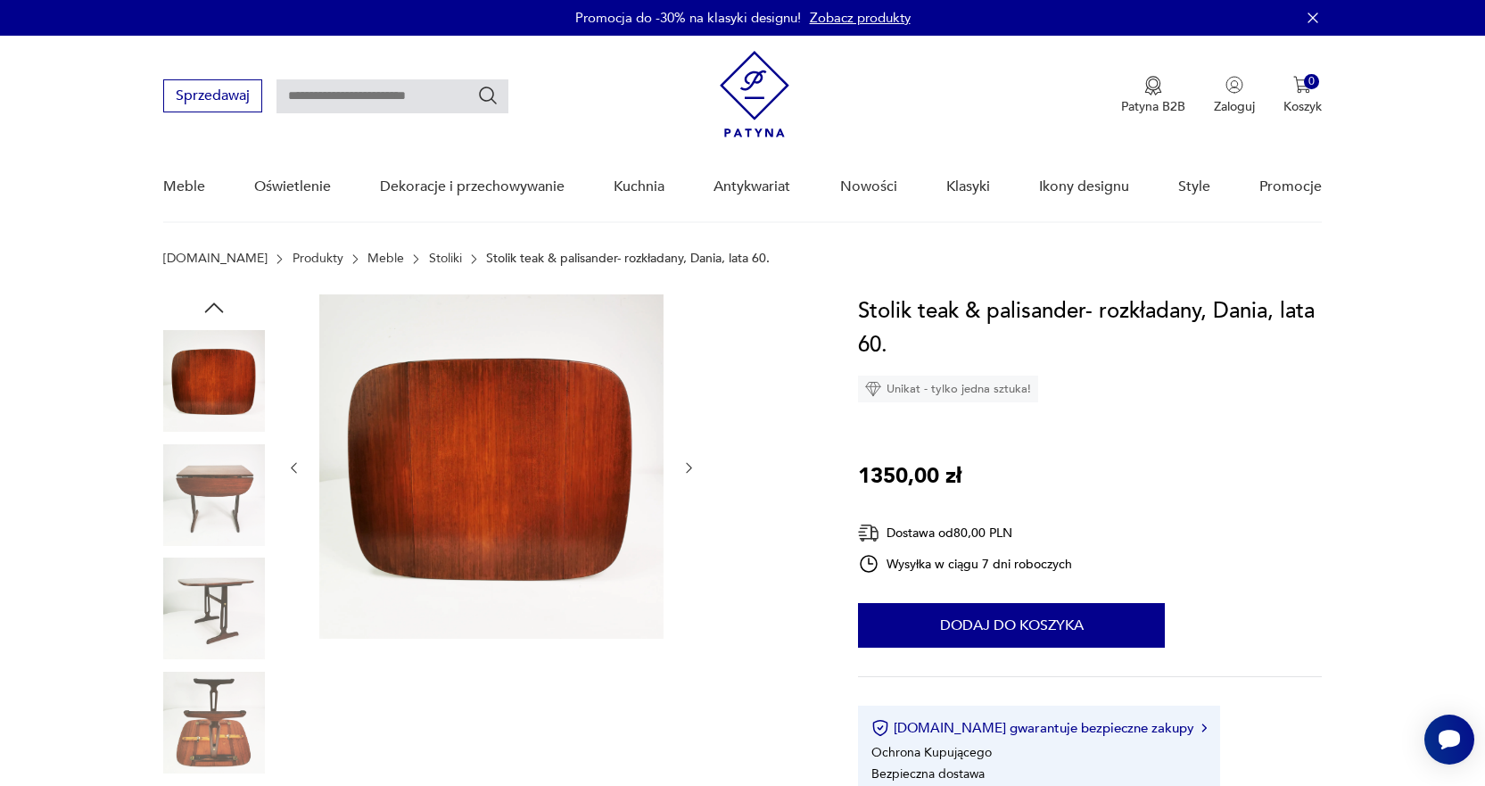
click at [692, 464] on icon "button" at bounding box center [688, 467] width 15 height 15
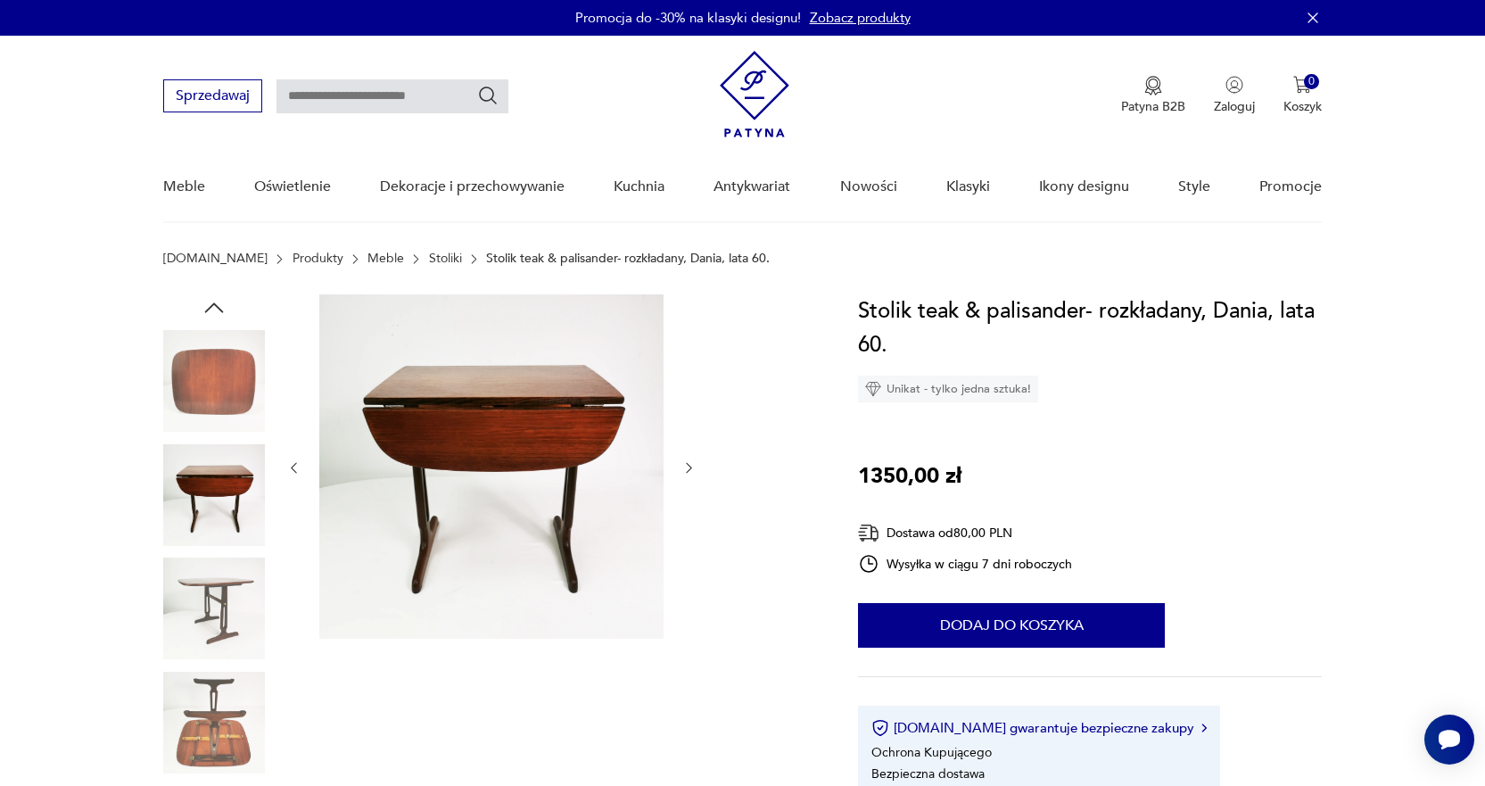
click at [692, 464] on icon "button" at bounding box center [688, 467] width 15 height 15
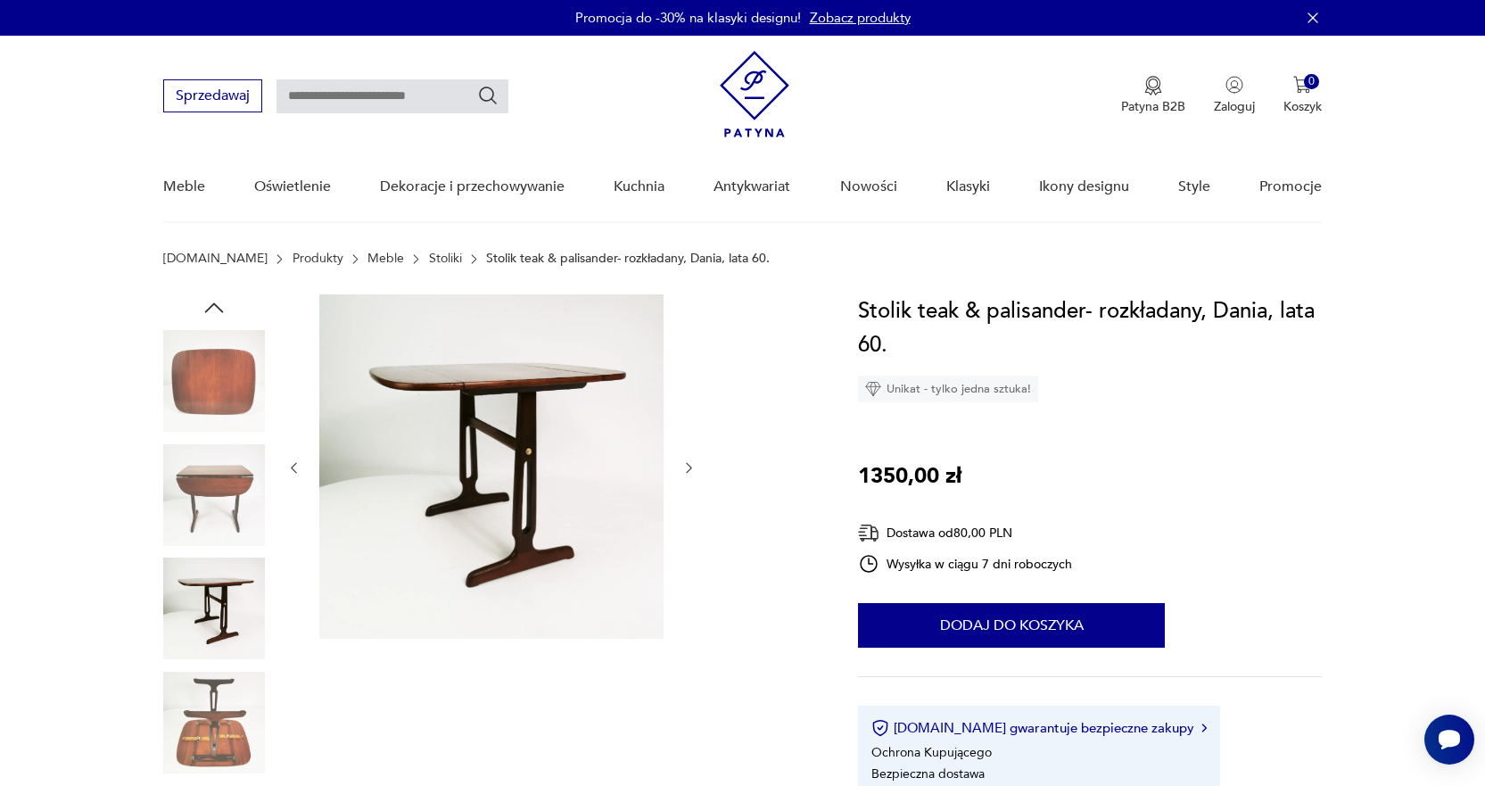
click at [692, 464] on icon "button" at bounding box center [688, 467] width 15 height 15
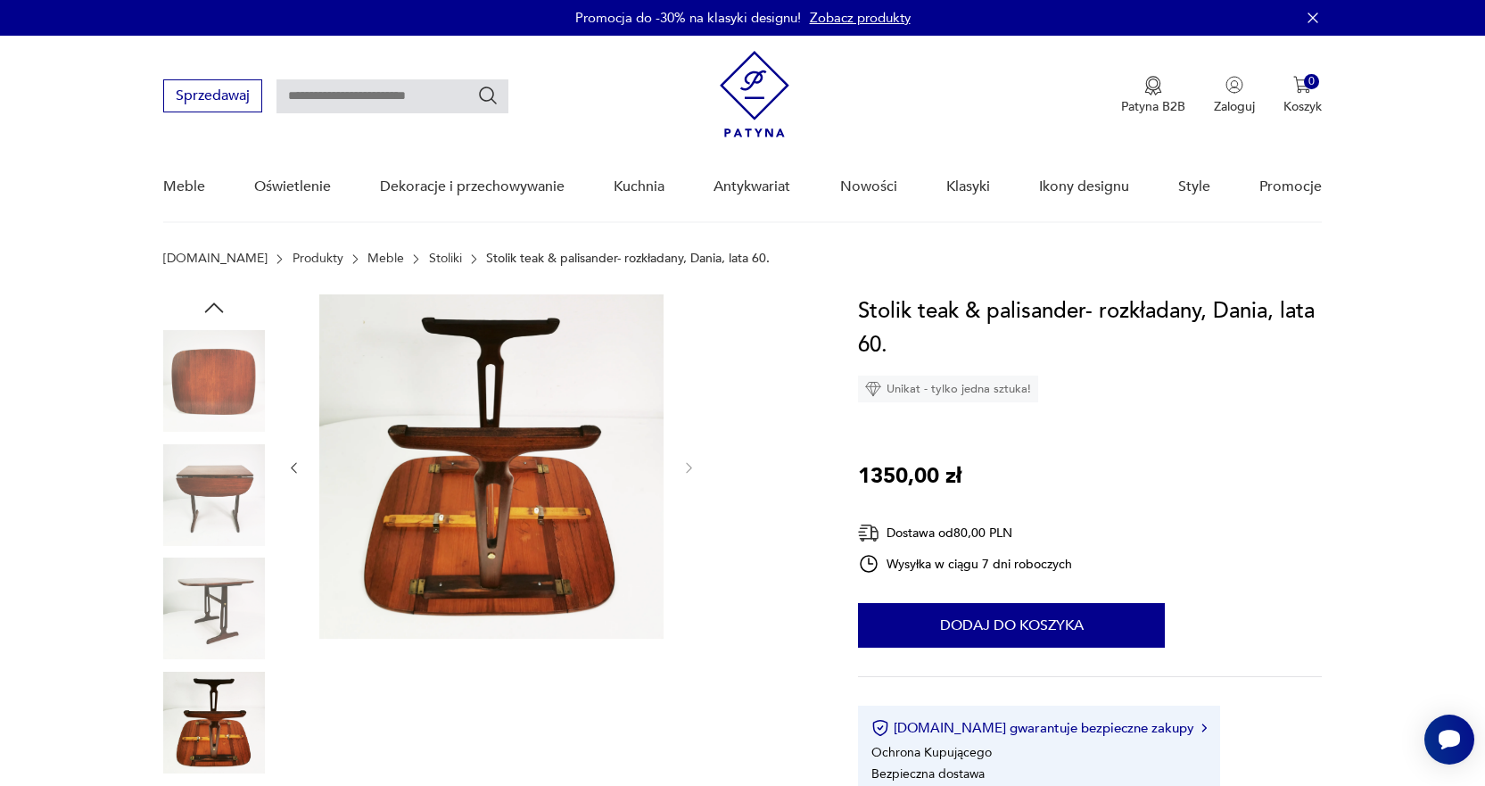
click at [227, 602] on img at bounding box center [214, 608] width 102 height 102
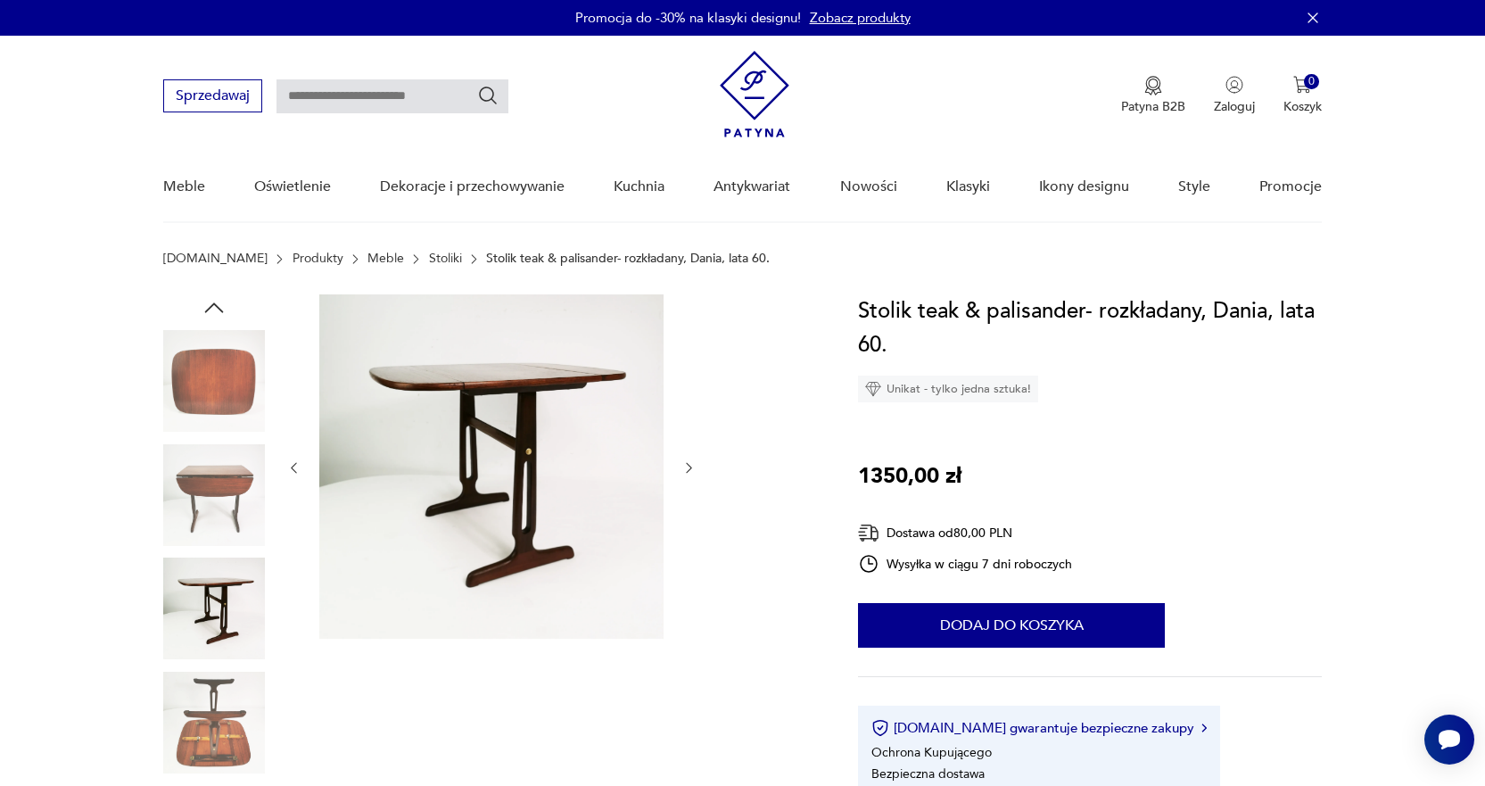
click at [208, 710] on img at bounding box center [214, 723] width 102 height 102
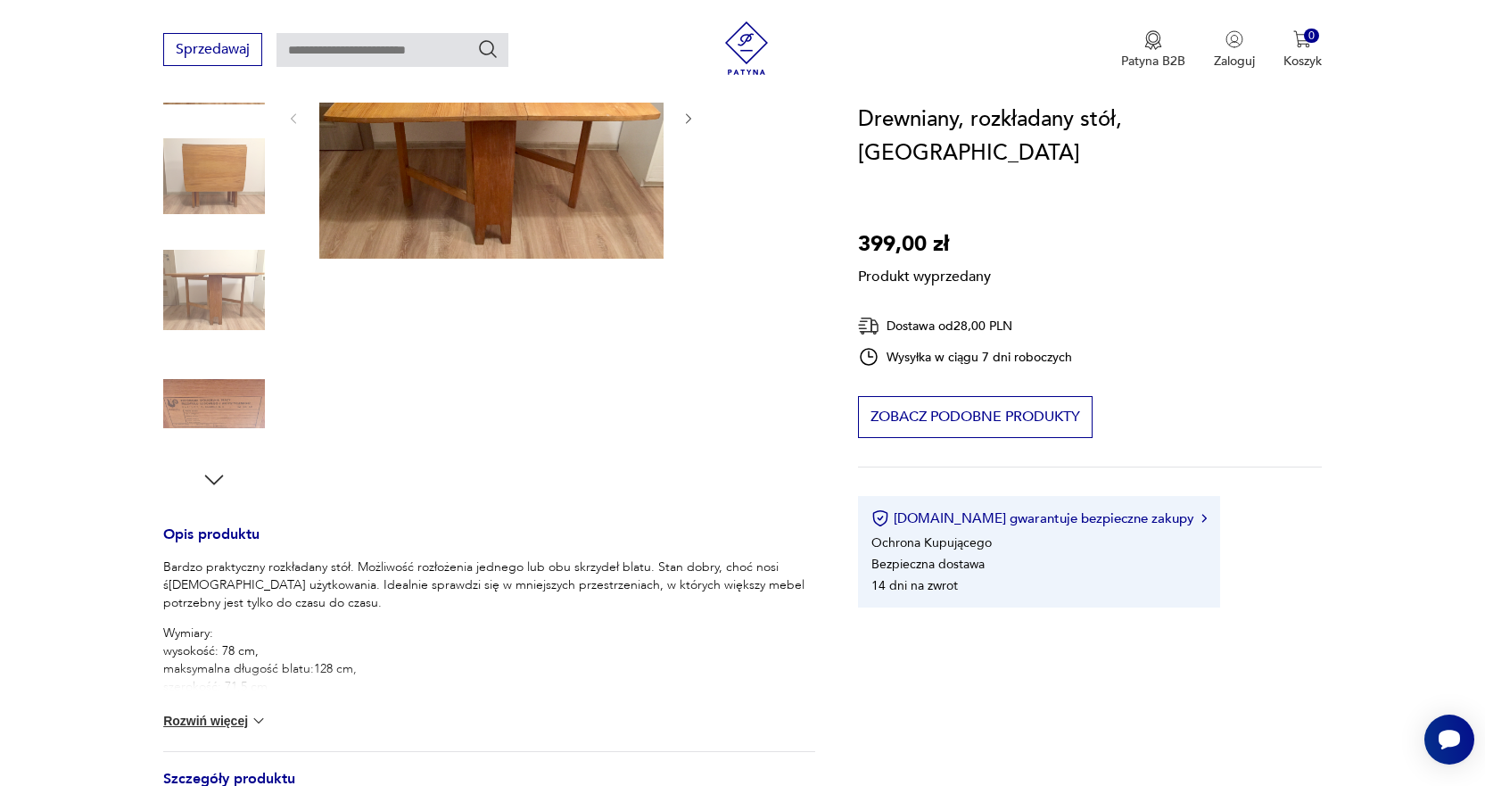
scroll to position [357, 0]
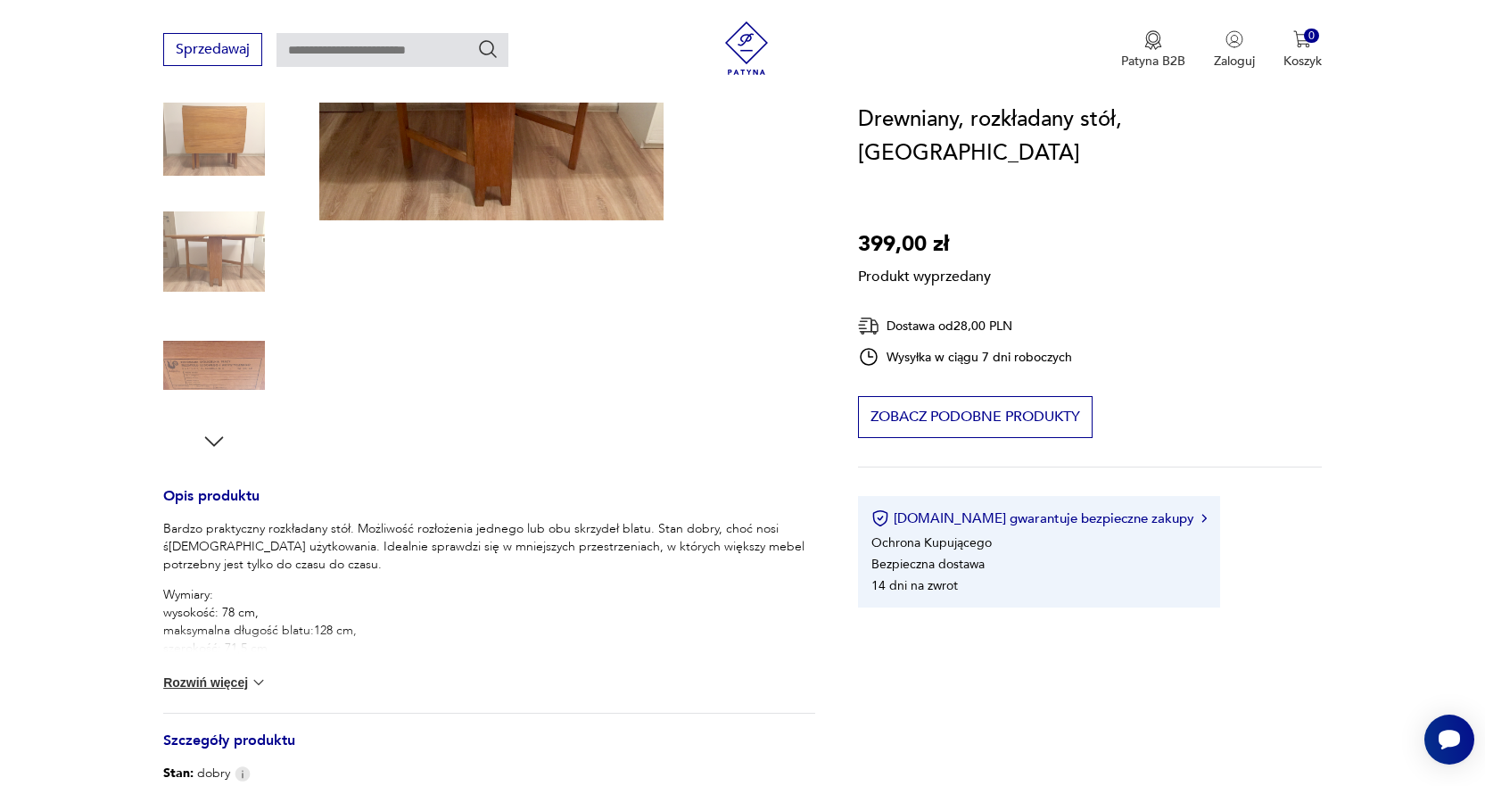
click at [238, 379] on div "Produkt wyprzedany Opis produktu Bardzo praktyczny rozkładany stół. Możliwość r…" at bounding box center [489, 511] width 652 height 1146
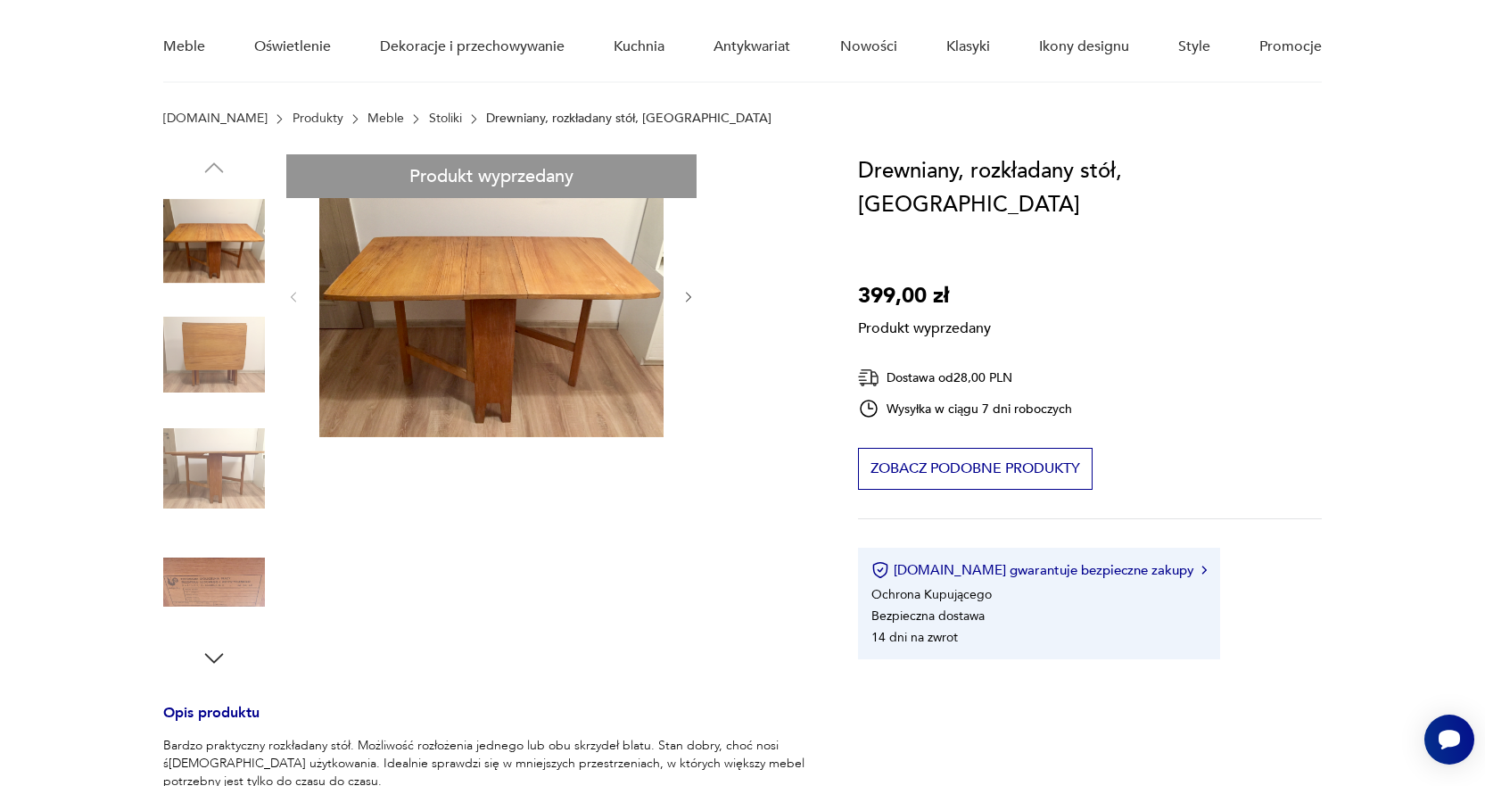
scroll to position [0, 0]
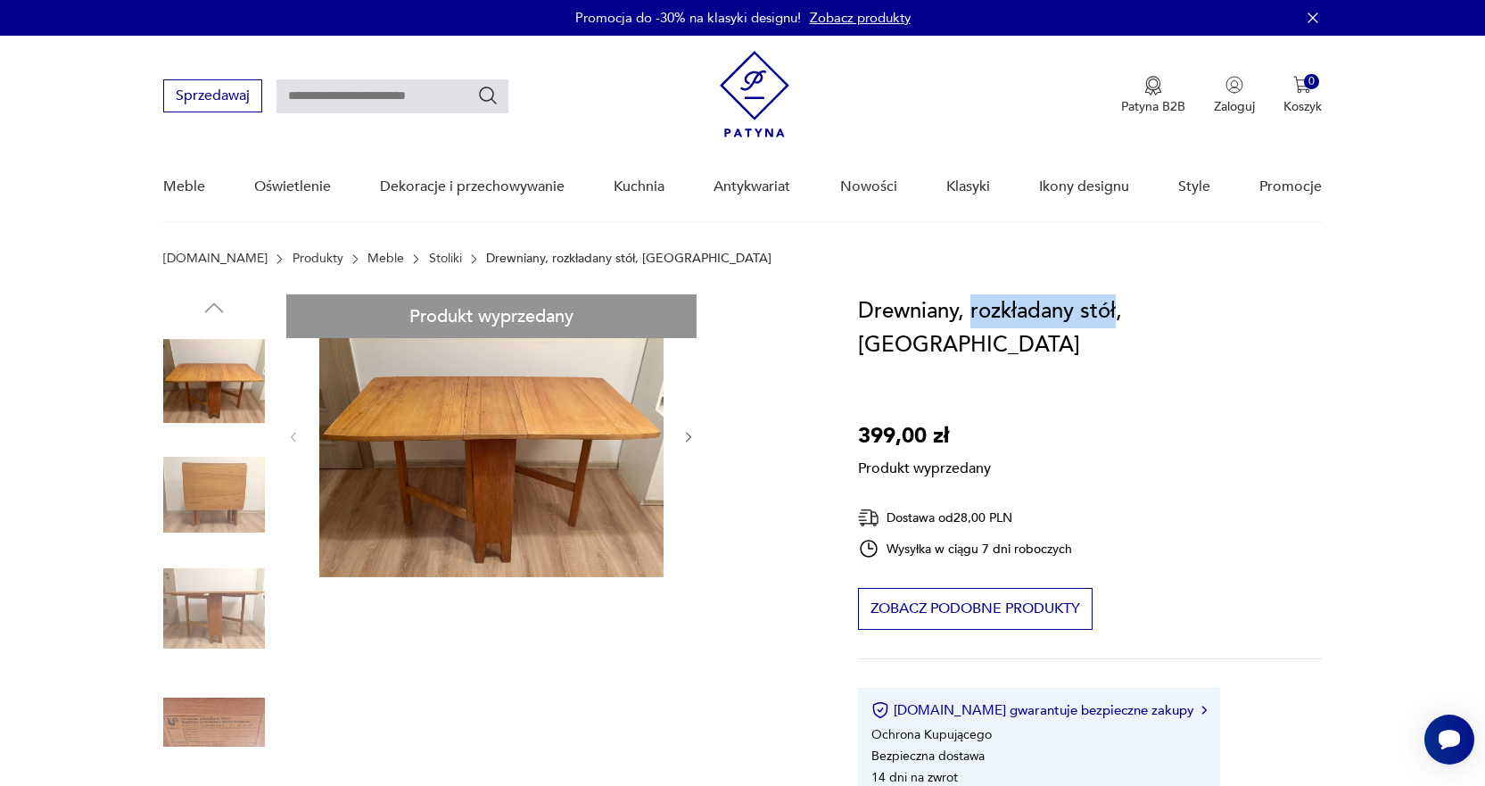
drag, startPoint x: 969, startPoint y: 309, endPoint x: 1115, endPoint y: 309, distance: 146.3
click at [1115, 309] on h1 "Drewniany, rozkładany stół, [GEOGRAPHIC_DATA]" at bounding box center [1089, 328] width 463 height 68
copy h1 "rozkładany stół"
